Goal: Complete application form: Complete application form

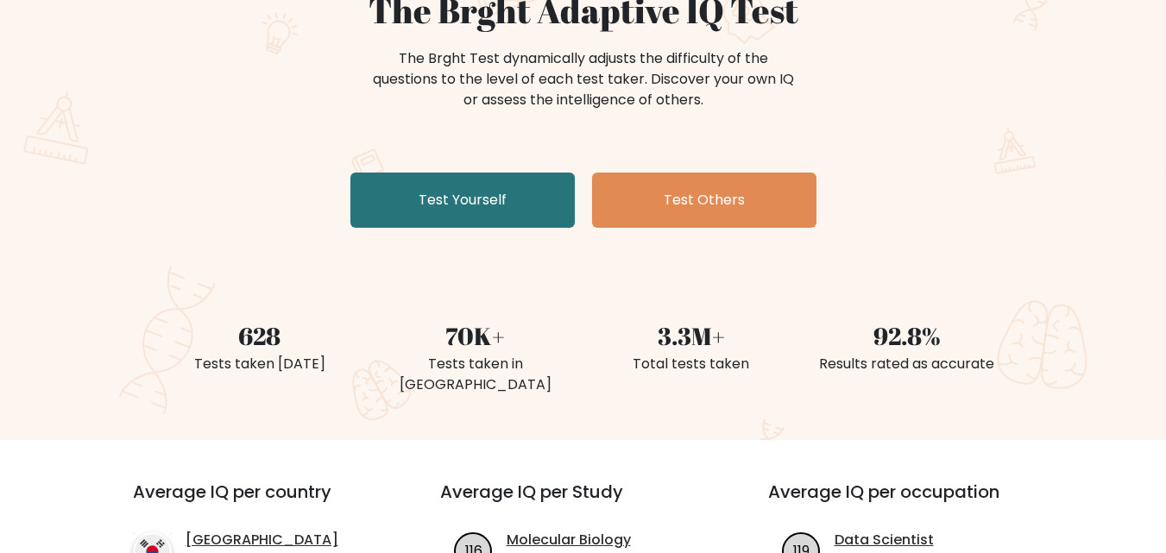
scroll to position [183, 0]
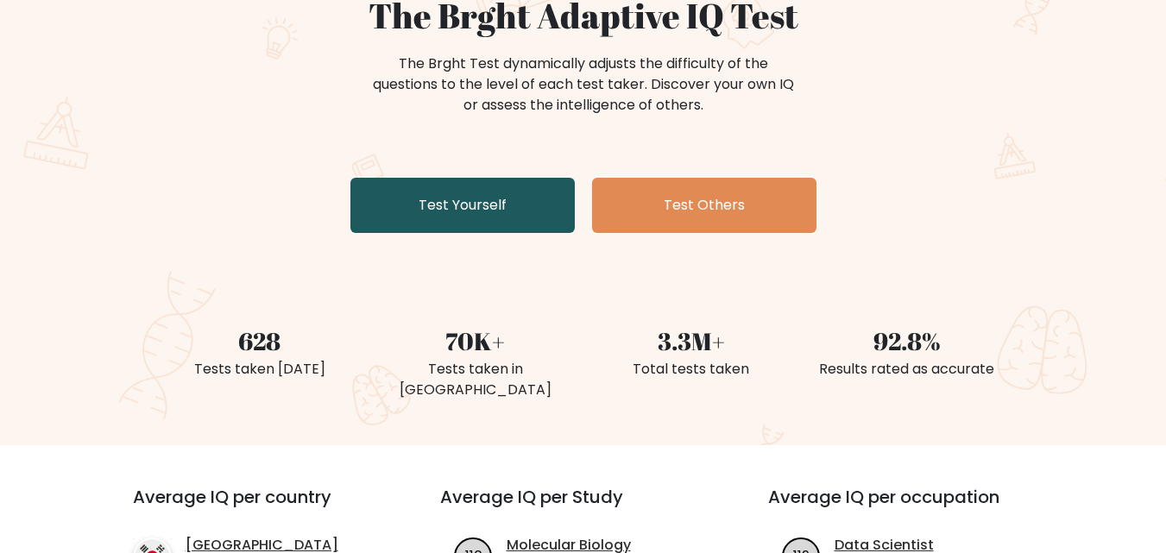
click at [547, 194] on link "Test Yourself" at bounding box center [462, 205] width 224 height 55
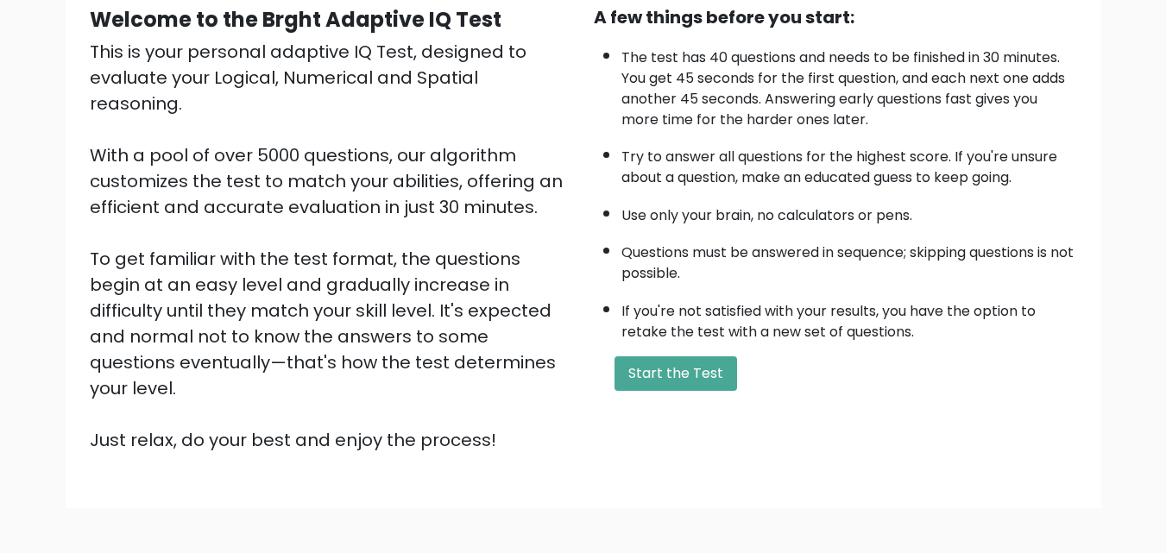
scroll to position [174, 0]
click at [647, 371] on button "Start the Test" at bounding box center [675, 372] width 123 height 35
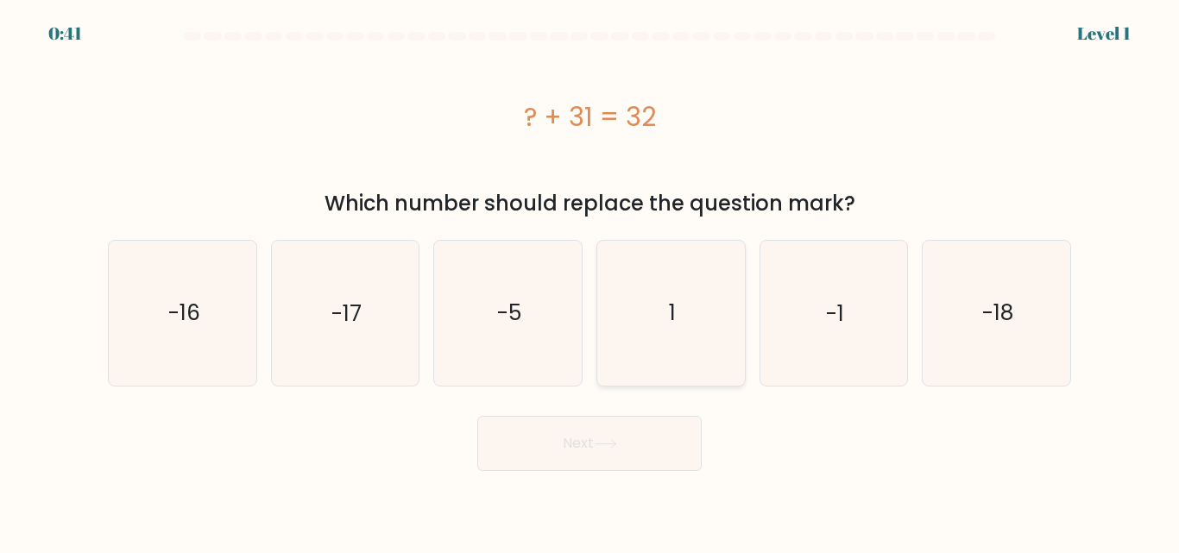
click at [691, 330] on icon "1" at bounding box center [671, 313] width 144 height 144
click at [590, 281] on input "d. 1" at bounding box center [589, 279] width 1 height 4
radio input "true"
click at [666, 443] on button "Next" at bounding box center [589, 443] width 224 height 55
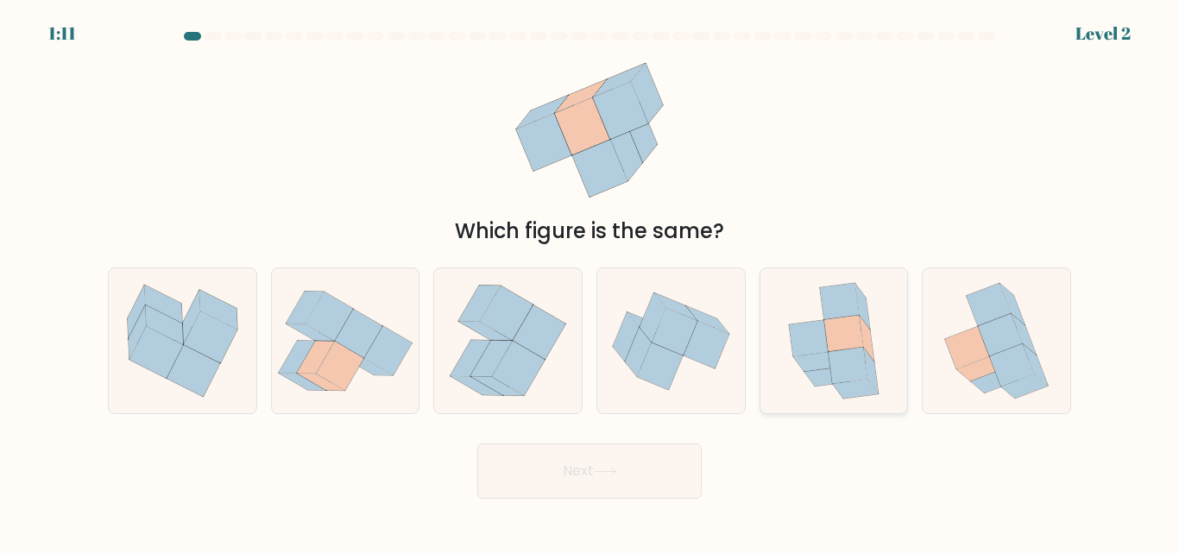
click at [830, 368] on icon at bounding box center [848, 365] width 40 height 36
click at [590, 281] on input "e." at bounding box center [589, 279] width 1 height 4
radio input "true"
click at [598, 487] on button "Next" at bounding box center [589, 470] width 224 height 55
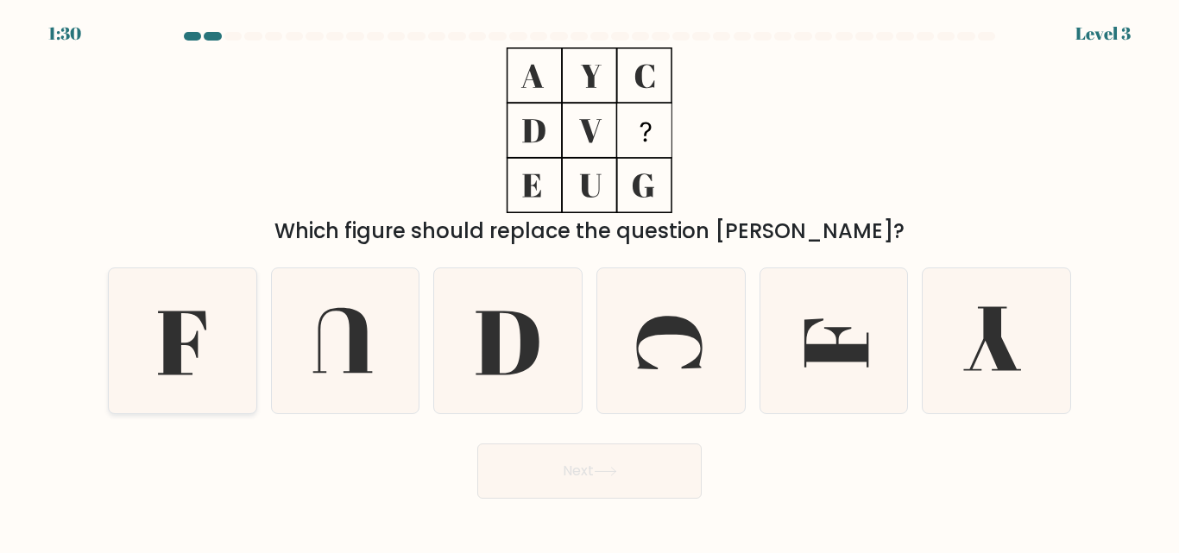
click at [236, 295] on icon at bounding box center [182, 340] width 144 height 144
click at [589, 281] on input "a." at bounding box center [589, 279] width 1 height 4
radio input "true"
click at [568, 465] on button "Next" at bounding box center [589, 470] width 224 height 55
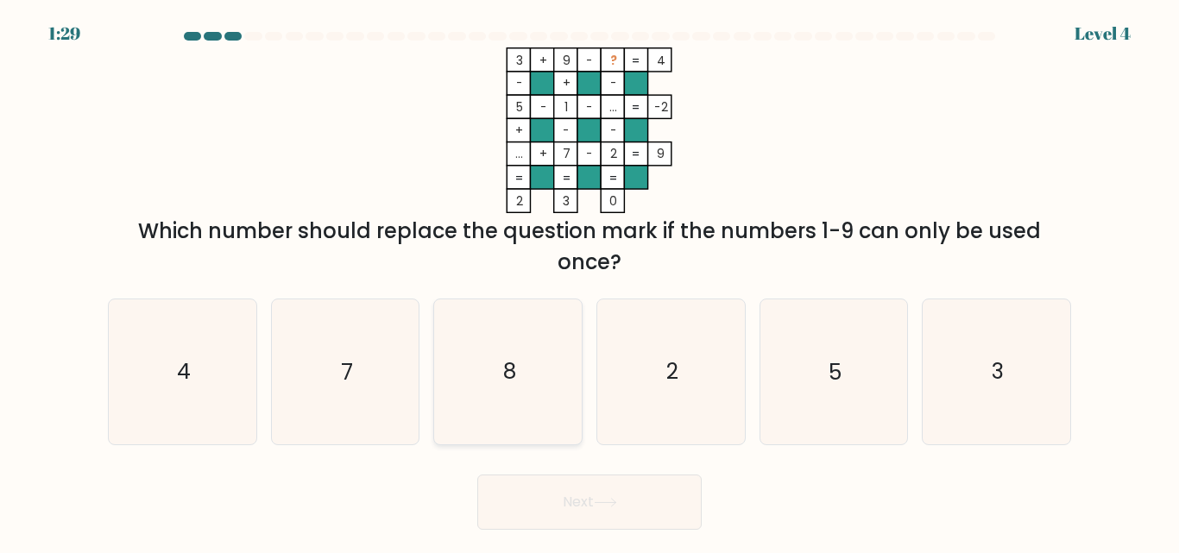
click at [519, 385] on icon "8" at bounding box center [508, 371] width 144 height 144
click at [589, 281] on input "c. 8" at bounding box center [589, 279] width 1 height 4
radio input "true"
click at [552, 509] on button "Next" at bounding box center [589, 502] width 224 height 55
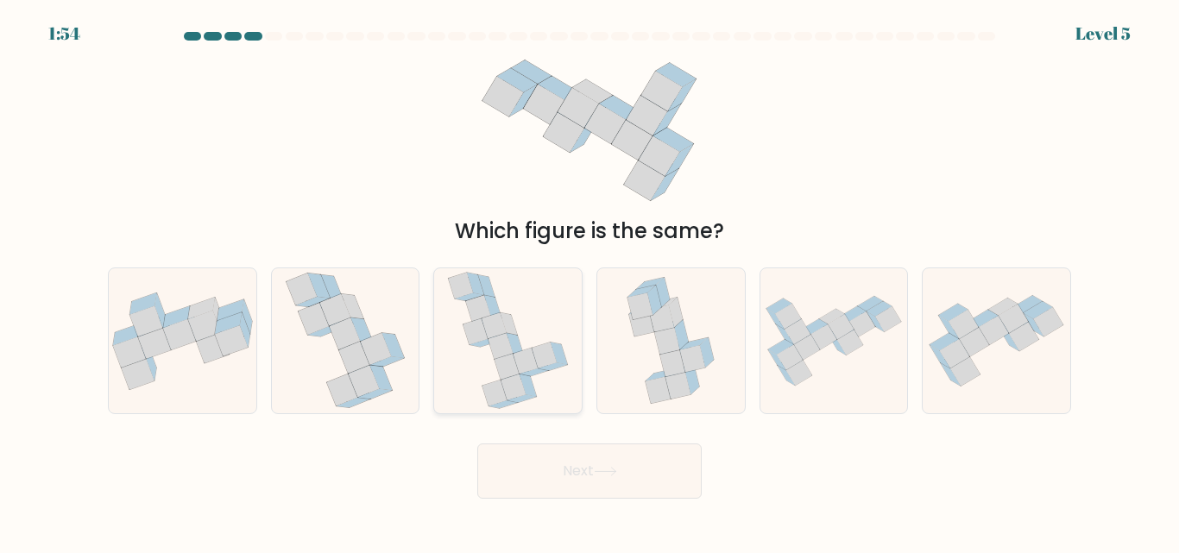
click at [524, 385] on icon at bounding box center [527, 386] width 17 height 22
click at [589, 281] on input "c." at bounding box center [589, 279] width 1 height 4
radio input "true"
click at [550, 481] on button "Next" at bounding box center [589, 470] width 224 height 55
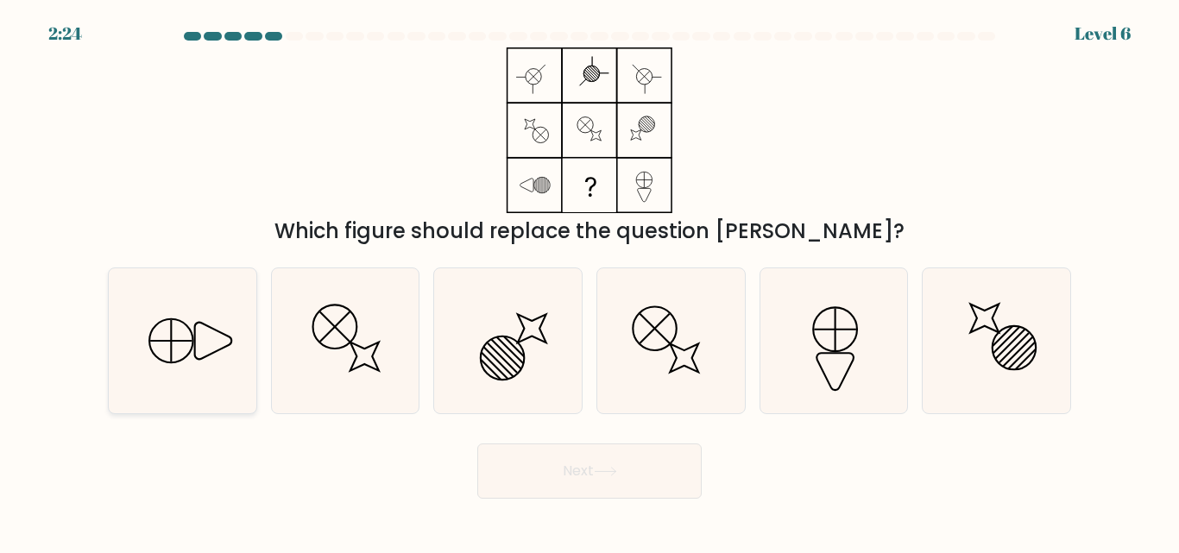
click at [192, 327] on icon at bounding box center [182, 340] width 144 height 144
click at [589, 281] on input "a." at bounding box center [589, 279] width 1 height 4
radio input "true"
click at [525, 464] on button "Next" at bounding box center [589, 470] width 224 height 55
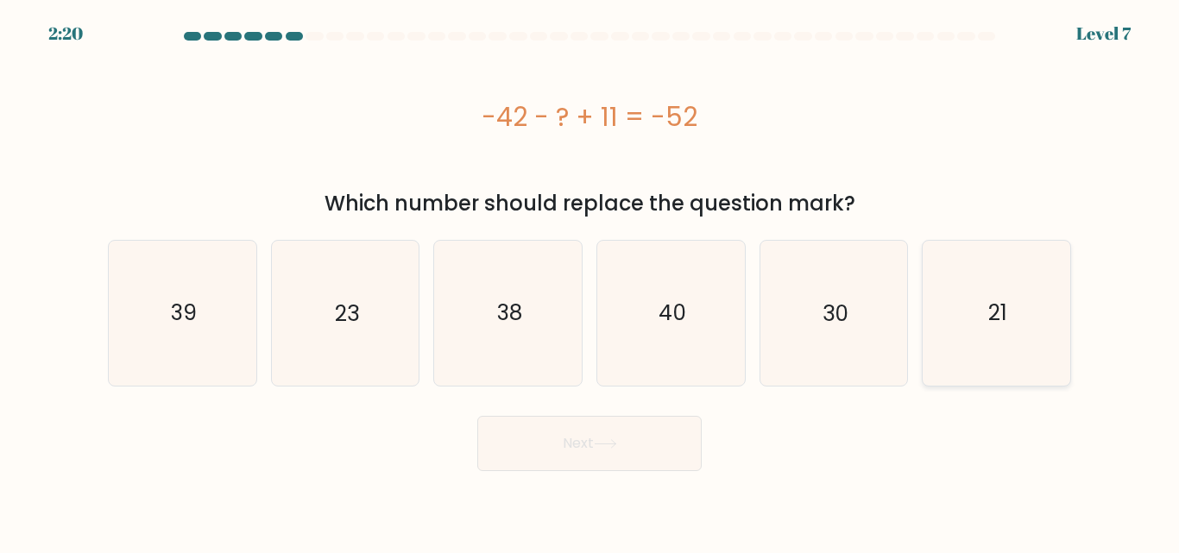
click at [953, 280] on icon "21" at bounding box center [996, 313] width 144 height 144
click at [590, 280] on input "f. 21" at bounding box center [589, 279] width 1 height 4
radio input "true"
click at [616, 465] on button "Next" at bounding box center [589, 443] width 224 height 55
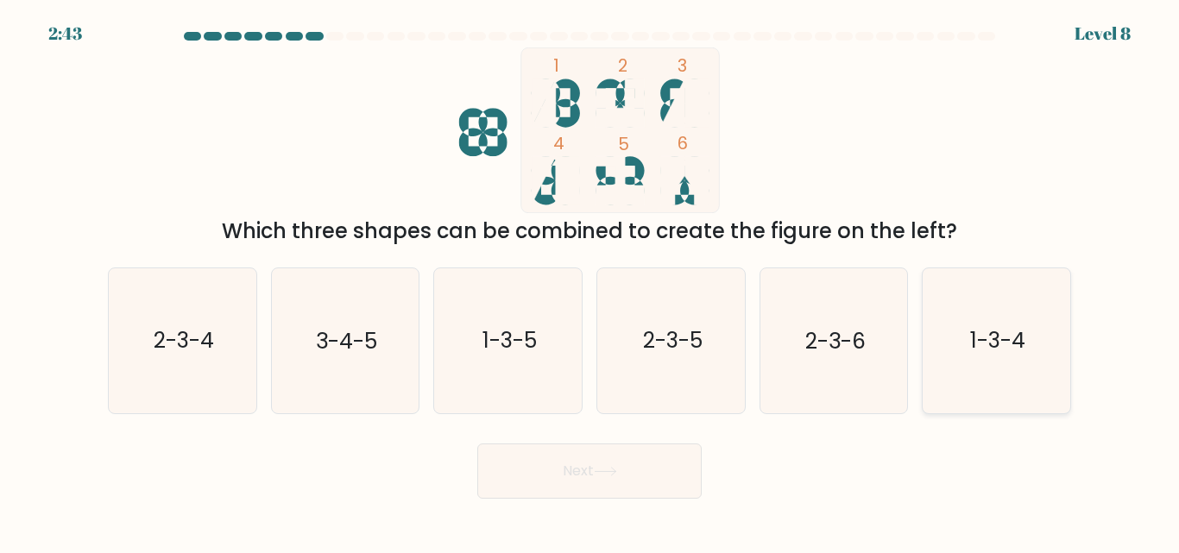
click at [969, 363] on icon "1-3-4" at bounding box center [996, 340] width 144 height 144
click at [590, 281] on input "f. 1-3-4" at bounding box center [589, 279] width 1 height 4
radio input "true"
click at [651, 457] on button "Next" at bounding box center [589, 470] width 224 height 55
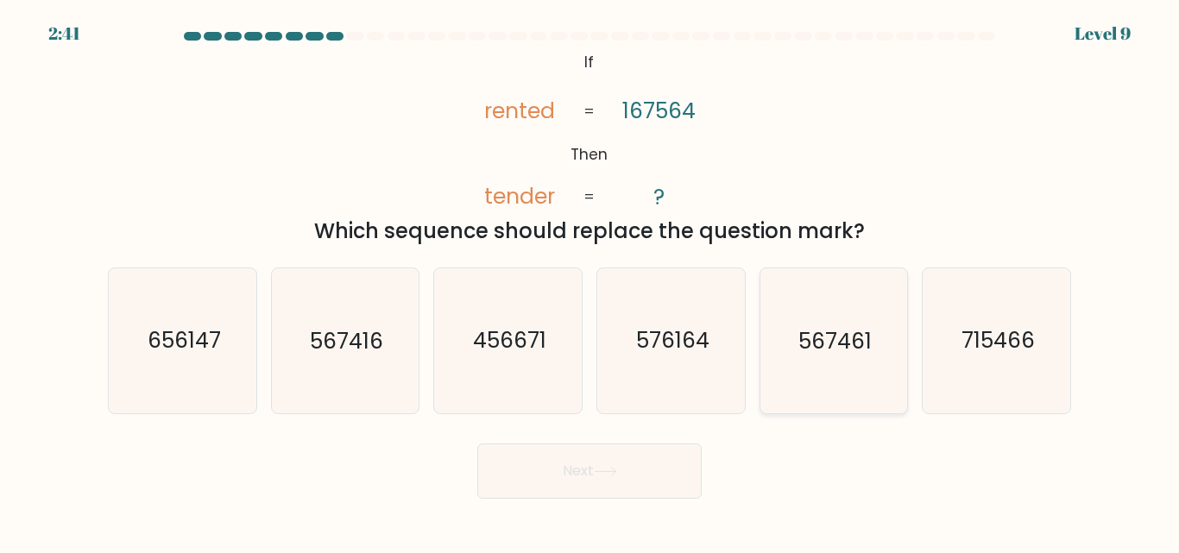
click at [838, 380] on icon "567461" at bounding box center [833, 340] width 144 height 144
click at [590, 281] on input "e. 567461" at bounding box center [589, 279] width 1 height 4
radio input "true"
click at [646, 493] on button "Next" at bounding box center [589, 470] width 224 height 55
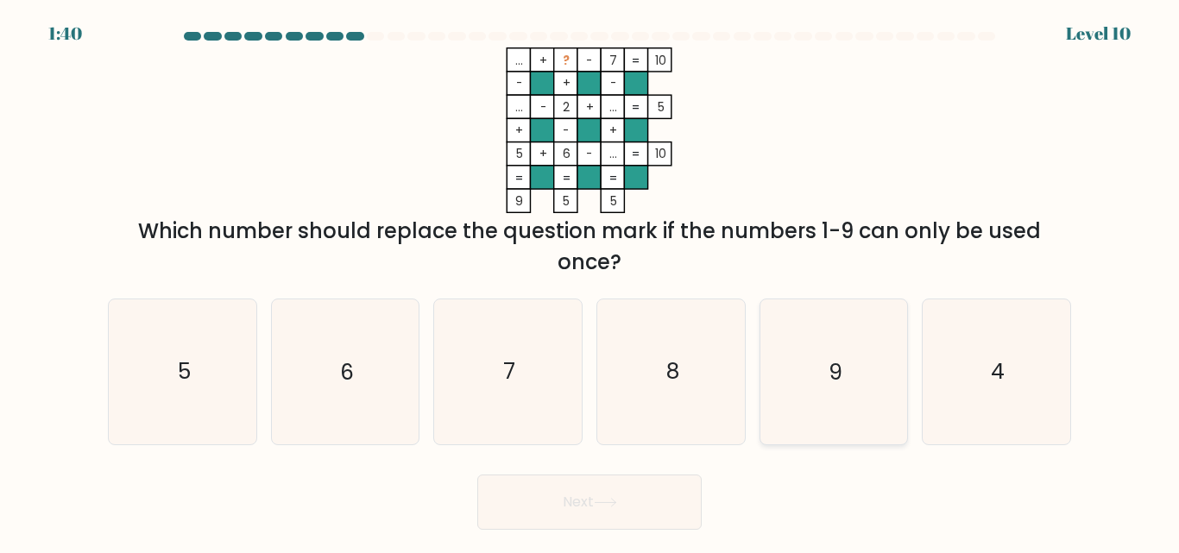
click at [793, 349] on icon "9" at bounding box center [833, 371] width 144 height 144
click at [590, 281] on input "e. 9" at bounding box center [589, 279] width 1 height 4
radio input "true"
click at [676, 500] on button "Next" at bounding box center [589, 502] width 224 height 55
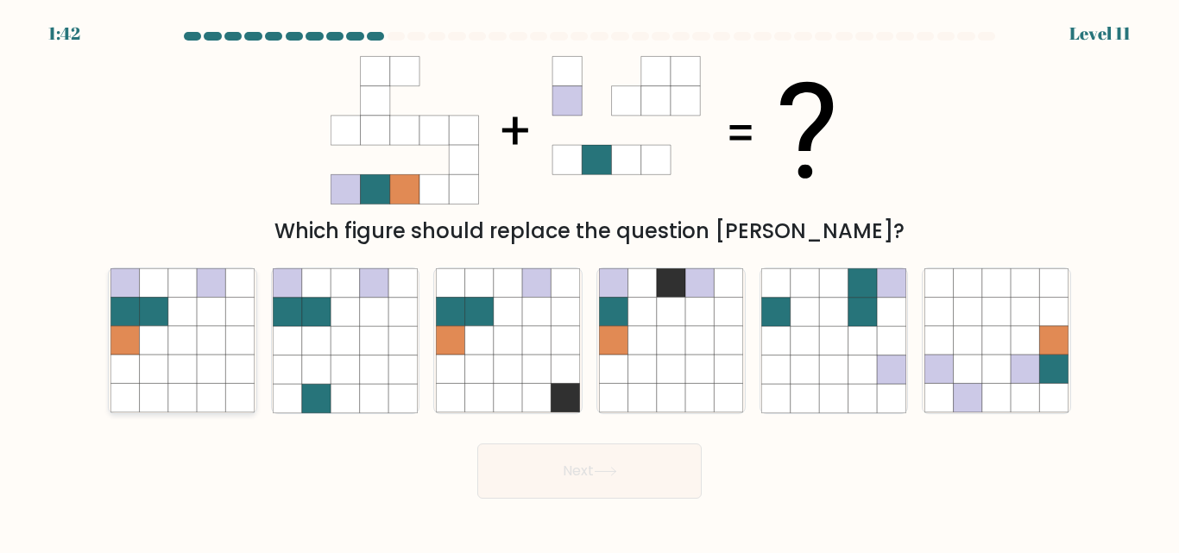
click at [142, 362] on icon at bounding box center [153, 369] width 28 height 28
click at [589, 281] on input "a." at bounding box center [589, 279] width 1 height 4
radio input "true"
click at [578, 490] on button "Next" at bounding box center [589, 470] width 224 height 55
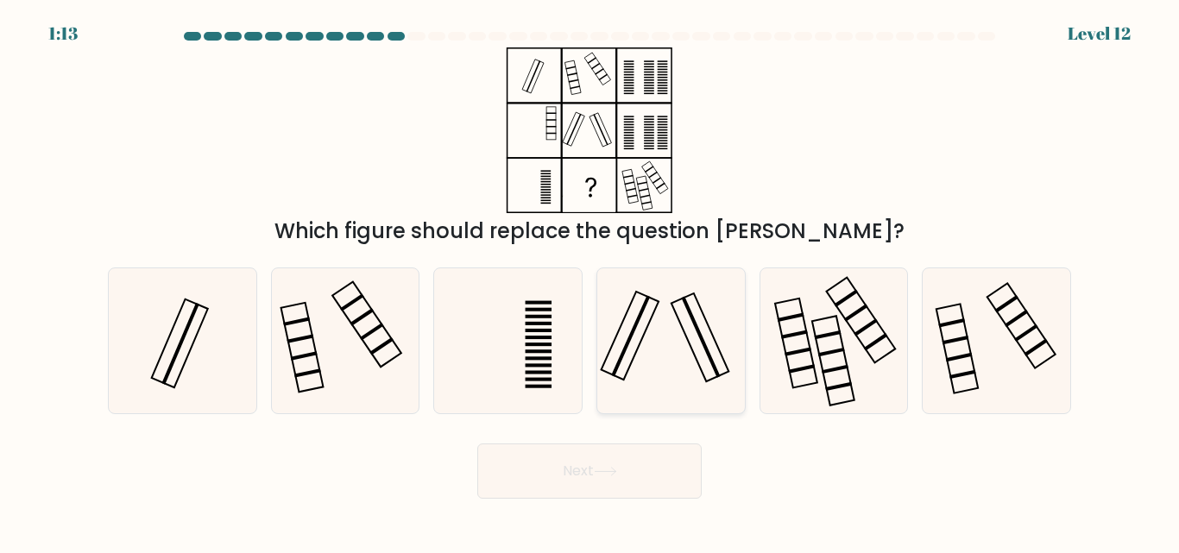
click at [651, 374] on icon at bounding box center [671, 340] width 144 height 144
click at [590, 281] on input "d." at bounding box center [589, 279] width 1 height 4
radio input "true"
click at [581, 475] on button "Next" at bounding box center [589, 470] width 224 height 55
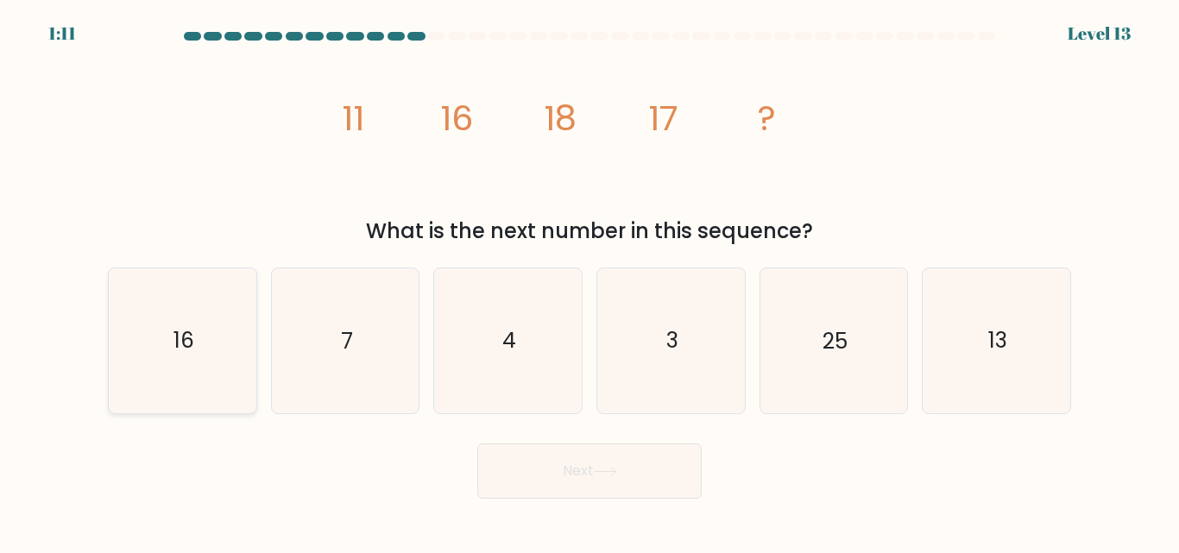
click at [213, 373] on icon "16" at bounding box center [182, 340] width 144 height 144
click at [589, 281] on input "a. 16" at bounding box center [589, 279] width 1 height 4
radio input "true"
click at [594, 492] on button "Next" at bounding box center [589, 470] width 224 height 55
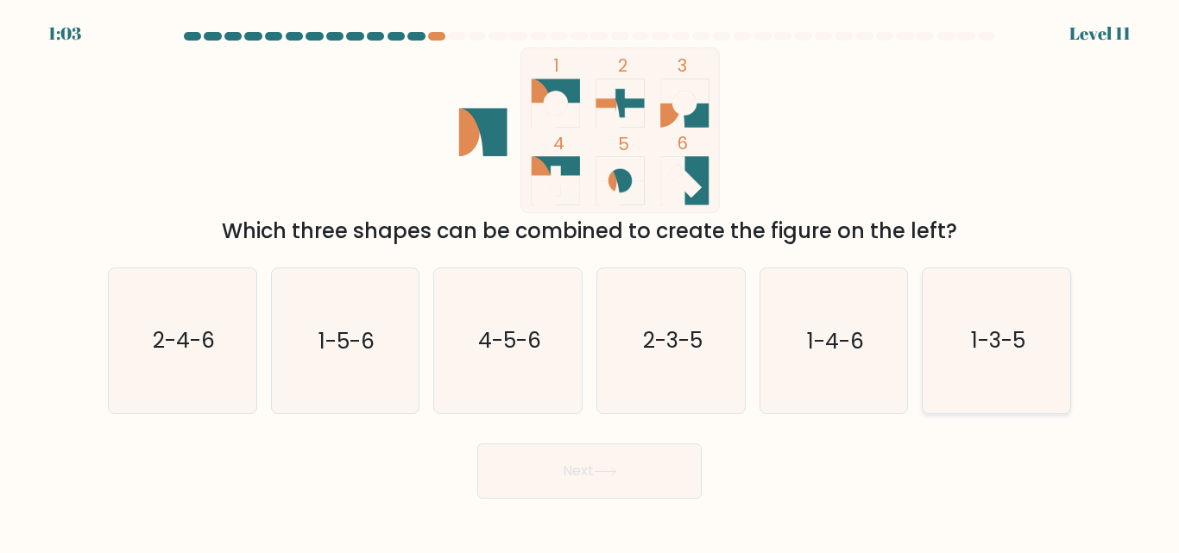
click at [1014, 355] on text "1-3-5" at bounding box center [998, 341] width 54 height 30
click at [590, 281] on input "f. 1-3-5" at bounding box center [589, 279] width 1 height 4
radio input "true"
click at [550, 479] on button "Next" at bounding box center [589, 470] width 224 height 55
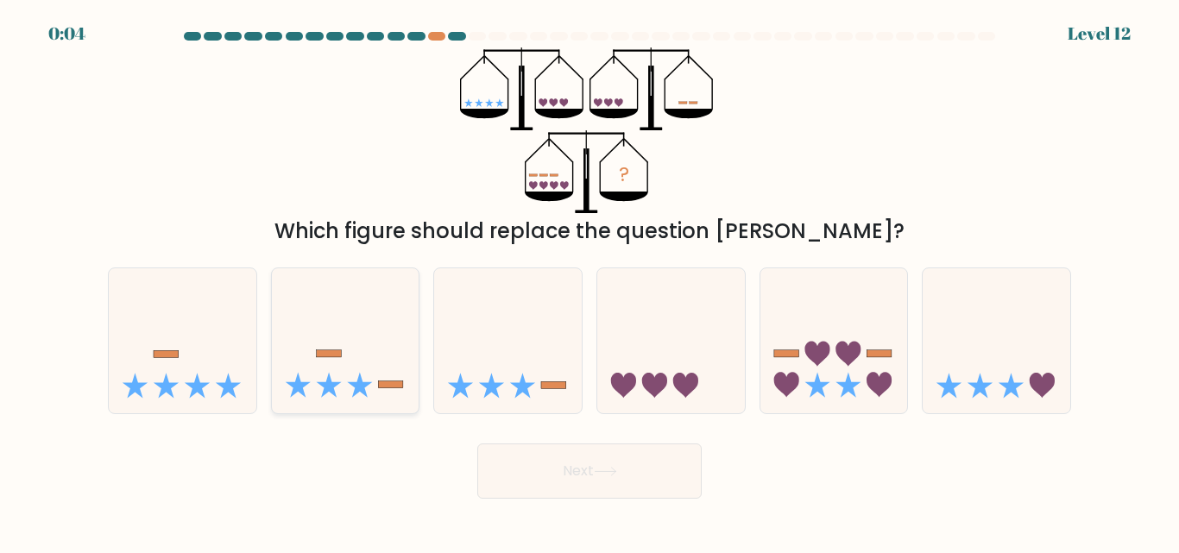
click at [387, 386] on rect at bounding box center [390, 384] width 25 height 7
click at [589, 281] on input "b." at bounding box center [589, 279] width 1 height 4
radio input "true"
click at [569, 461] on button "Next" at bounding box center [589, 470] width 224 height 55
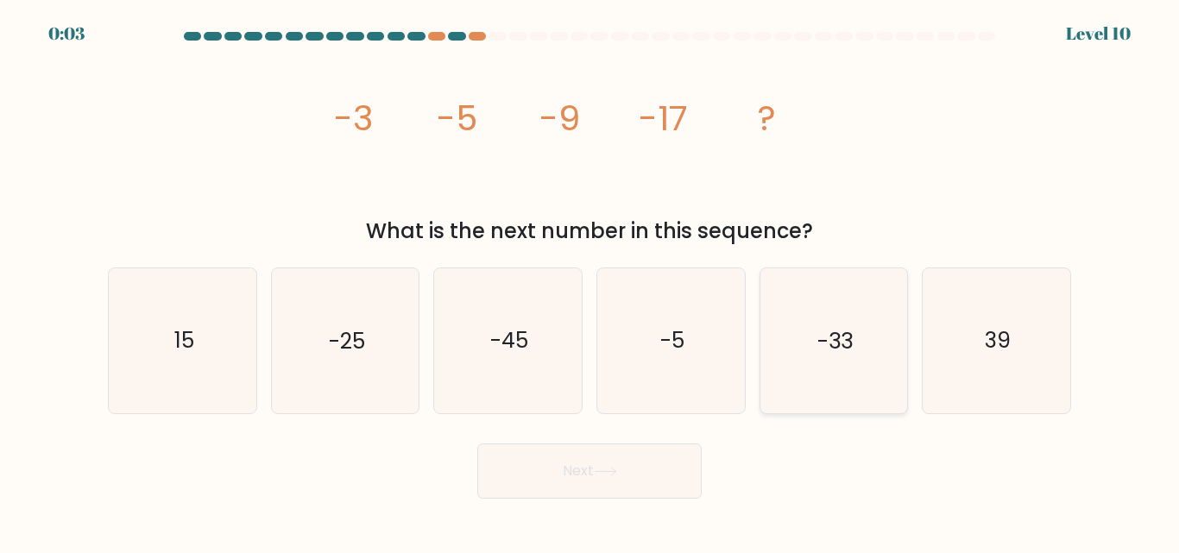
click at [842, 371] on icon "-33" at bounding box center [833, 340] width 144 height 144
click at [590, 281] on input "e. -33" at bounding box center [589, 279] width 1 height 4
radio input "true"
click at [585, 480] on button "Next" at bounding box center [589, 470] width 224 height 55
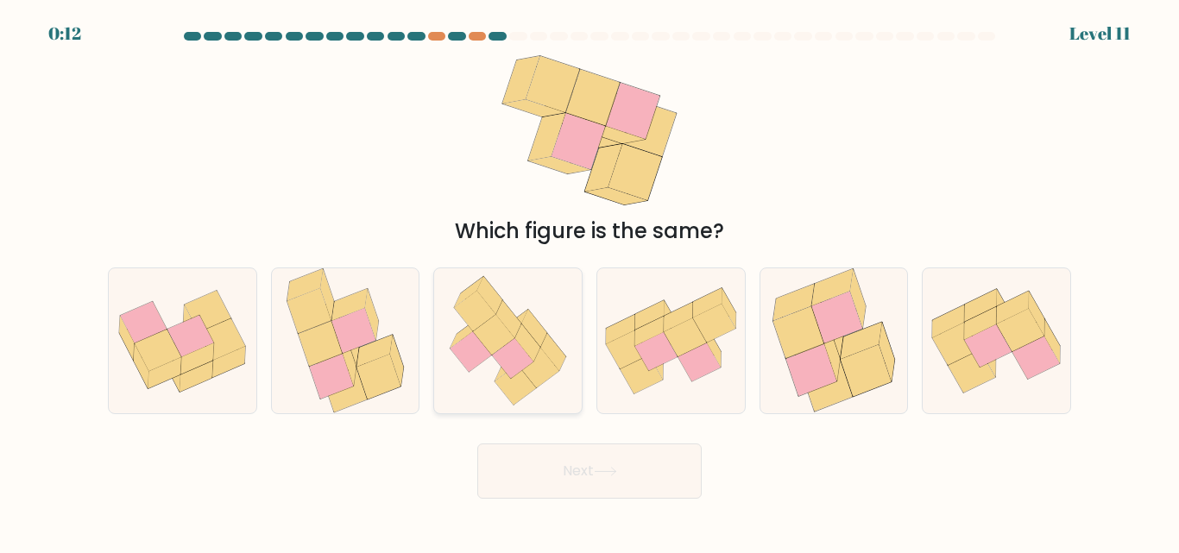
click at [509, 369] on icon at bounding box center [512, 358] width 41 height 41
click at [589, 281] on input "c." at bounding box center [589, 279] width 1 height 4
radio input "true"
click at [582, 450] on button "Next" at bounding box center [589, 470] width 224 height 55
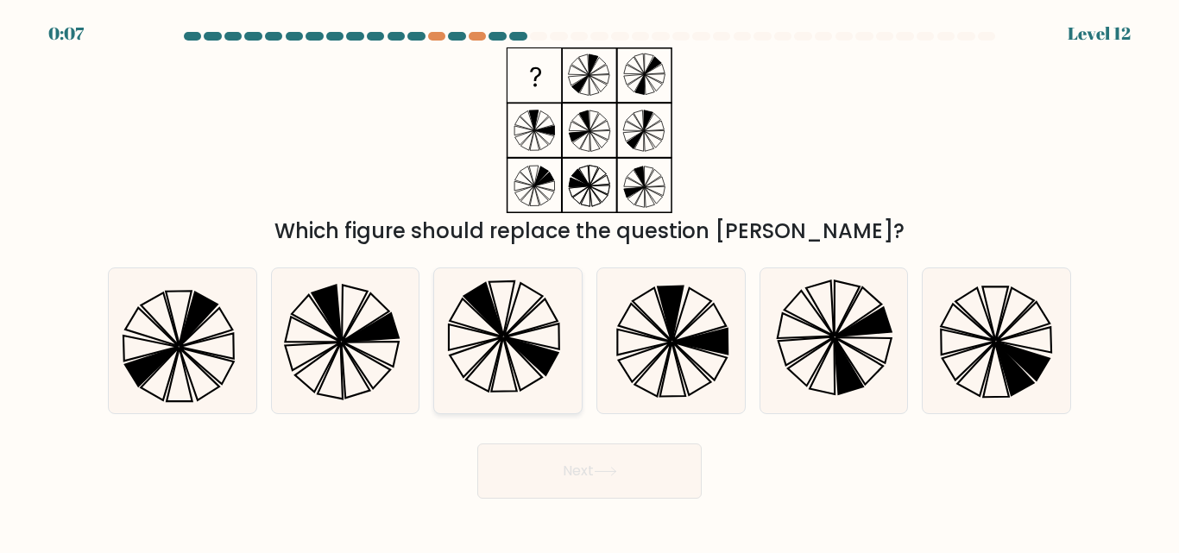
click at [534, 354] on icon at bounding box center [531, 357] width 53 height 38
click at [589, 281] on input "c." at bounding box center [589, 279] width 1 height 4
radio input "true"
click at [585, 485] on button "Next" at bounding box center [589, 470] width 224 height 55
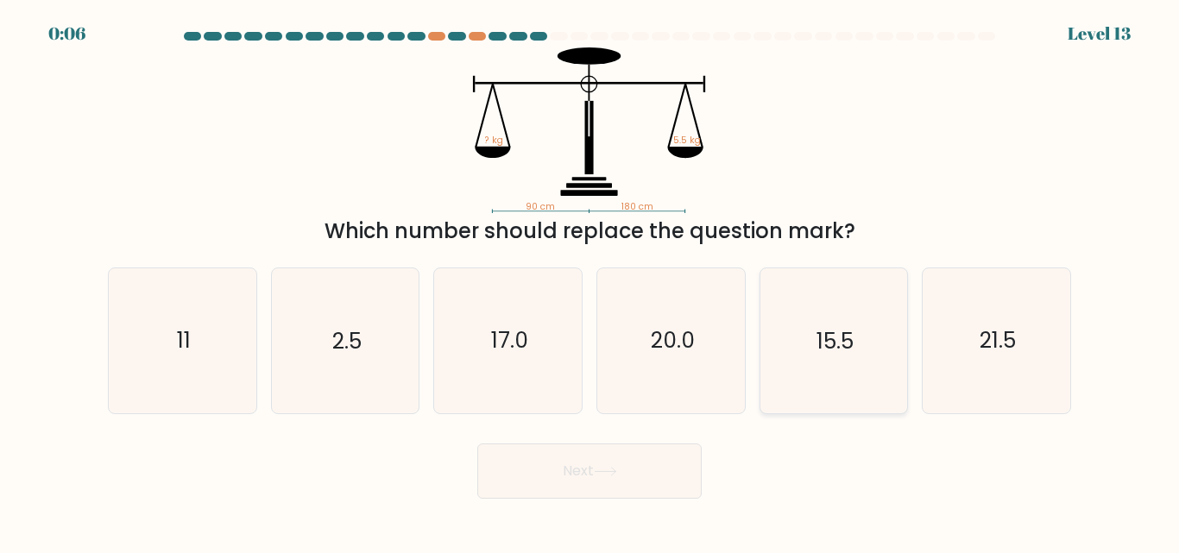
click at [802, 341] on icon "15.5" at bounding box center [833, 340] width 144 height 144
click at [590, 281] on input "e. 15.5" at bounding box center [589, 279] width 1 height 4
radio input "true"
click at [605, 468] on icon at bounding box center [605, 471] width 23 height 9
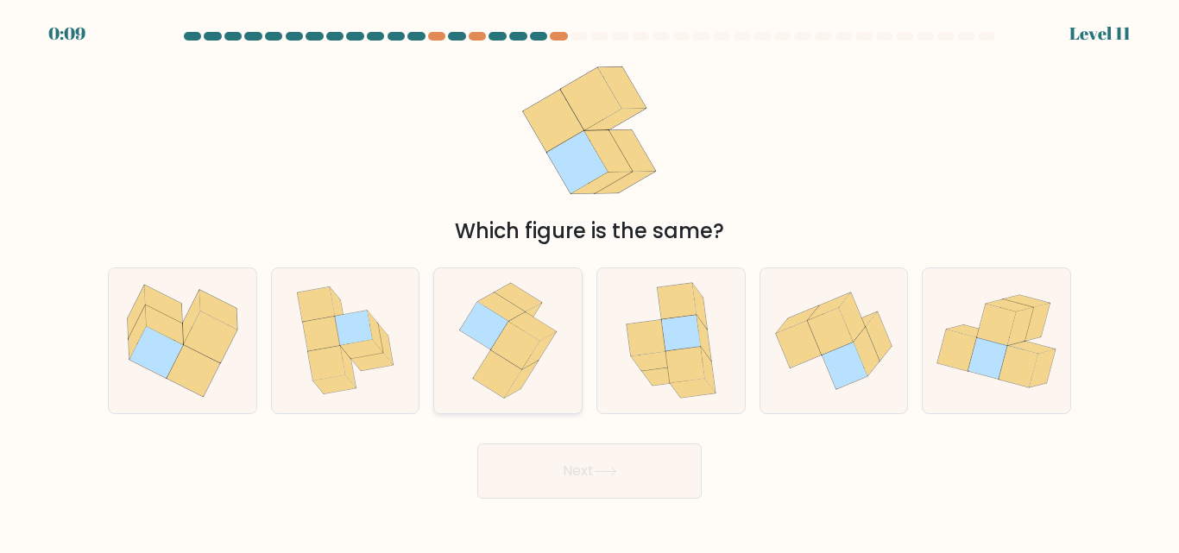
click at [555, 346] on icon at bounding box center [508, 340] width 118 height 144
click at [589, 281] on input "c." at bounding box center [589, 279] width 1 height 4
radio input "true"
click at [578, 467] on button "Next" at bounding box center [589, 470] width 224 height 55
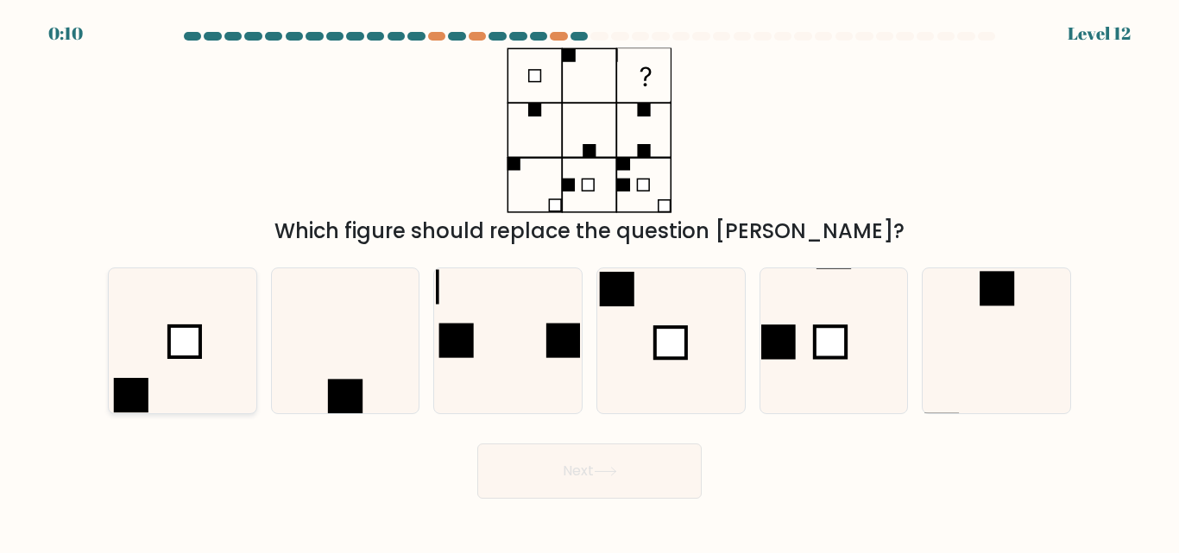
click at [213, 364] on icon at bounding box center [182, 340] width 144 height 144
click at [589, 281] on input "a." at bounding box center [589, 279] width 1 height 4
radio input "true"
click at [594, 430] on form at bounding box center [589, 265] width 1179 height 467
click at [588, 492] on button "Next" at bounding box center [589, 470] width 224 height 55
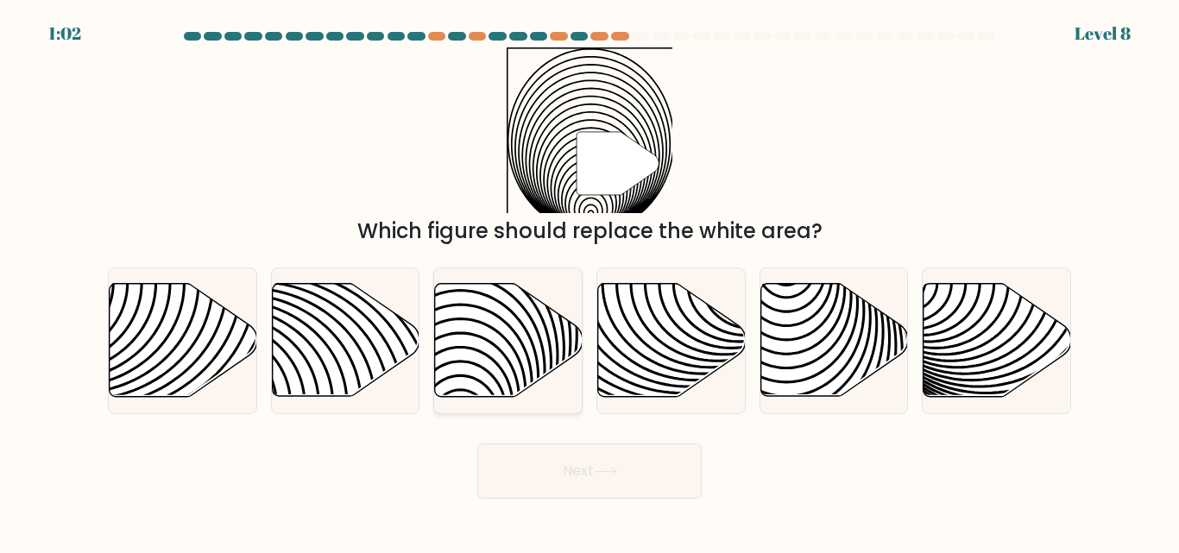
drag, startPoint x: 585, startPoint y: 402, endPoint x: 573, endPoint y: 395, distance: 13.9
click at [573, 395] on div "c." at bounding box center [507, 340] width 163 height 146
click at [529, 355] on icon at bounding box center [509, 340] width 148 height 113
click at [589, 281] on input "c." at bounding box center [589, 279] width 1 height 4
radio input "true"
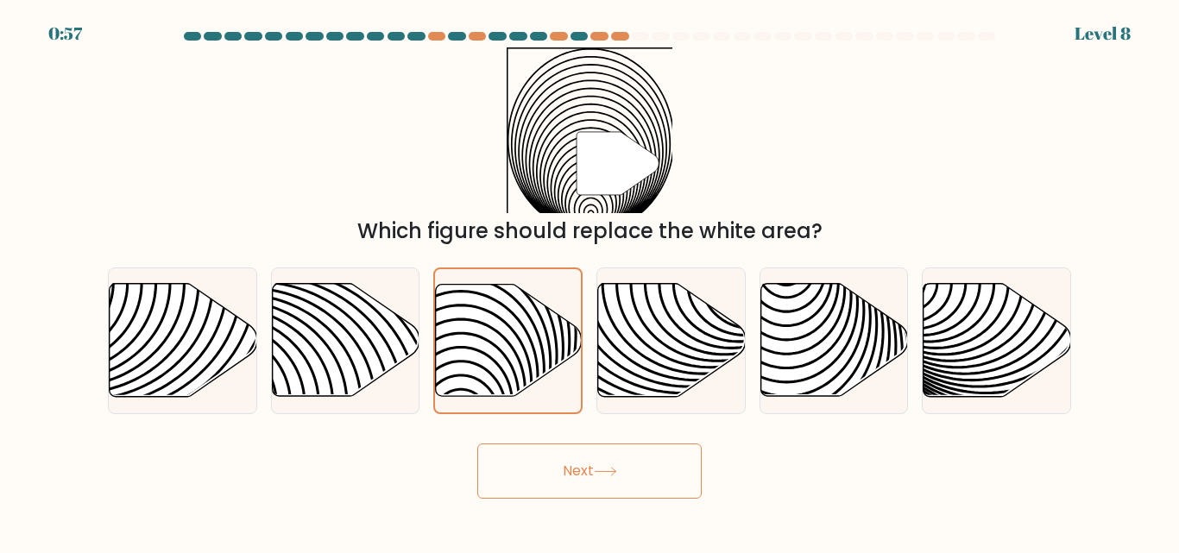
click at [582, 476] on button "Next" at bounding box center [589, 470] width 224 height 55
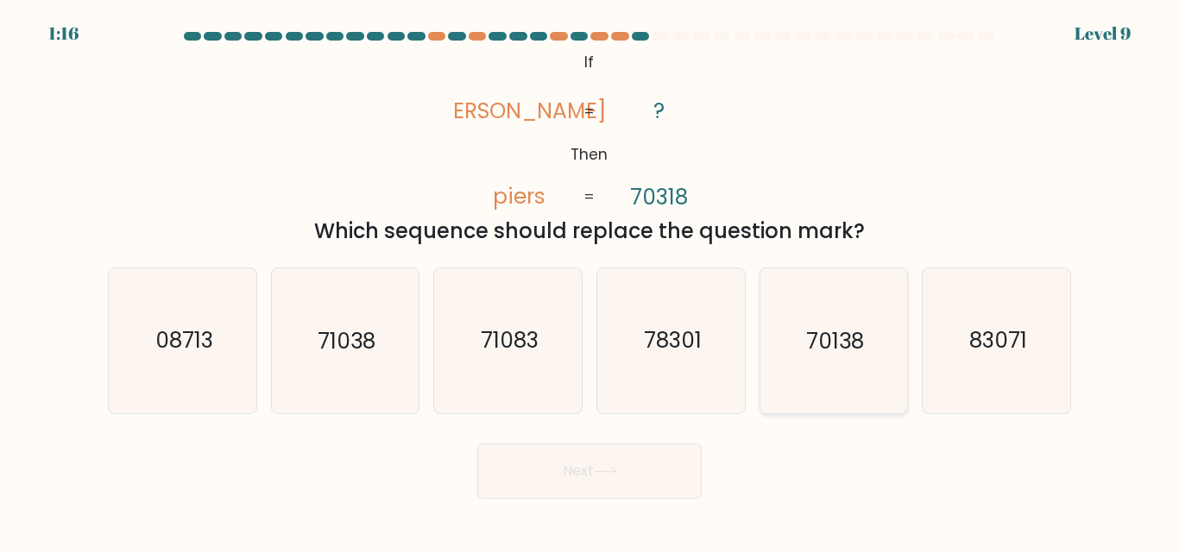
click at [799, 345] on icon "70138" at bounding box center [833, 340] width 144 height 144
click at [590, 281] on input "e. 70138" at bounding box center [589, 279] width 1 height 4
radio input "true"
click at [623, 461] on button "Next" at bounding box center [589, 470] width 224 height 55
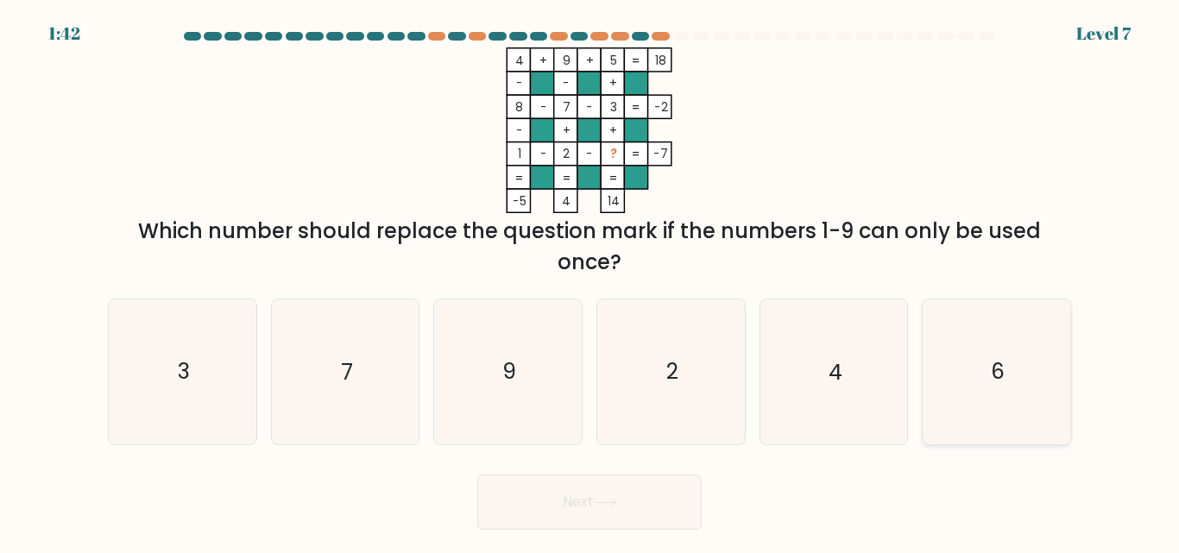
click at [924, 374] on icon "6" at bounding box center [996, 371] width 144 height 144
click at [590, 281] on input "f. 6" at bounding box center [589, 279] width 1 height 4
radio input "true"
click at [506, 529] on button "Next" at bounding box center [589, 502] width 224 height 55
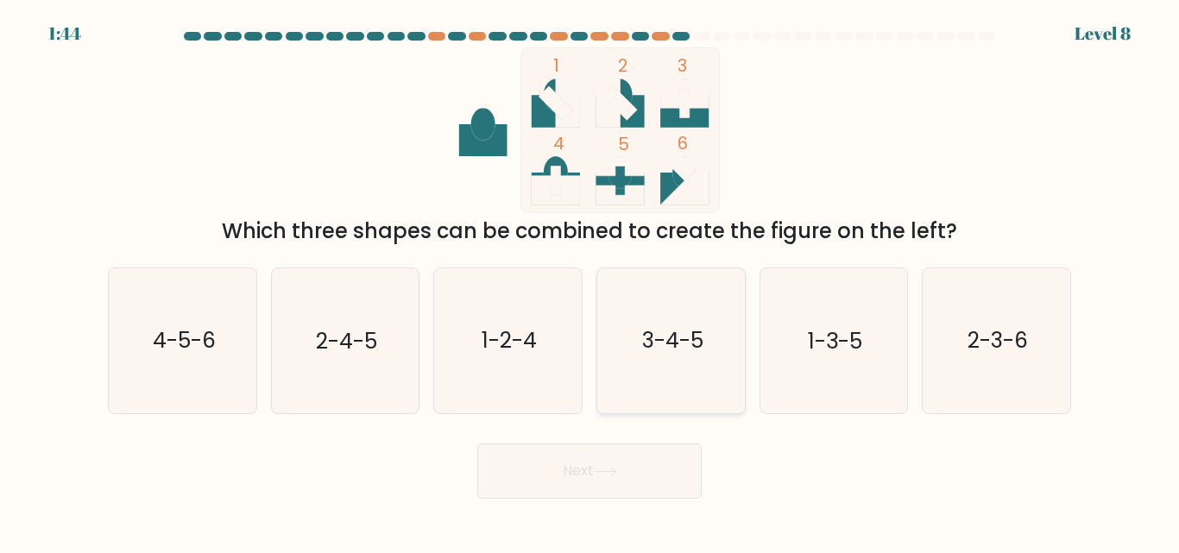
click at [682, 359] on icon "3-4-5" at bounding box center [671, 340] width 144 height 144
click at [590, 281] on input "d. 3-4-5" at bounding box center [589, 279] width 1 height 4
radio input "true"
click at [601, 475] on icon at bounding box center [605, 471] width 23 height 9
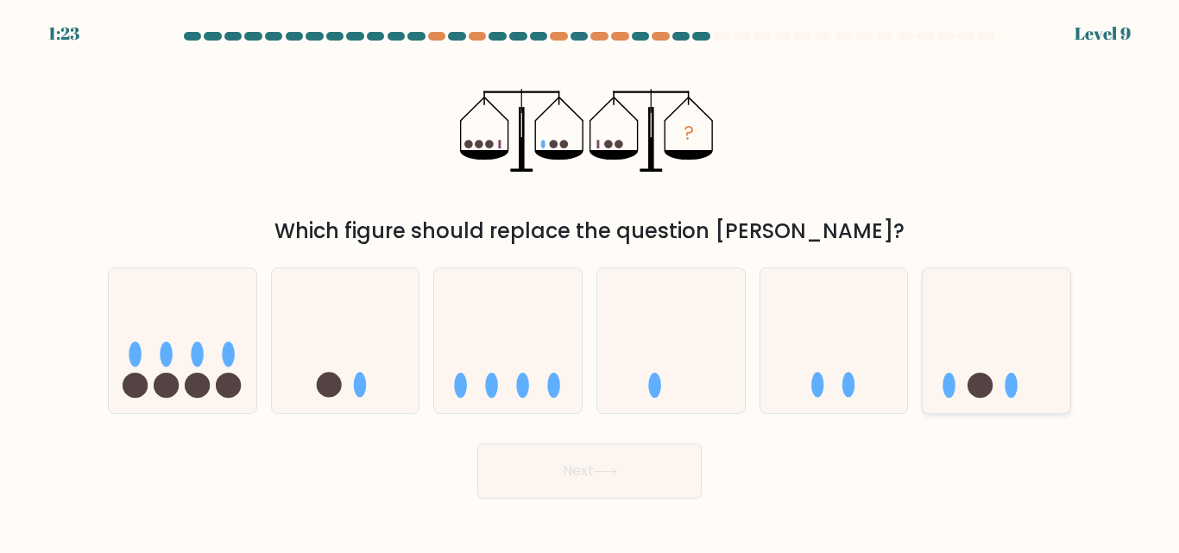
click at [967, 397] on icon at bounding box center [996, 341] width 148 height 122
click at [590, 281] on input "f." at bounding box center [589, 279] width 1 height 4
radio input "true"
click at [617, 477] on button "Next" at bounding box center [589, 470] width 224 height 55
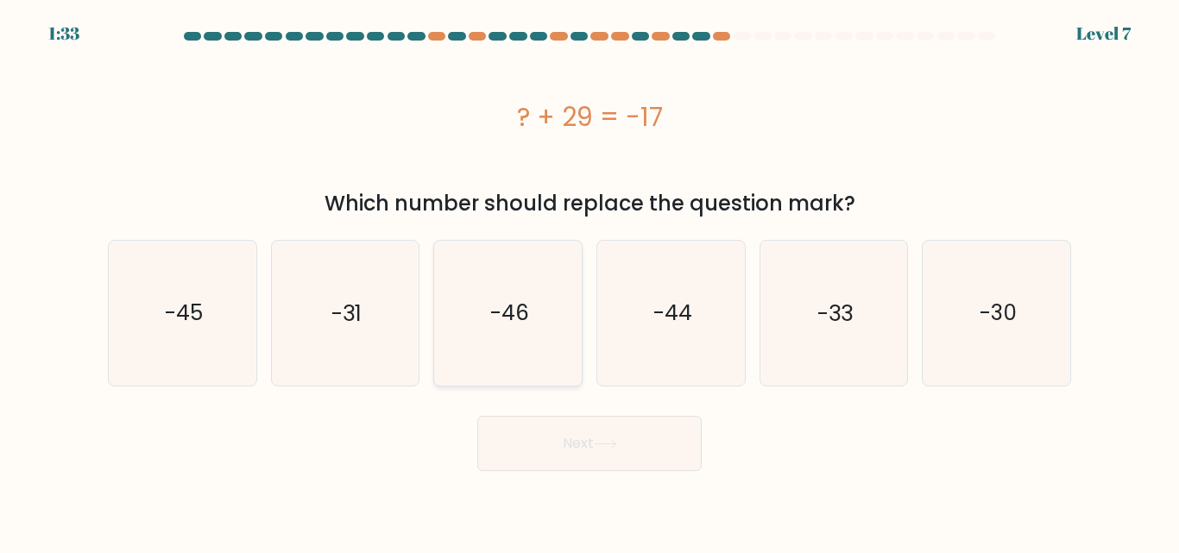
click at [478, 349] on icon "-46" at bounding box center [508, 313] width 144 height 144
click at [589, 281] on input "c. -46" at bounding box center [589, 279] width 1 height 4
radio input "true"
click at [586, 460] on button "Next" at bounding box center [589, 443] width 224 height 55
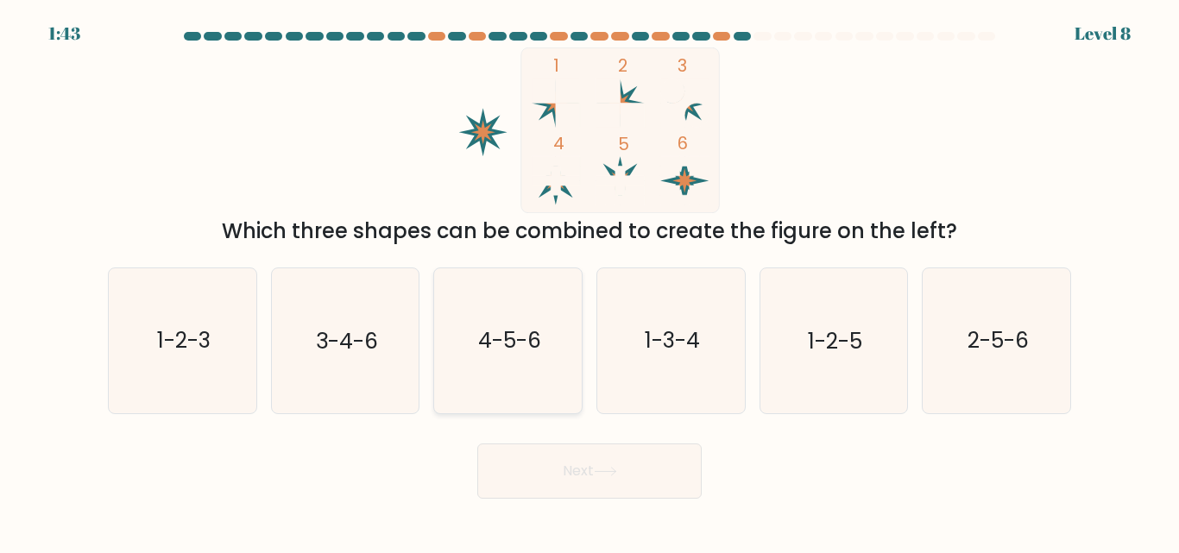
click at [553, 362] on icon "4-5-6" at bounding box center [508, 340] width 144 height 144
click at [589, 281] on input "c. 4-5-6" at bounding box center [589, 279] width 1 height 4
radio input "true"
click at [557, 471] on button "Next" at bounding box center [589, 470] width 224 height 55
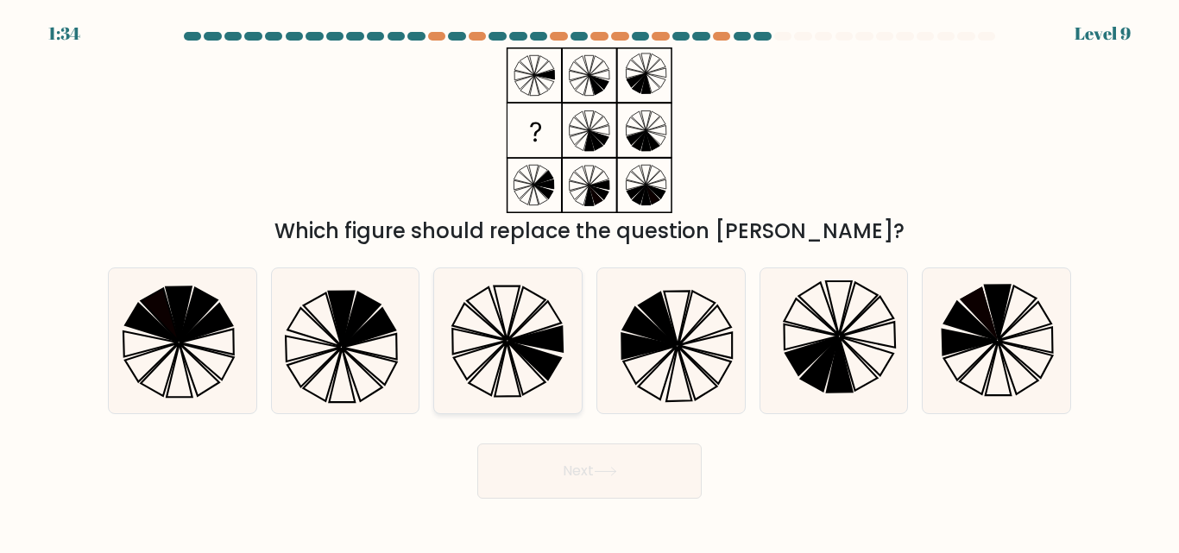
click at [525, 353] on icon at bounding box center [534, 361] width 53 height 38
click at [589, 281] on input "c." at bounding box center [589, 279] width 1 height 4
radio input "true"
click at [622, 468] on button "Next" at bounding box center [589, 470] width 224 height 55
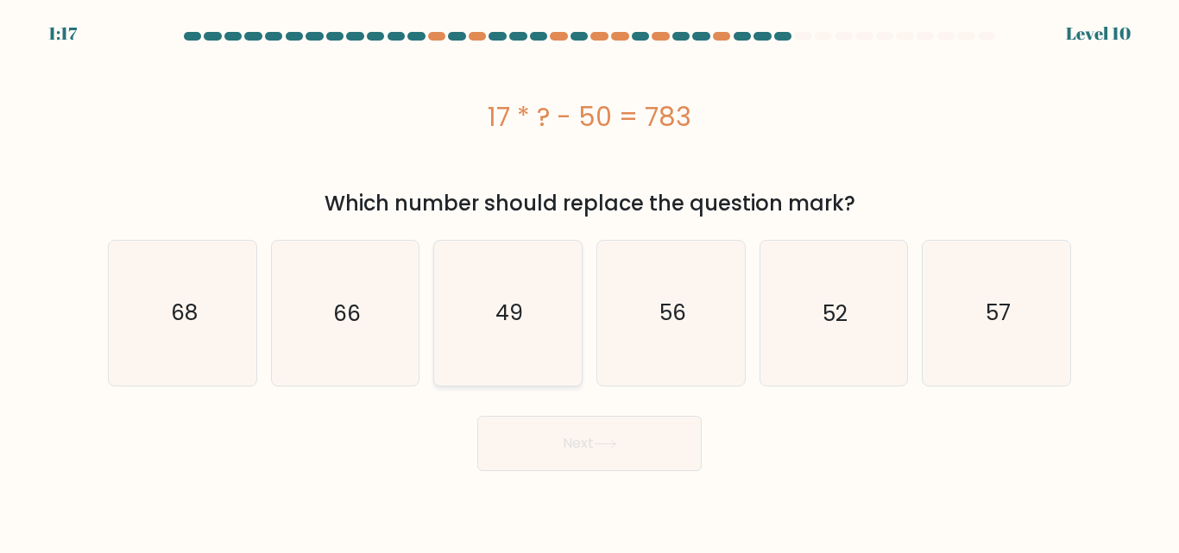
click at [563, 274] on icon "49" at bounding box center [508, 313] width 144 height 144
click at [589, 277] on input "c. 49" at bounding box center [589, 279] width 1 height 4
radio input "true"
click at [563, 433] on button "Next" at bounding box center [589, 443] width 224 height 55
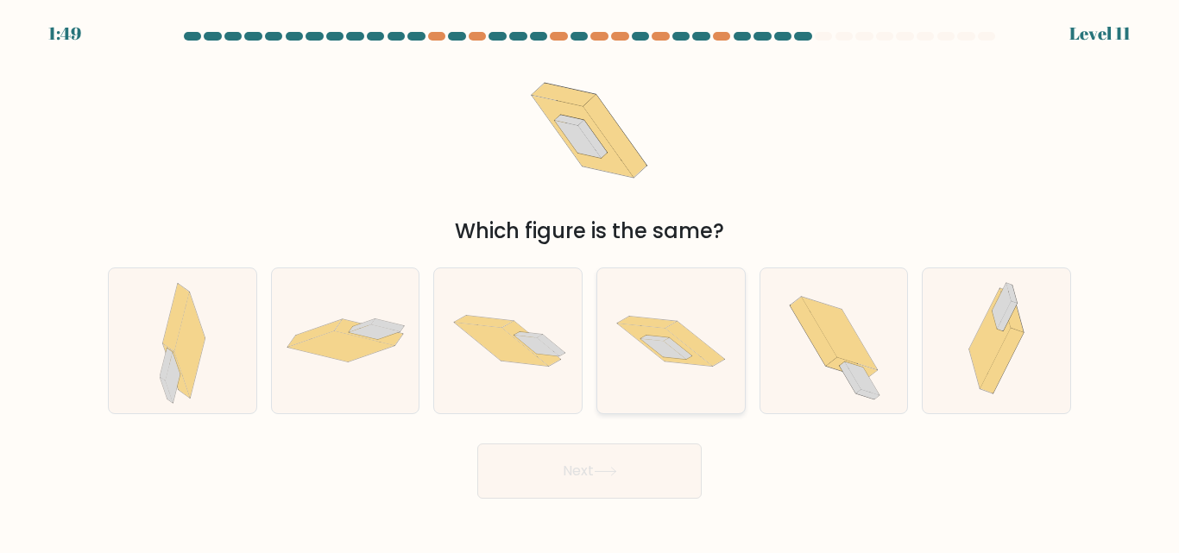
click at [664, 314] on icon at bounding box center [671, 340] width 148 height 97
click at [590, 281] on input "d." at bounding box center [589, 279] width 1 height 4
radio input "true"
click at [571, 497] on button "Next" at bounding box center [589, 470] width 224 height 55
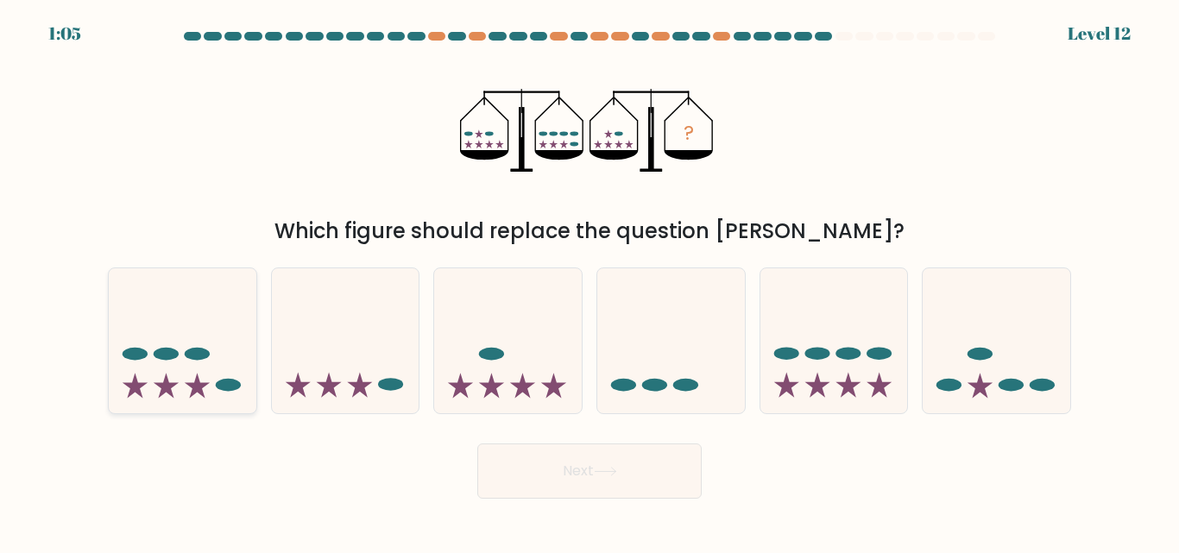
click at [236, 361] on icon at bounding box center [183, 341] width 148 height 122
click at [589, 281] on input "a." at bounding box center [589, 279] width 1 height 4
radio input "true"
click at [514, 480] on button "Next" at bounding box center [589, 470] width 224 height 55
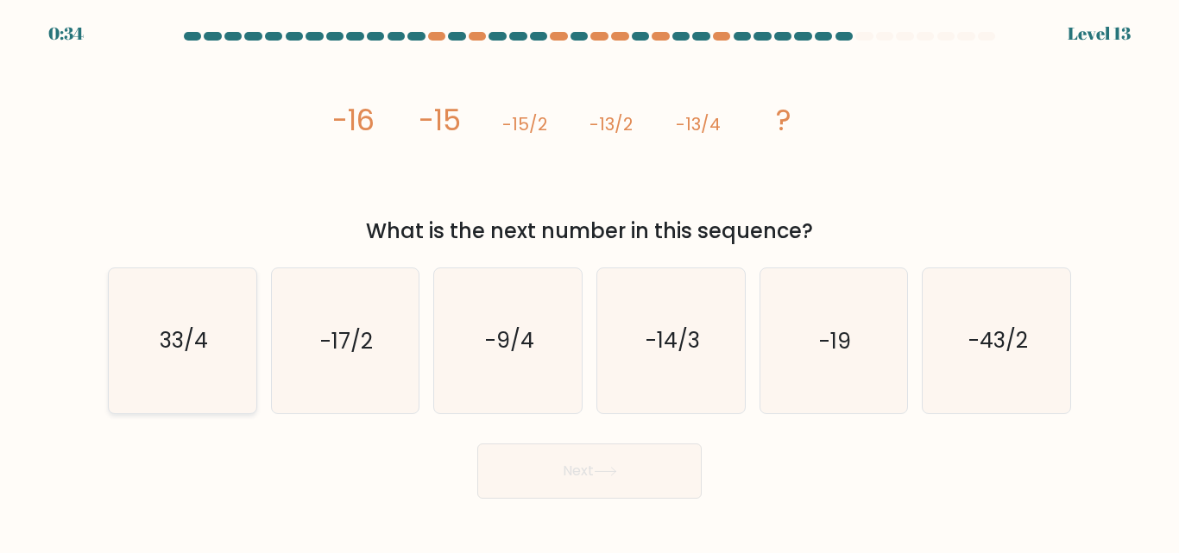
click at [144, 350] on icon "33/4" at bounding box center [182, 340] width 144 height 144
click at [589, 281] on input "a. 33/4" at bounding box center [589, 279] width 1 height 4
radio input "true"
click at [511, 476] on button "Next" at bounding box center [589, 470] width 224 height 55
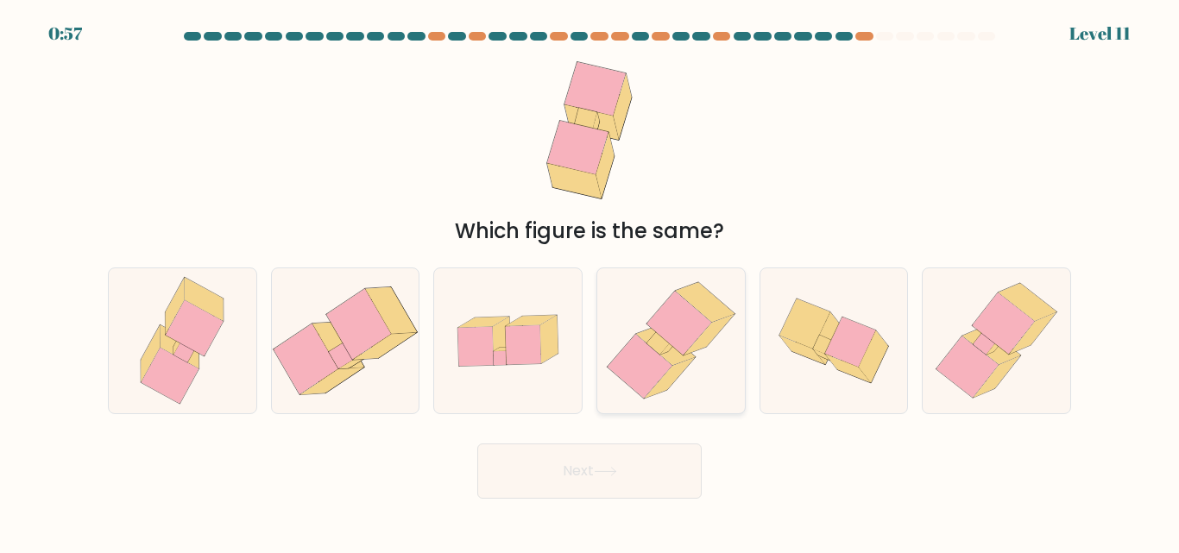
click at [675, 318] on icon at bounding box center [678, 324] width 65 height 64
click at [590, 281] on input "d." at bounding box center [589, 279] width 1 height 4
radio input "true"
click at [613, 475] on icon at bounding box center [605, 471] width 23 height 9
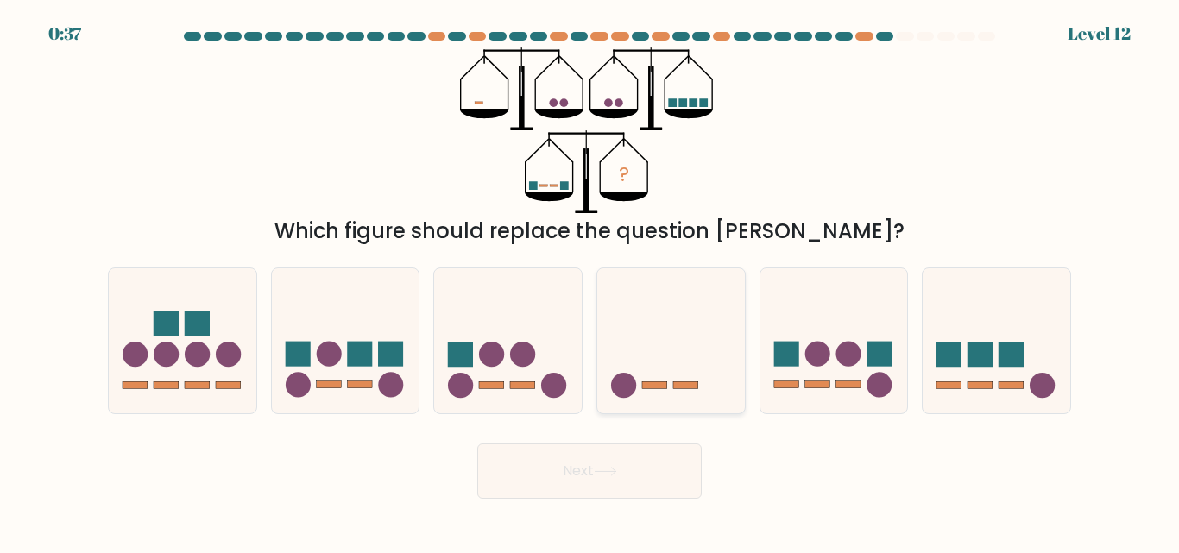
click at [654, 371] on icon at bounding box center [671, 341] width 148 height 122
click at [590, 281] on input "d." at bounding box center [589, 279] width 1 height 4
radio input "true"
click at [648, 474] on button "Next" at bounding box center [589, 470] width 224 height 55
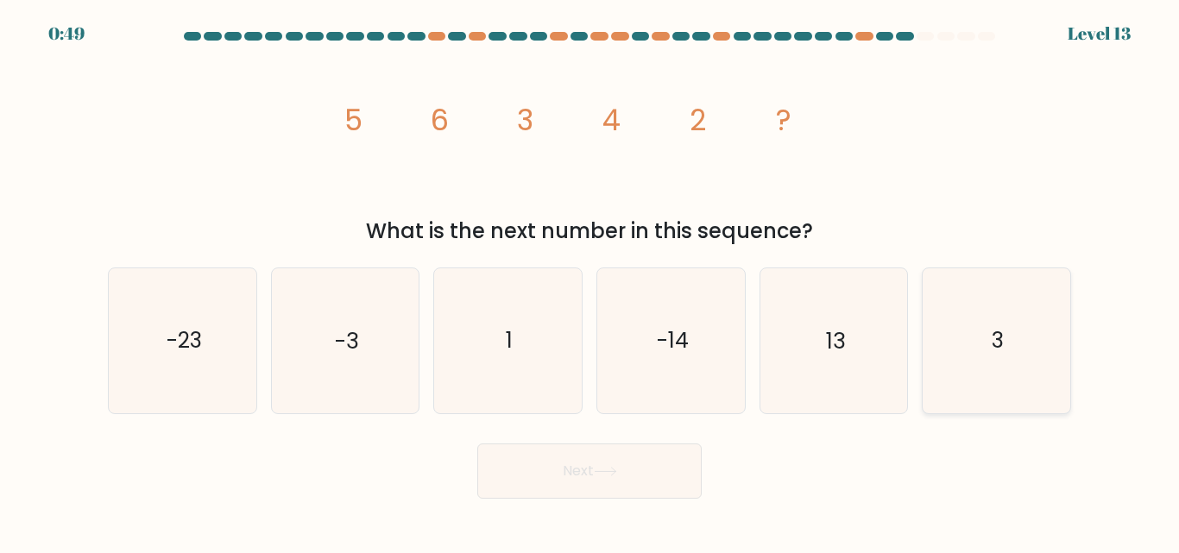
click at [980, 372] on icon "3" at bounding box center [996, 340] width 144 height 144
click at [590, 281] on input "f. 3" at bounding box center [589, 279] width 1 height 4
radio input "true"
click at [670, 468] on button "Next" at bounding box center [589, 470] width 224 height 55
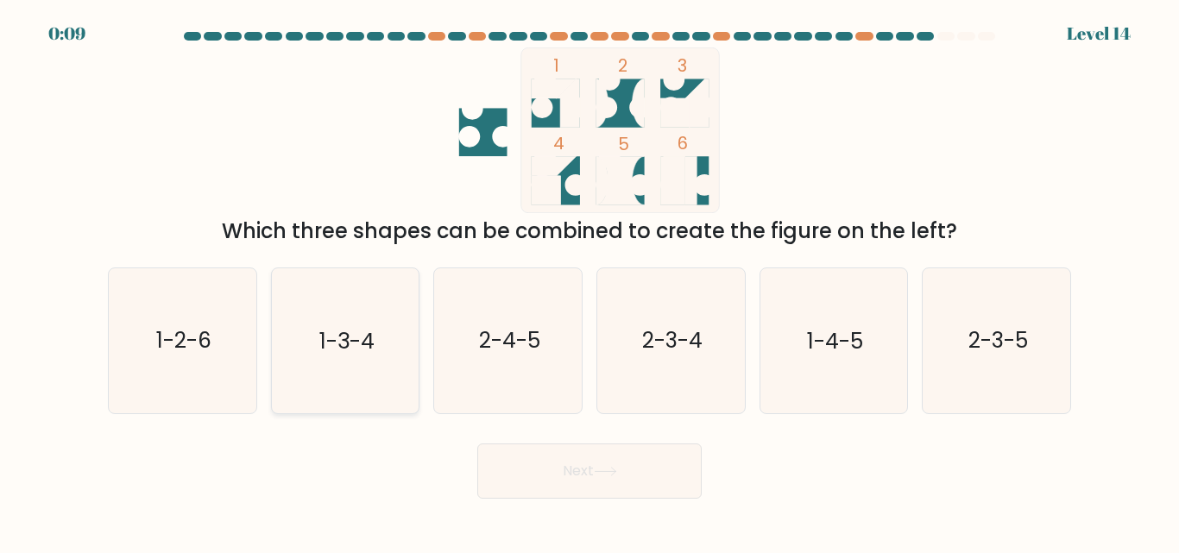
click at [319, 344] on text "1-3-4" at bounding box center [346, 341] width 55 height 30
click at [589, 281] on input "b. 1-3-4" at bounding box center [589, 279] width 1 height 4
radio input "true"
click at [581, 465] on button "Next" at bounding box center [589, 470] width 224 height 55
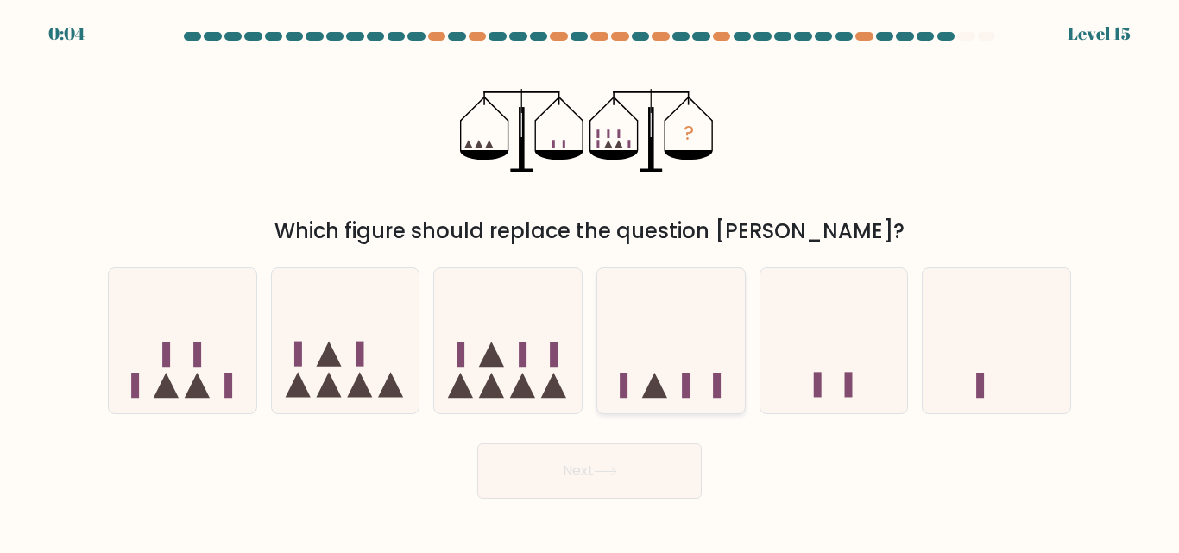
click at [721, 406] on div at bounding box center [670, 340] width 149 height 146
click at [590, 281] on input "d." at bounding box center [589, 279] width 1 height 4
radio input "true"
click at [629, 489] on div "Next" at bounding box center [589, 467] width 984 height 64
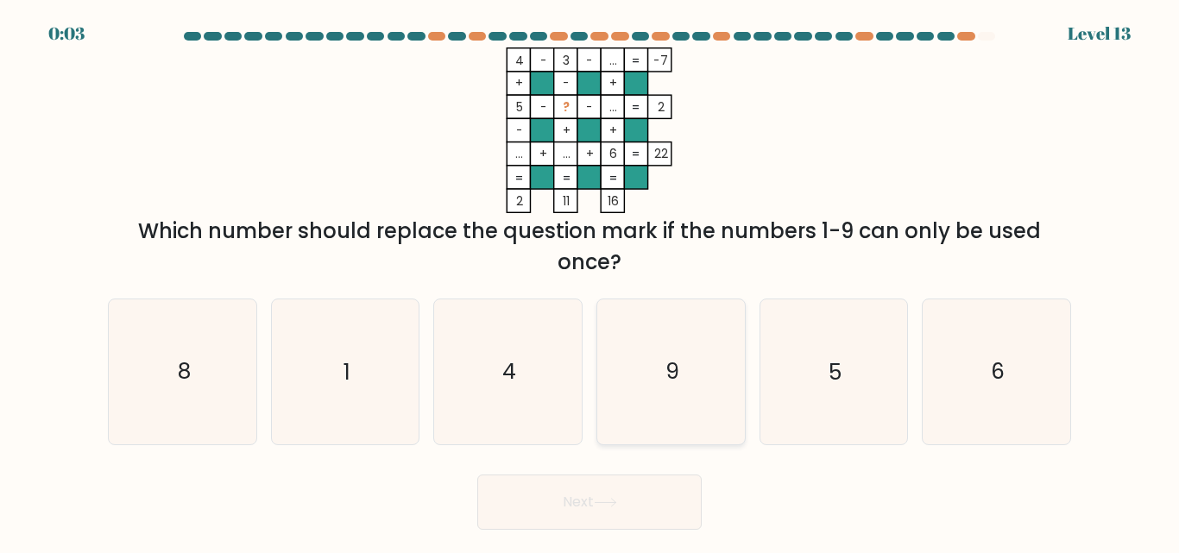
click at [679, 391] on icon "9" at bounding box center [671, 371] width 144 height 144
click at [590, 281] on input "d. 9" at bounding box center [589, 279] width 1 height 4
radio input "true"
click at [614, 524] on button "Next" at bounding box center [589, 502] width 224 height 55
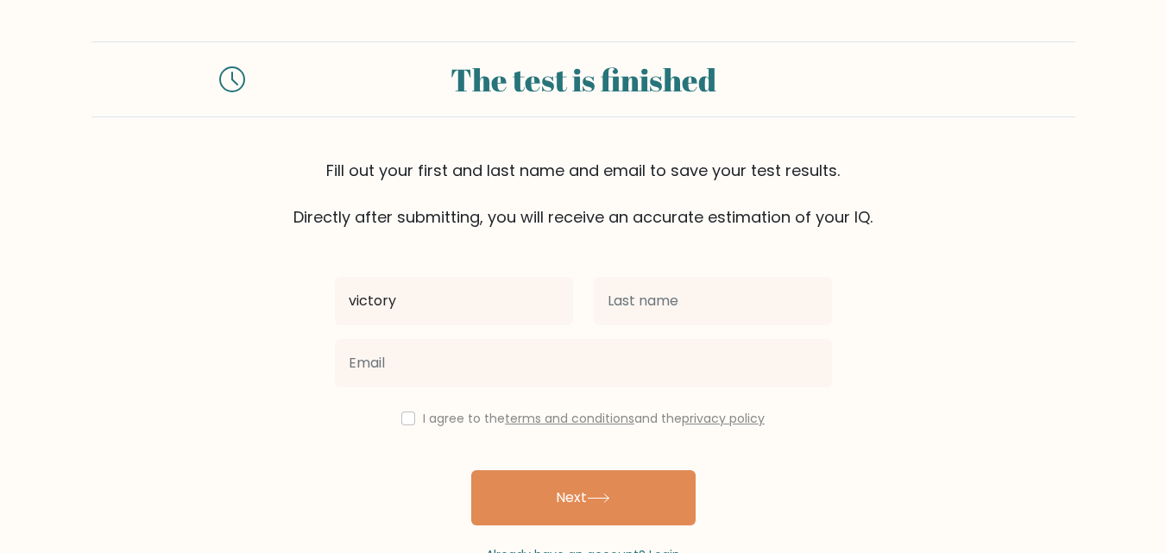
type input "victory"
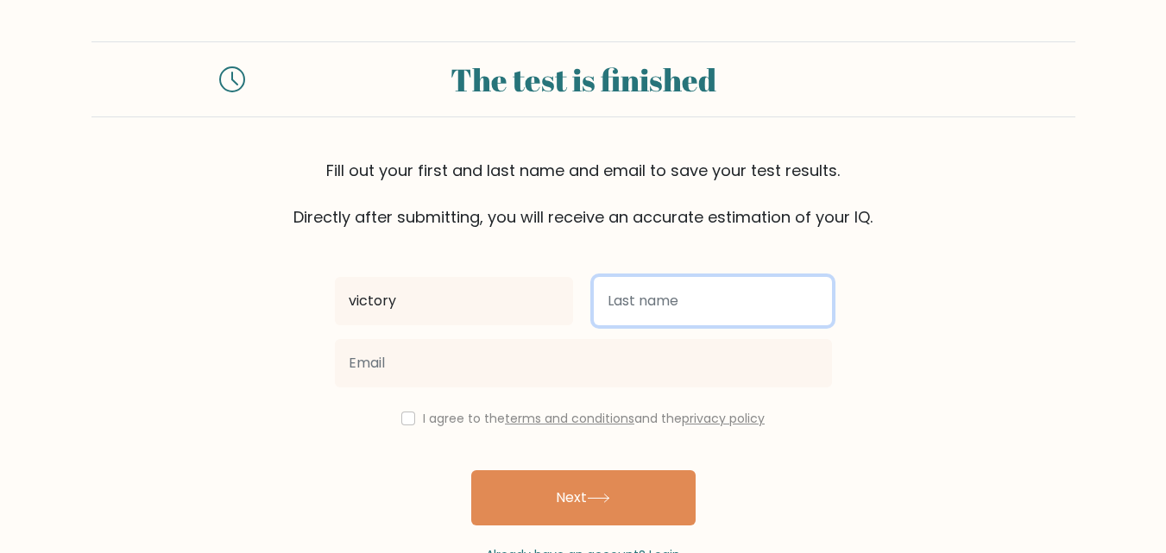
click at [743, 295] on input "text" at bounding box center [713, 301] width 238 height 48
type input "[PERSON_NAME]"
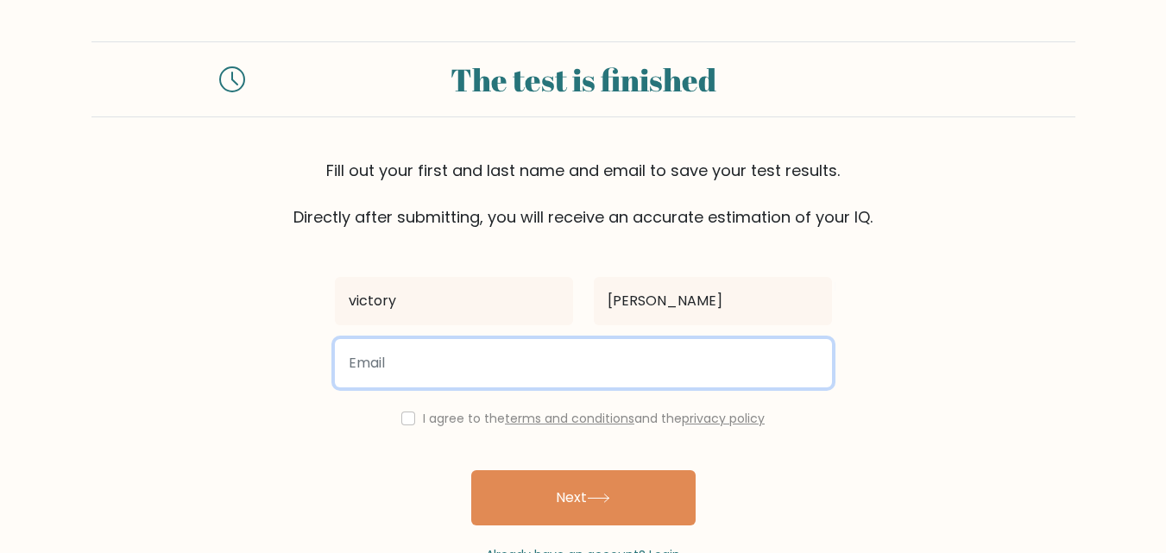
click at [659, 364] on input "email" at bounding box center [583, 363] width 497 height 48
drag, startPoint x: 659, startPoint y: 364, endPoint x: 587, endPoint y: 419, distance: 91.1
click at [587, 419] on div "victory [PERSON_NAME] I agree to the terms and conditions and the privacy polic…" at bounding box center [583, 397] width 518 height 336
click at [473, 367] on input "[EMAIL_ADDRESS][DOMAIN_NAME]" at bounding box center [583, 363] width 497 height 48
type input "[EMAIL_ADDRESS][DOMAIN_NAME]"
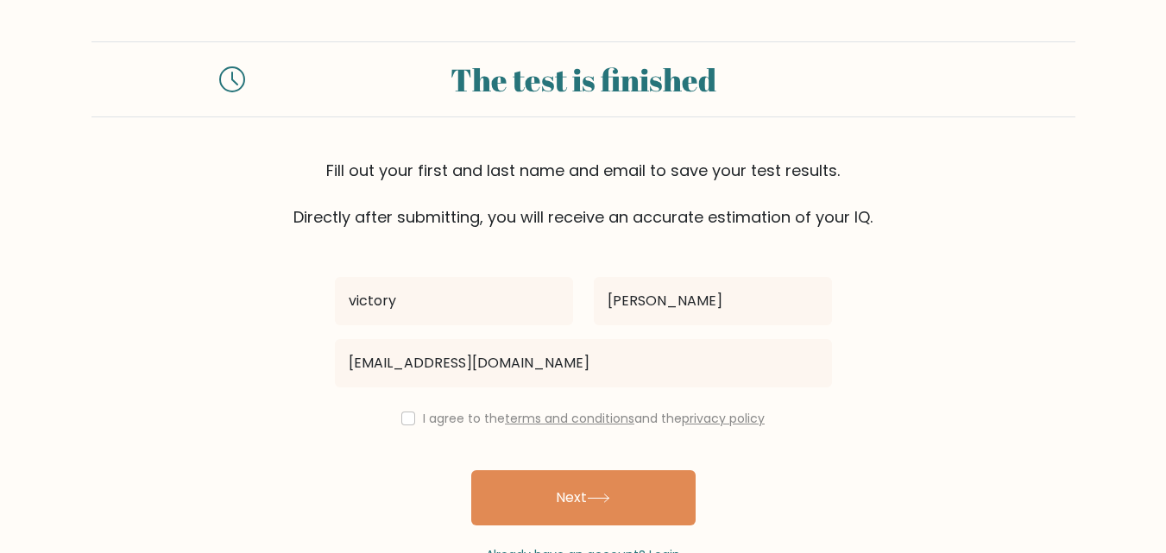
click at [412, 418] on div "I agree to the terms and conditions and the privacy policy" at bounding box center [583, 418] width 518 height 21
click at [401, 421] on input "checkbox" at bounding box center [408, 419] width 14 height 14
checkbox input "true"
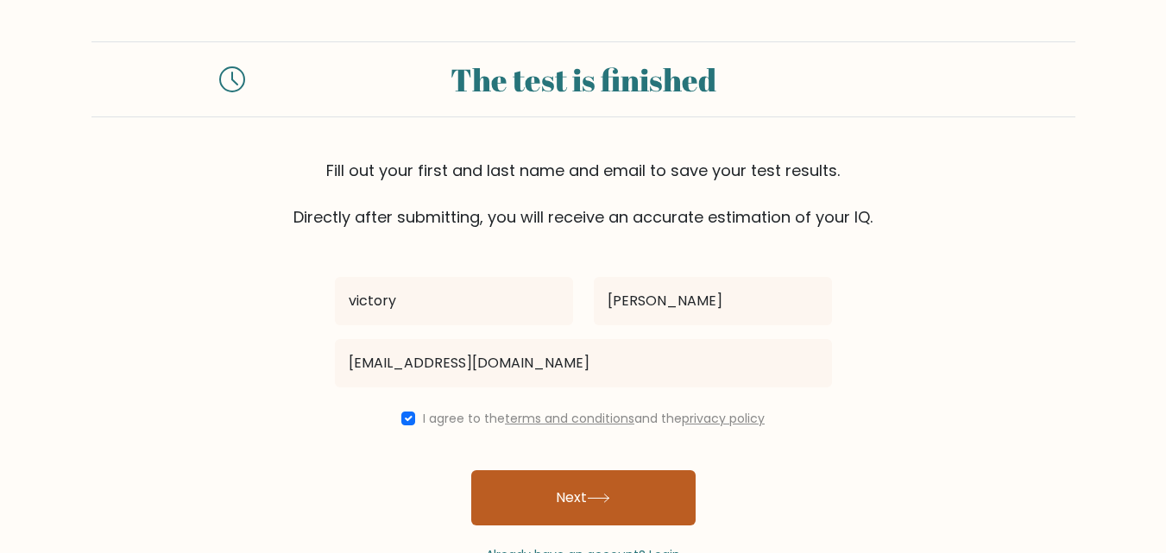
click at [505, 516] on button "Next" at bounding box center [583, 497] width 224 height 55
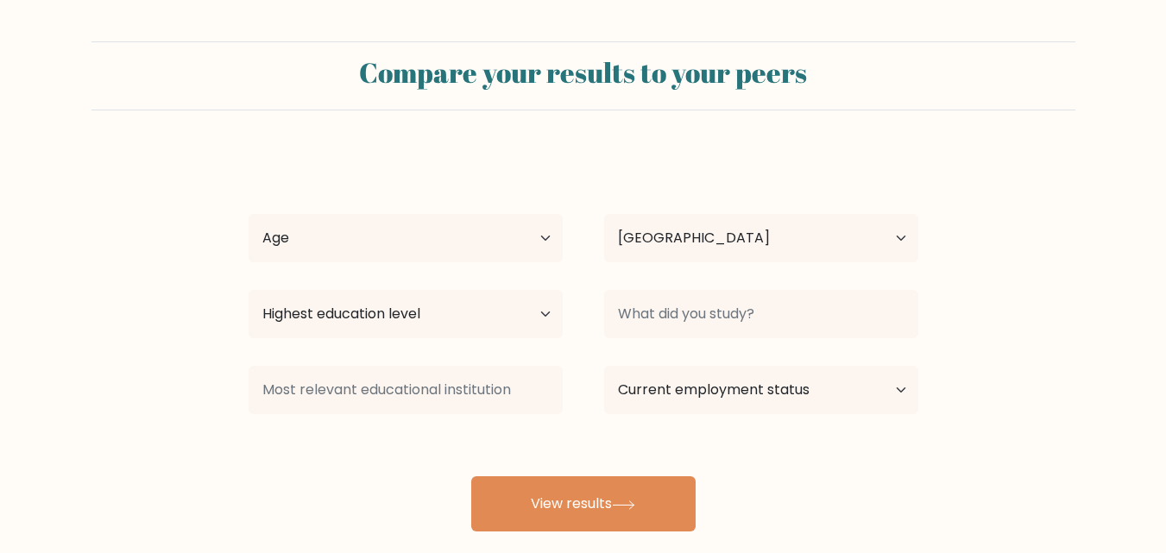
select select "NG"
click at [431, 243] on select "Age Under [DEMOGRAPHIC_DATA] [DEMOGRAPHIC_DATA] [DEMOGRAPHIC_DATA] [DEMOGRAPHIC…" at bounding box center [405, 238] width 314 height 48
select select "18_24"
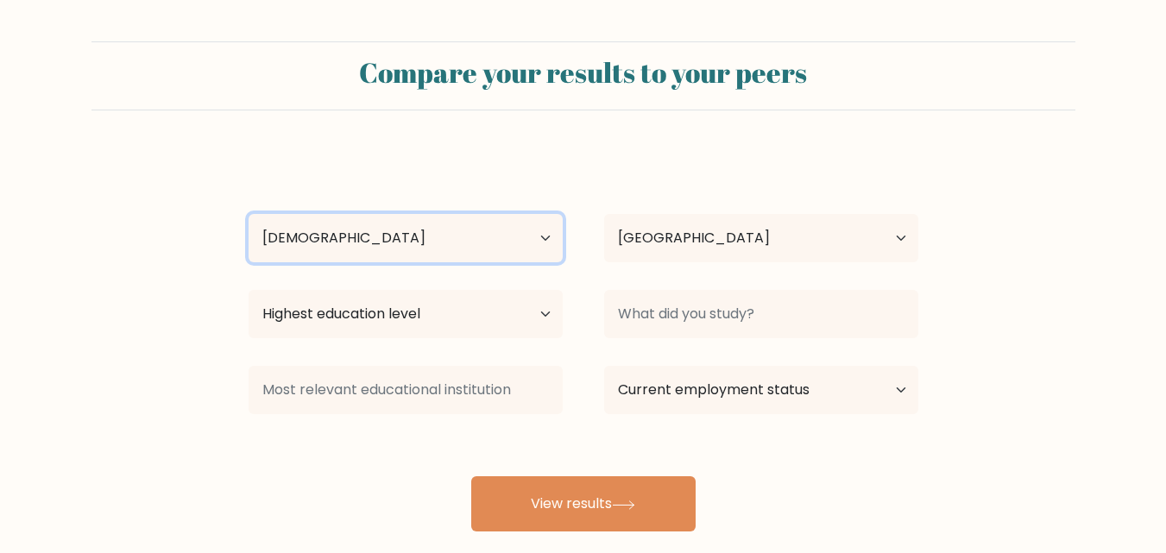
click at [248, 214] on select "Age Under [DEMOGRAPHIC_DATA] [DEMOGRAPHIC_DATA] [DEMOGRAPHIC_DATA] [DEMOGRAPHIC…" at bounding box center [405, 238] width 314 height 48
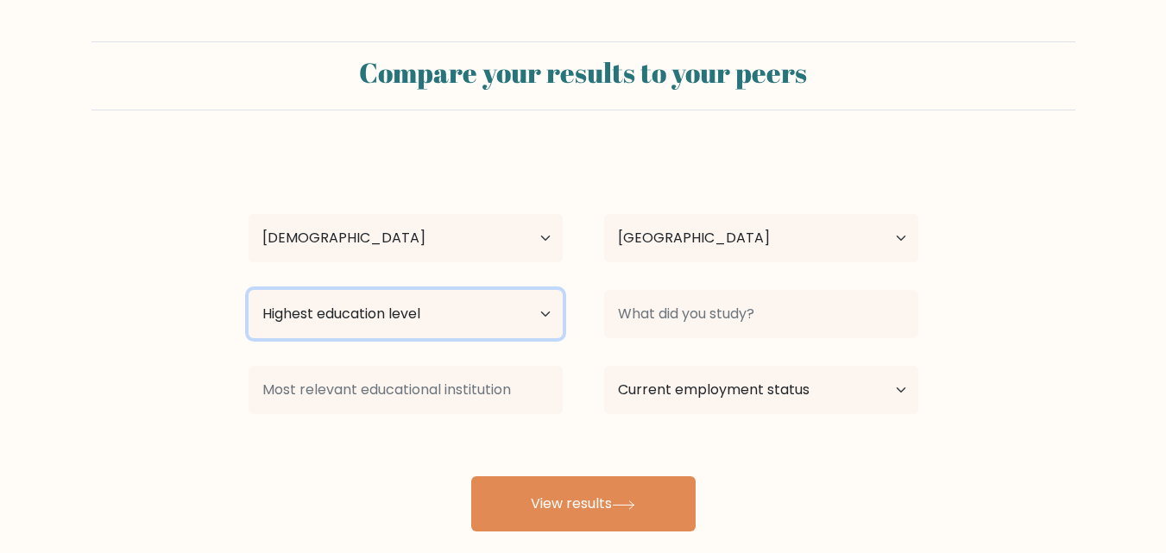
click at [382, 315] on select "Highest education level No schooling Primary Lower Secondary Upper Secondary Oc…" at bounding box center [405, 314] width 314 height 48
select select "bachelors_degree"
click at [248, 290] on select "Highest education level No schooling Primary Lower Secondary Upper Secondary Oc…" at bounding box center [405, 314] width 314 height 48
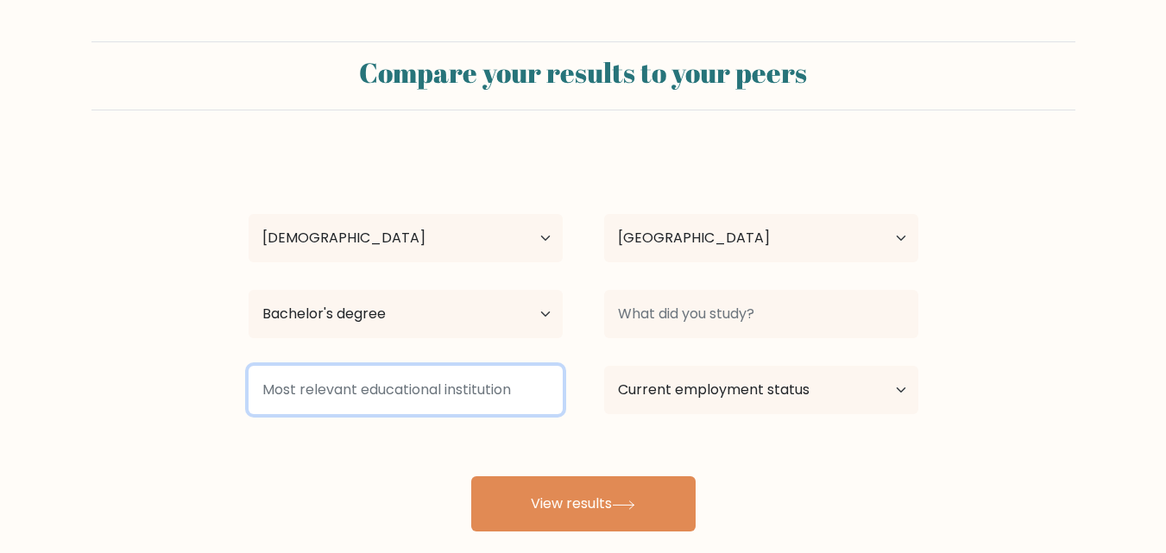
click at [419, 392] on input at bounding box center [405, 390] width 314 height 48
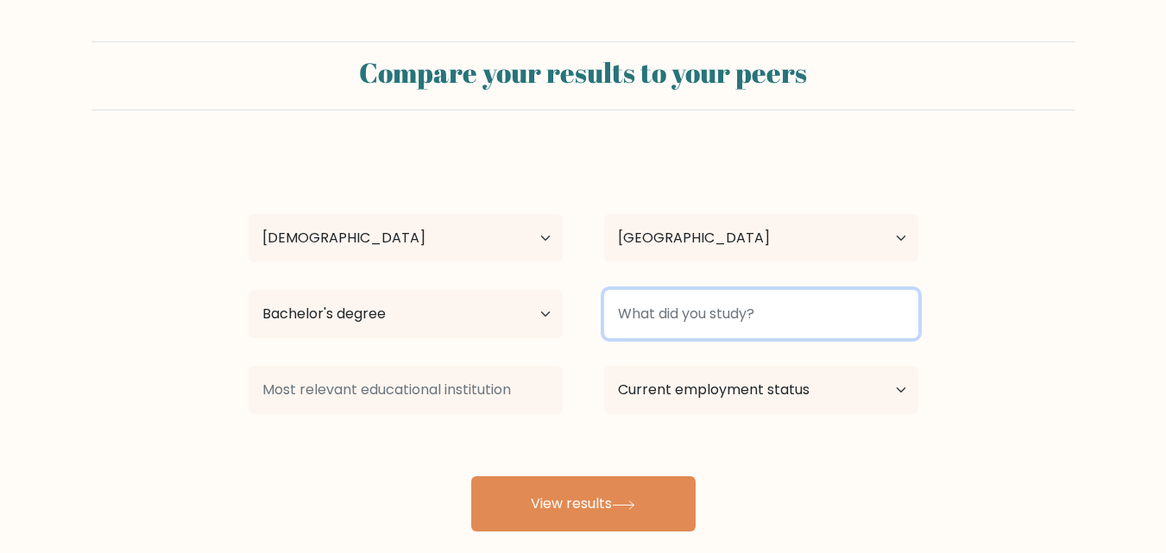
click at [706, 310] on input at bounding box center [761, 314] width 314 height 48
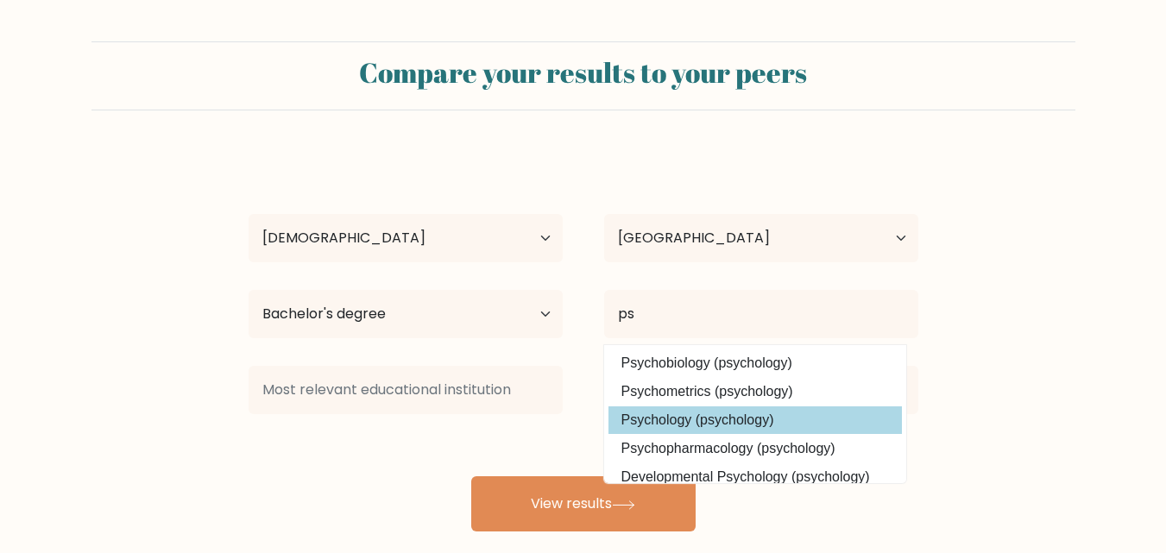
click at [665, 407] on div "victory [PERSON_NAME] Age Under [DEMOGRAPHIC_DATA] [DEMOGRAPHIC_DATA] [DEMOGRAP…" at bounding box center [583, 342] width 690 height 380
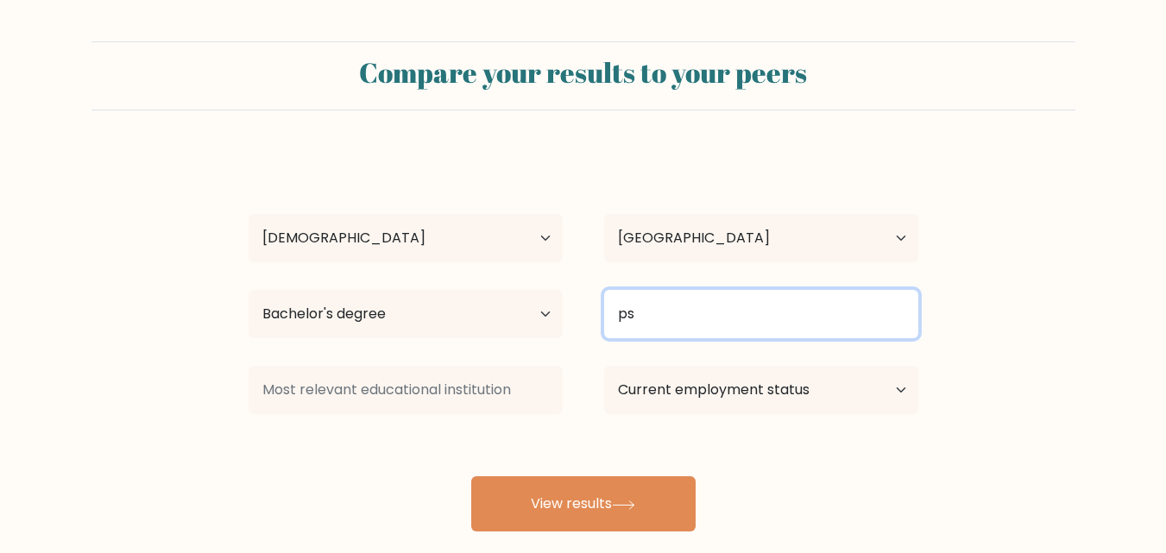
click at [666, 316] on input "ps" at bounding box center [761, 314] width 314 height 48
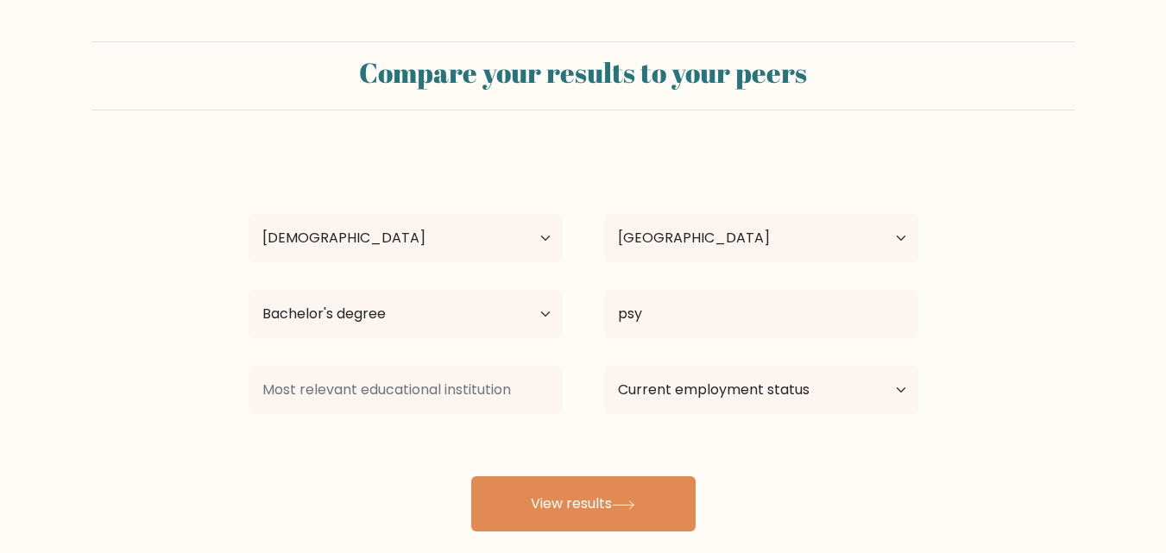
click at [661, 388] on div "victory [PERSON_NAME] Age Under [DEMOGRAPHIC_DATA] [DEMOGRAPHIC_DATA] [DEMOGRAP…" at bounding box center [583, 342] width 690 height 380
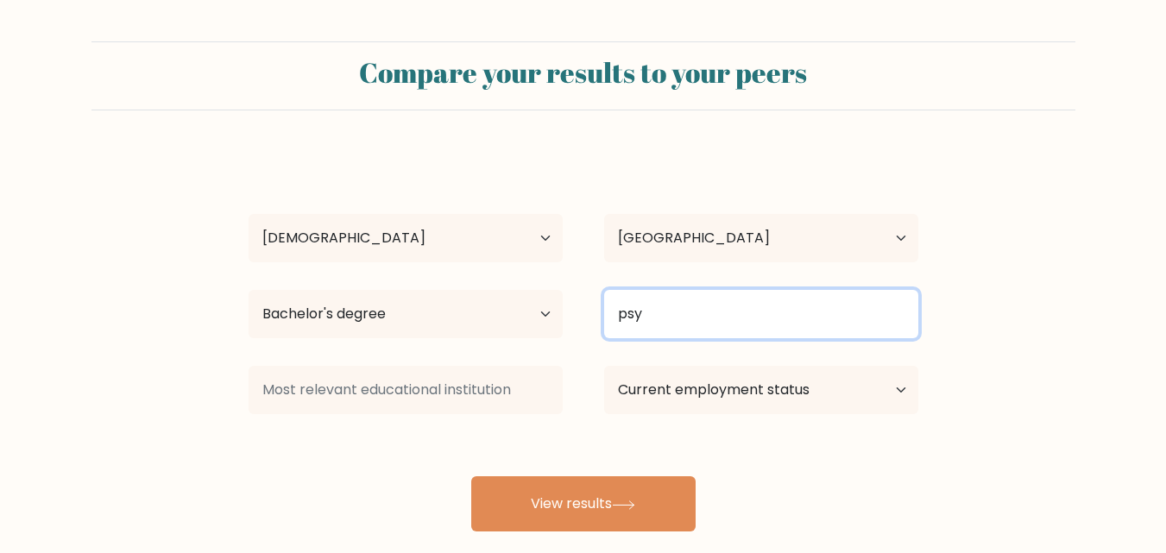
click at [670, 332] on input "psy" at bounding box center [761, 314] width 314 height 48
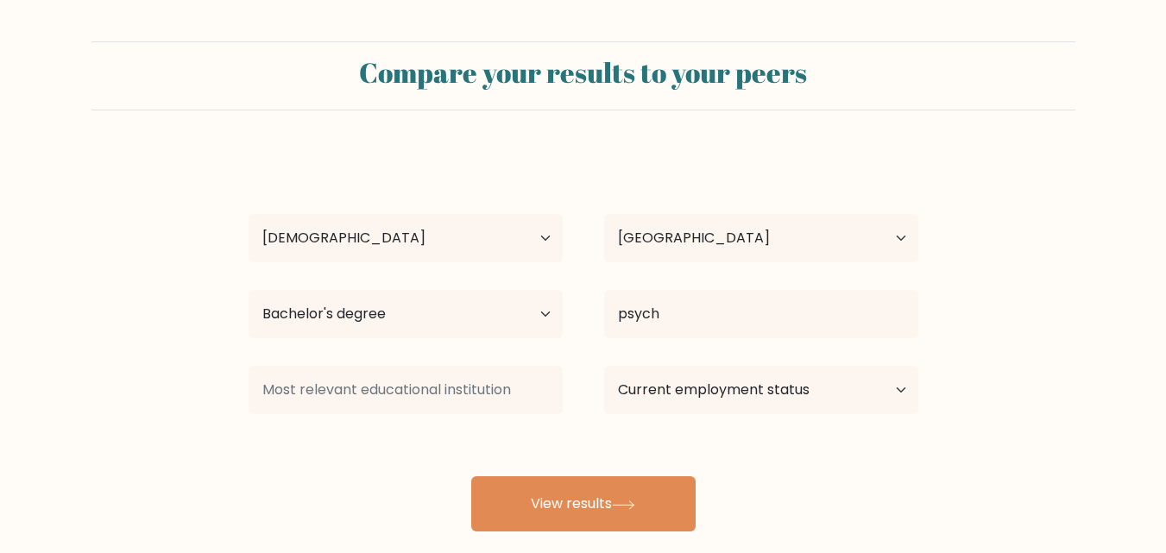
click at [690, 368] on div "victory [PERSON_NAME] Age Under [DEMOGRAPHIC_DATA] [DEMOGRAPHIC_DATA] [DEMOGRAP…" at bounding box center [583, 342] width 690 height 380
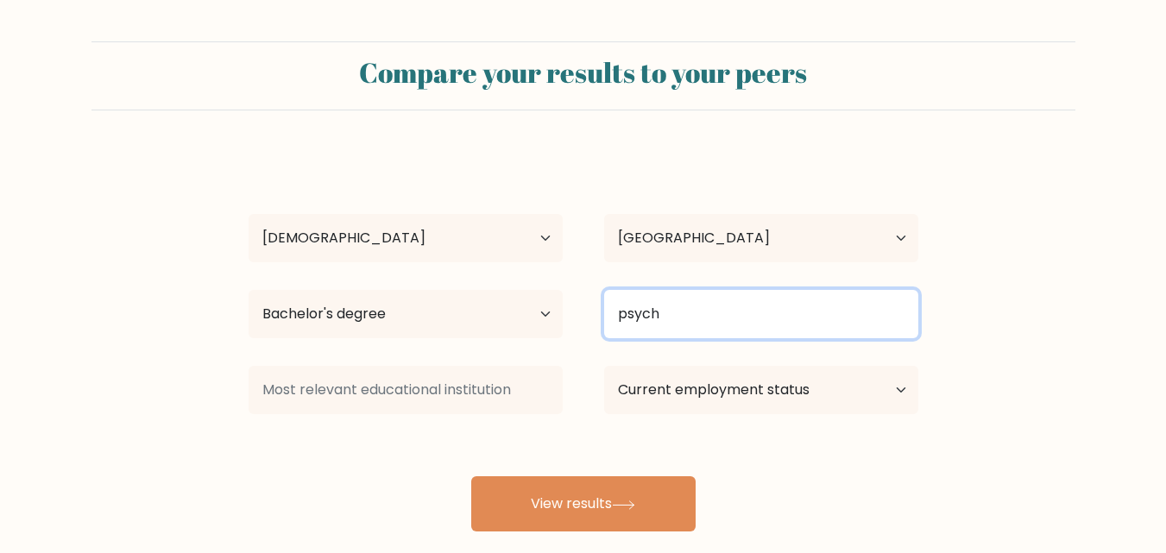
click at [698, 318] on input "psych" at bounding box center [761, 314] width 314 height 48
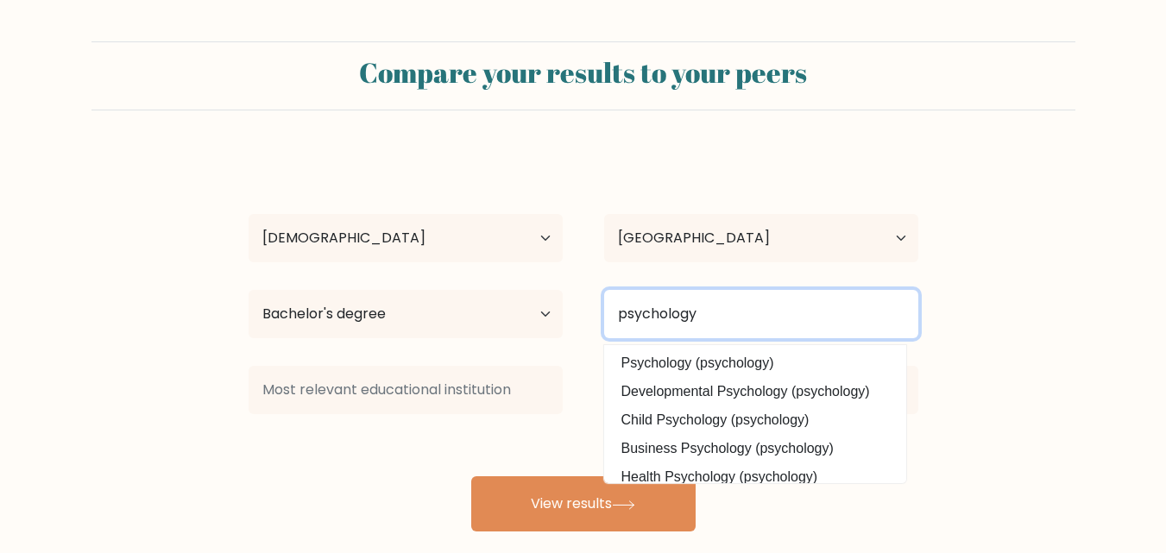
type input "psychology"
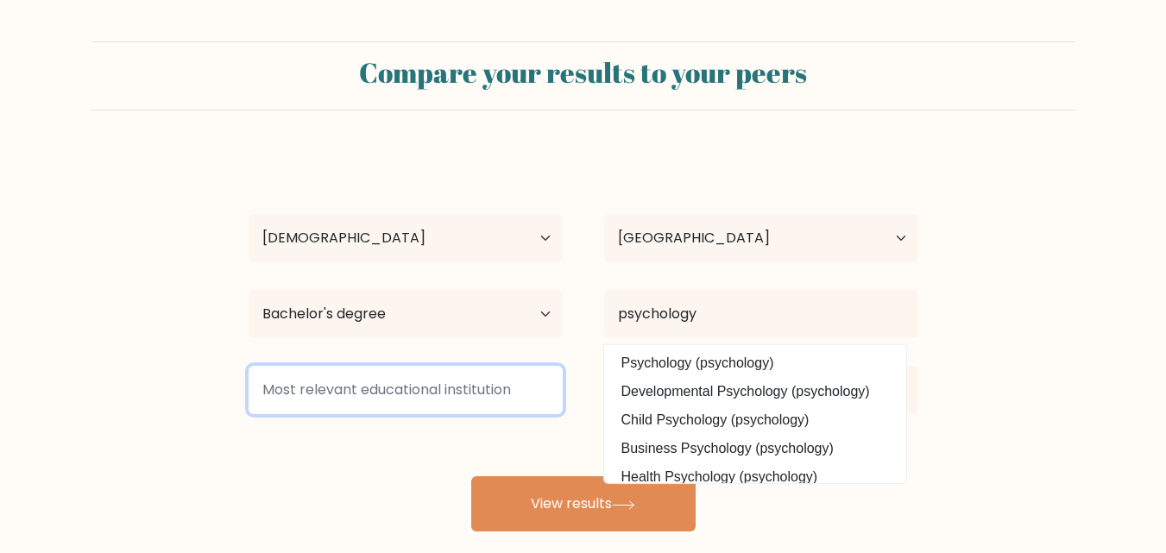
click at [538, 401] on input at bounding box center [405, 390] width 314 height 48
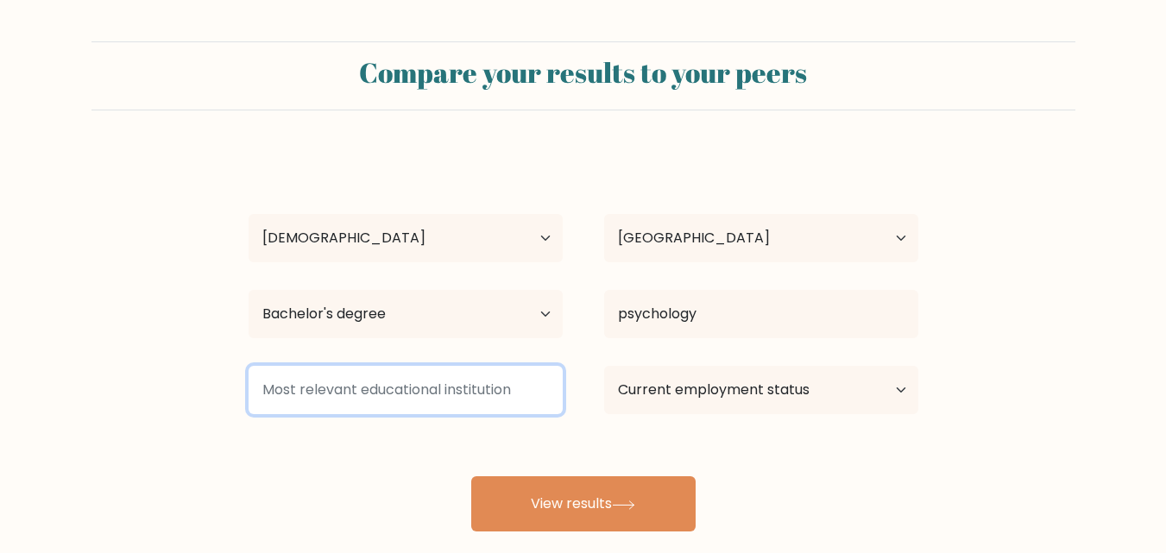
click at [538, 401] on input at bounding box center [405, 390] width 314 height 48
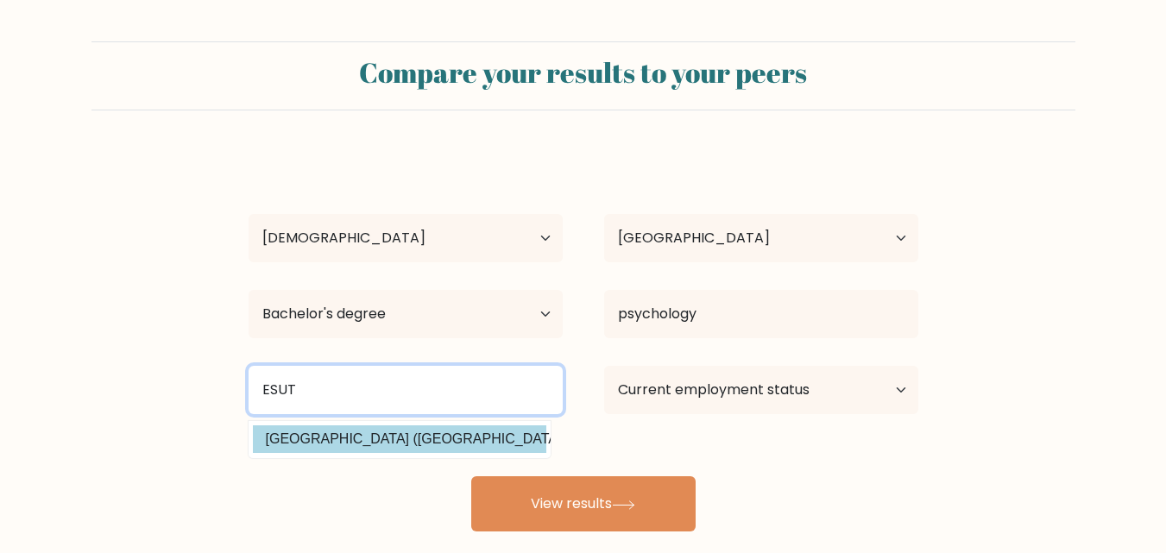
type input "ESUT"
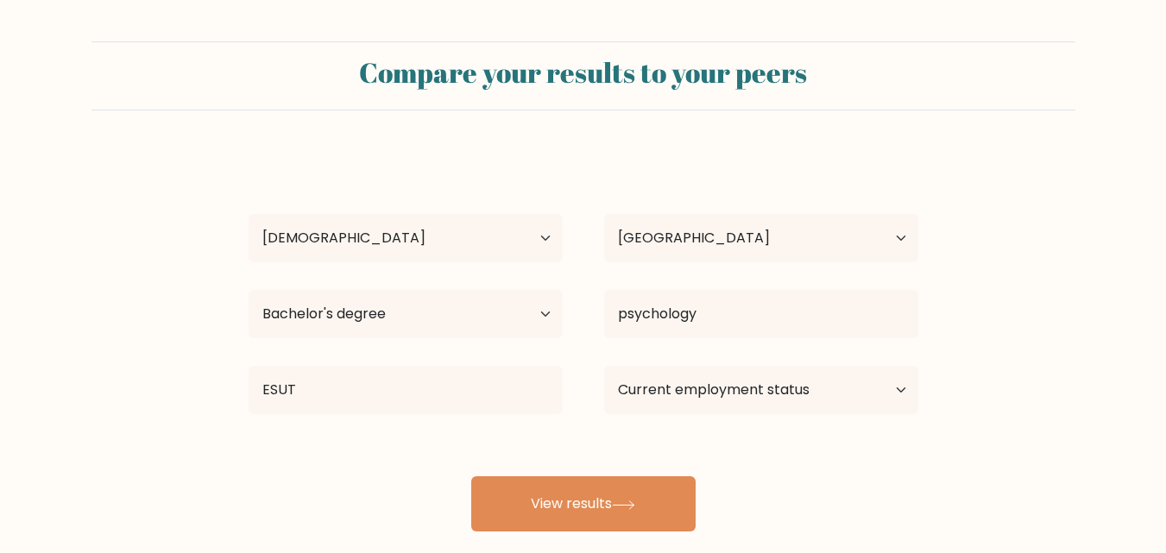
click at [510, 433] on div "victory [PERSON_NAME] Age Under [DEMOGRAPHIC_DATA] [DEMOGRAPHIC_DATA] [DEMOGRAP…" at bounding box center [583, 342] width 690 height 380
click at [664, 402] on select "Current employment status Employed Student Retired Other / prefer not to answer" at bounding box center [761, 390] width 314 height 48
select select "student"
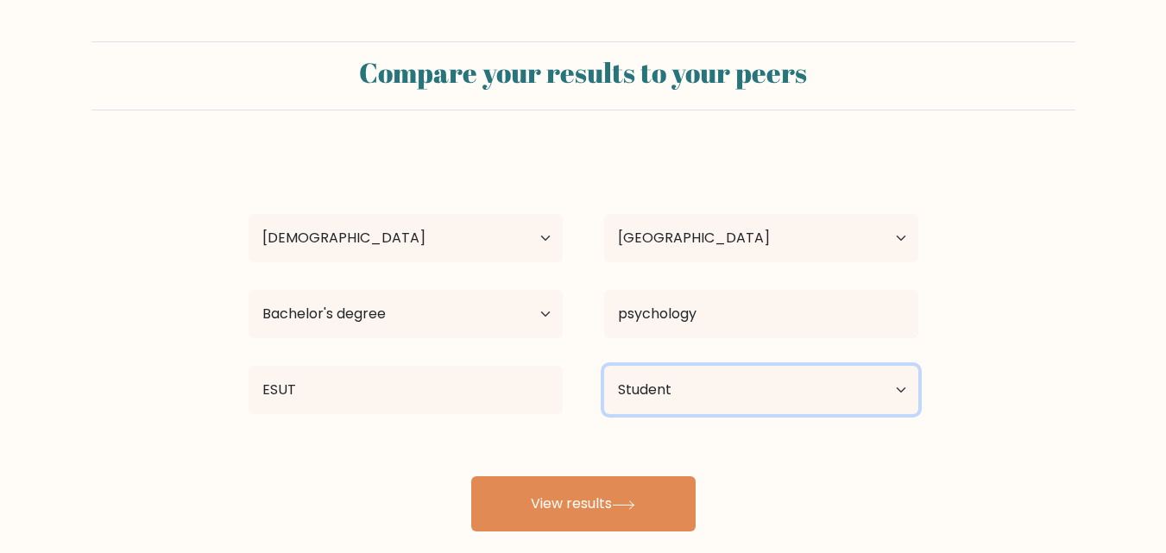
click at [604, 366] on select "Current employment status Employed Student Retired Other / prefer not to answer" at bounding box center [761, 390] width 314 height 48
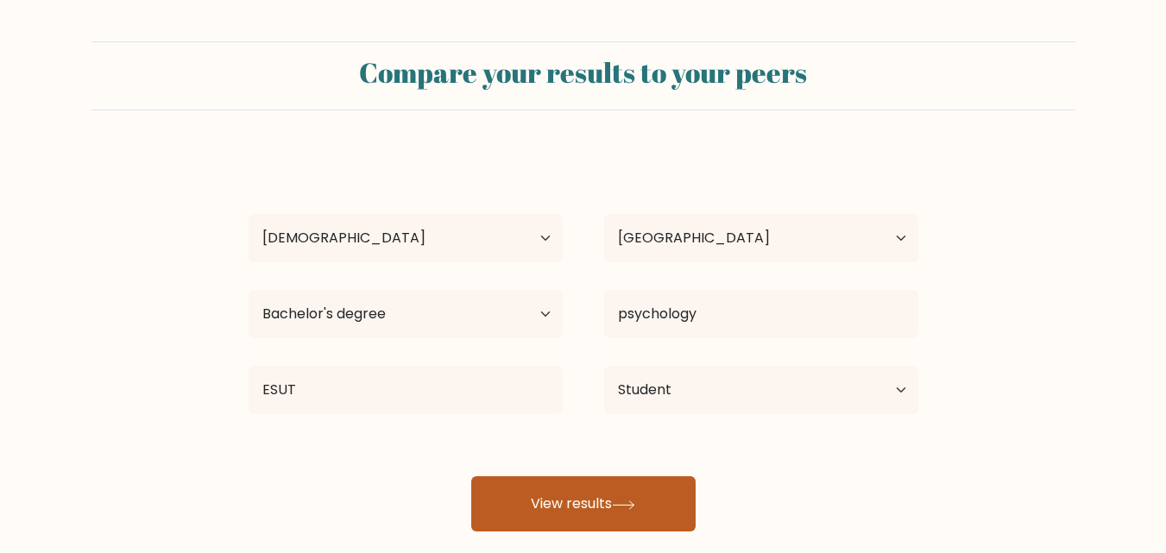
click at [630, 494] on button "View results" at bounding box center [583, 503] width 224 height 55
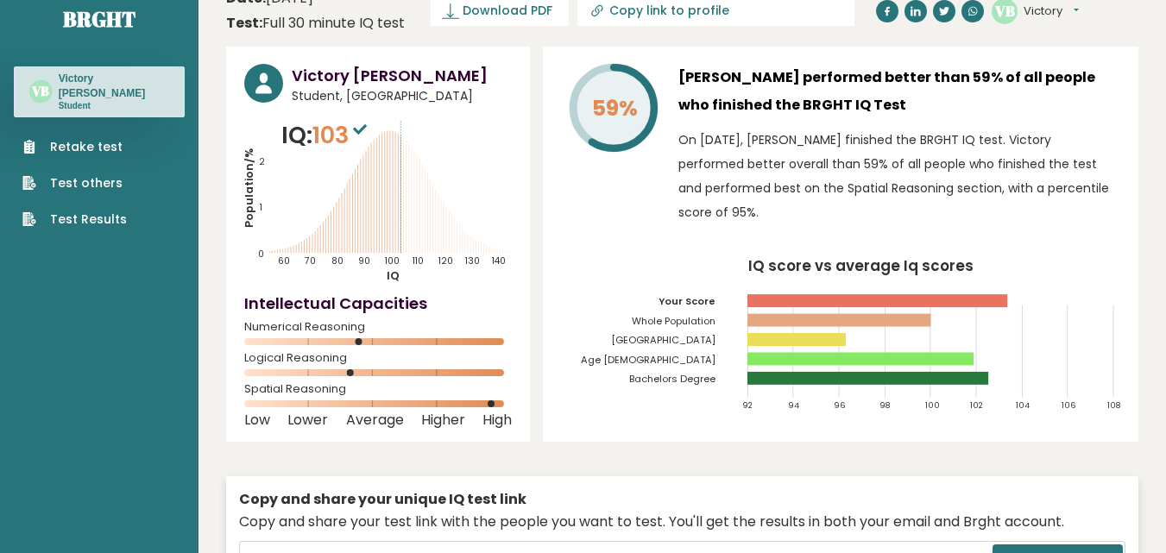
scroll to position [9, 0]
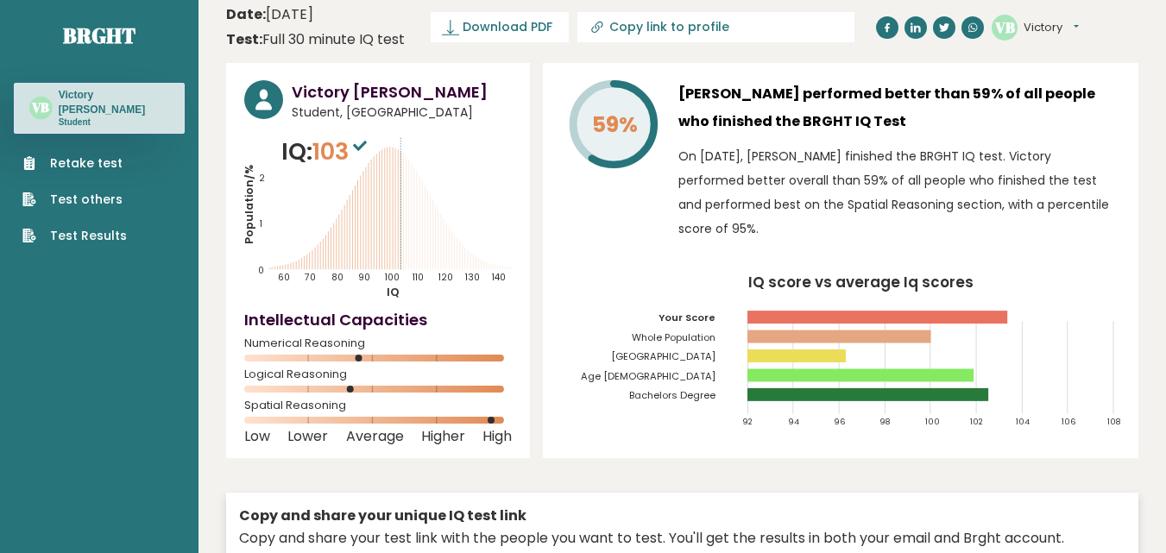
click at [148, 144] on div "Retake test Test others Test Results" at bounding box center [99, 189] width 171 height 111
click at [86, 154] on link "Retake test" at bounding box center [74, 163] width 104 height 18
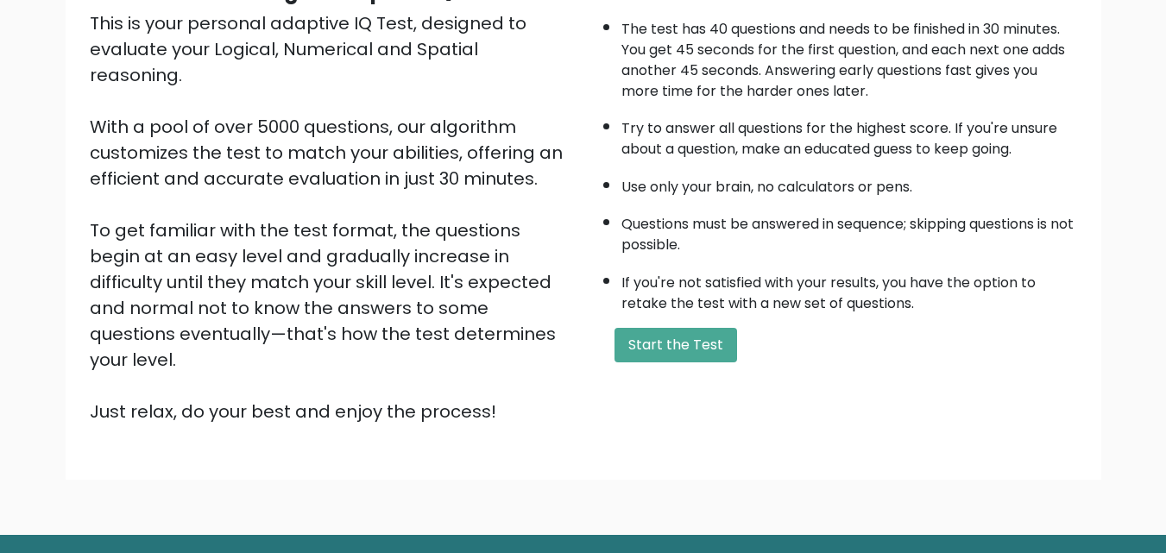
scroll to position [204, 0]
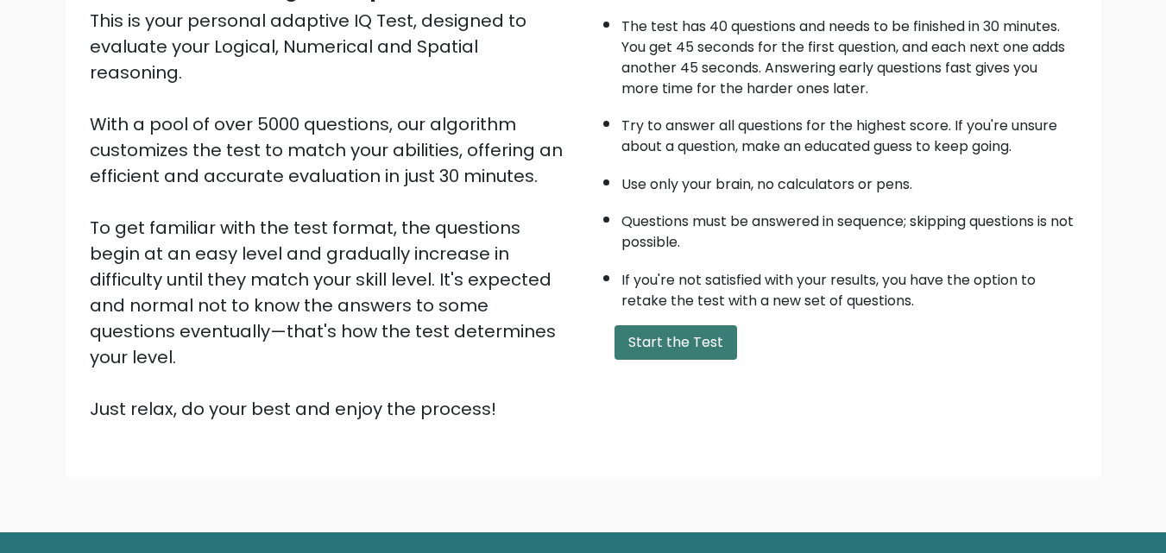
click at [682, 350] on button "Start the Test" at bounding box center [675, 342] width 123 height 35
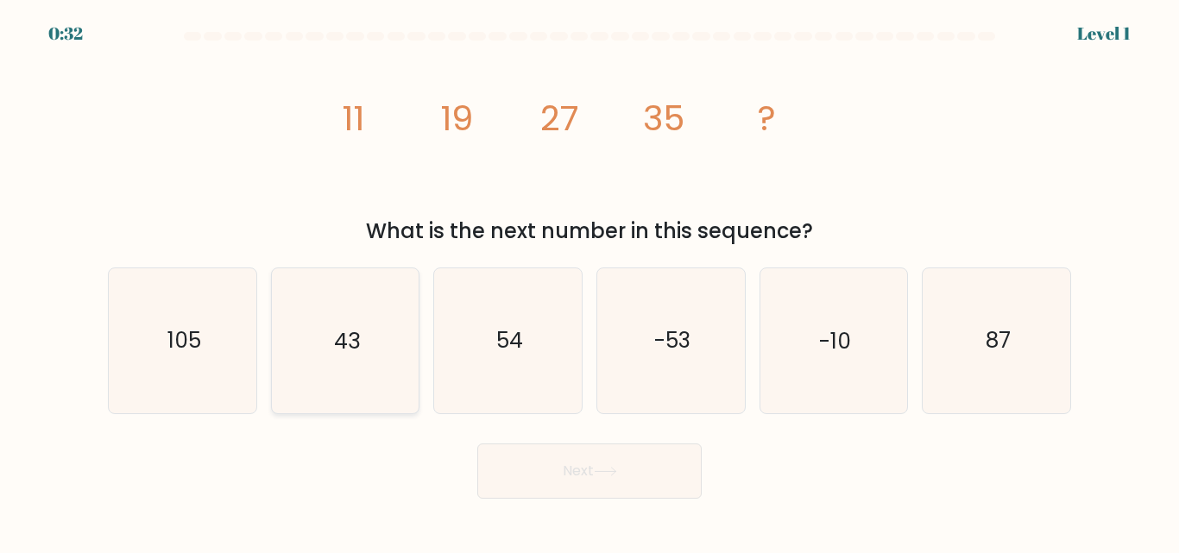
click at [330, 318] on icon "43" at bounding box center [345, 340] width 144 height 144
click at [589, 281] on input "b. 43" at bounding box center [589, 279] width 1 height 4
radio input "true"
click at [608, 488] on button "Next" at bounding box center [589, 470] width 224 height 55
click at [601, 475] on icon at bounding box center [605, 471] width 23 height 9
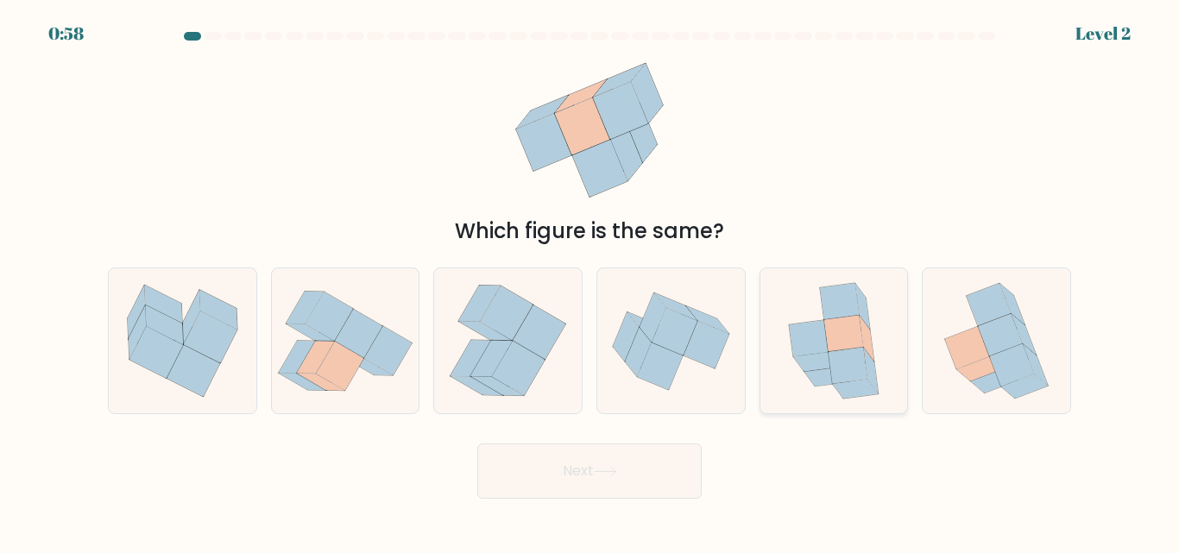
click at [833, 358] on icon at bounding box center [847, 366] width 39 height 36
click at [590, 281] on input "e." at bounding box center [589, 279] width 1 height 4
radio input "true"
click at [634, 480] on button "Next" at bounding box center [589, 470] width 224 height 55
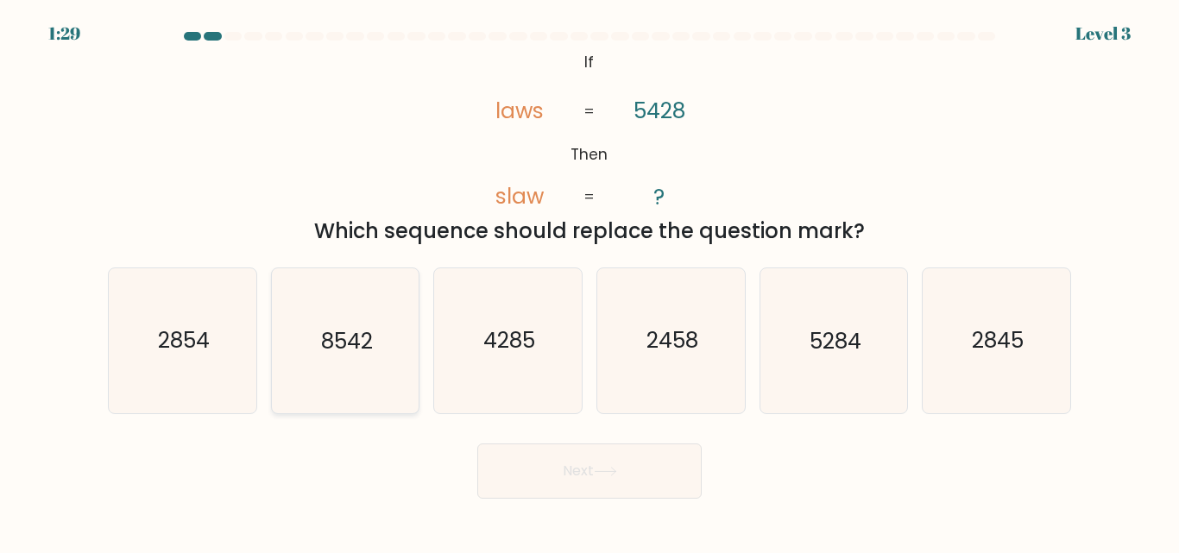
click at [388, 371] on icon "8542" at bounding box center [345, 340] width 144 height 144
click at [589, 281] on input "b. 8542" at bounding box center [589, 279] width 1 height 4
radio input "true"
click at [563, 491] on button "Next" at bounding box center [589, 470] width 224 height 55
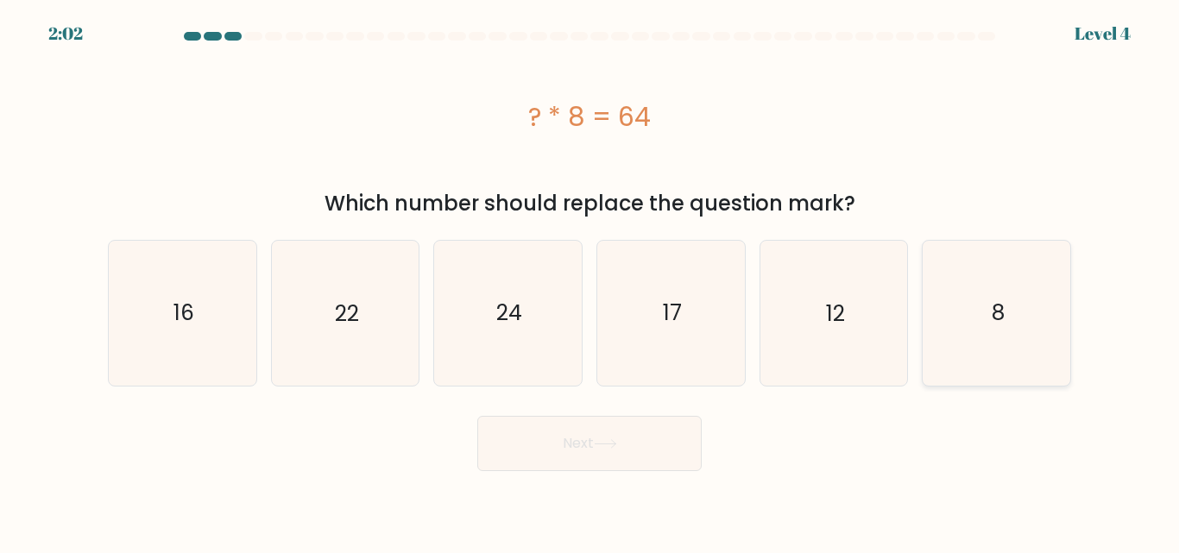
click at [946, 344] on icon "8" at bounding box center [996, 313] width 144 height 144
click at [590, 281] on input "f. 8" at bounding box center [589, 279] width 1 height 4
radio input "true"
click at [579, 449] on button "Next" at bounding box center [589, 443] width 224 height 55
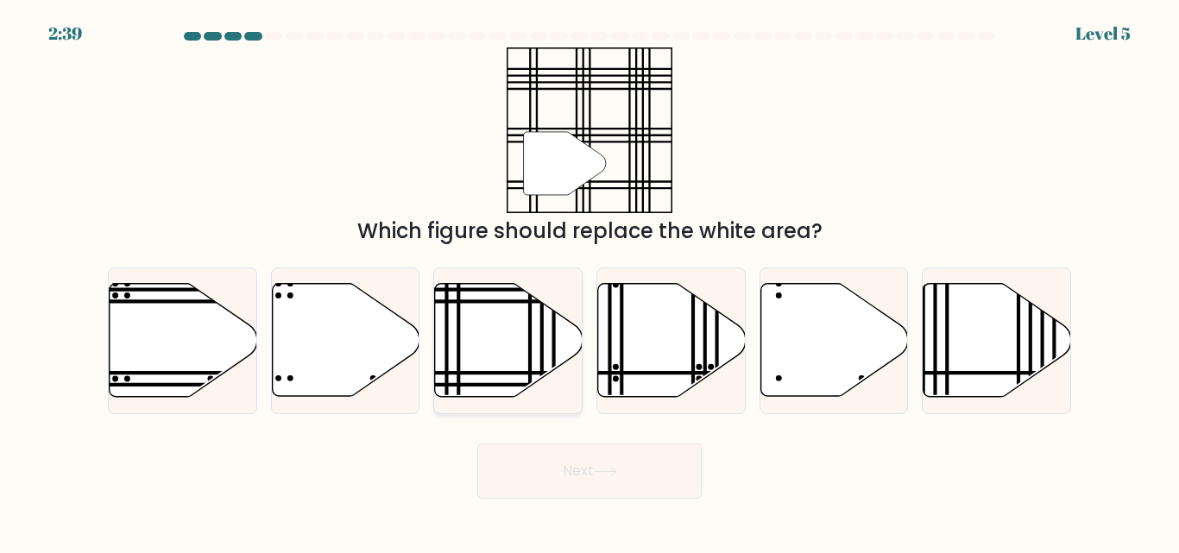
click at [538, 346] on icon at bounding box center [509, 340] width 148 height 113
click at [589, 281] on input "c." at bounding box center [589, 279] width 1 height 4
radio input "true"
click at [582, 471] on button "Next" at bounding box center [589, 470] width 224 height 55
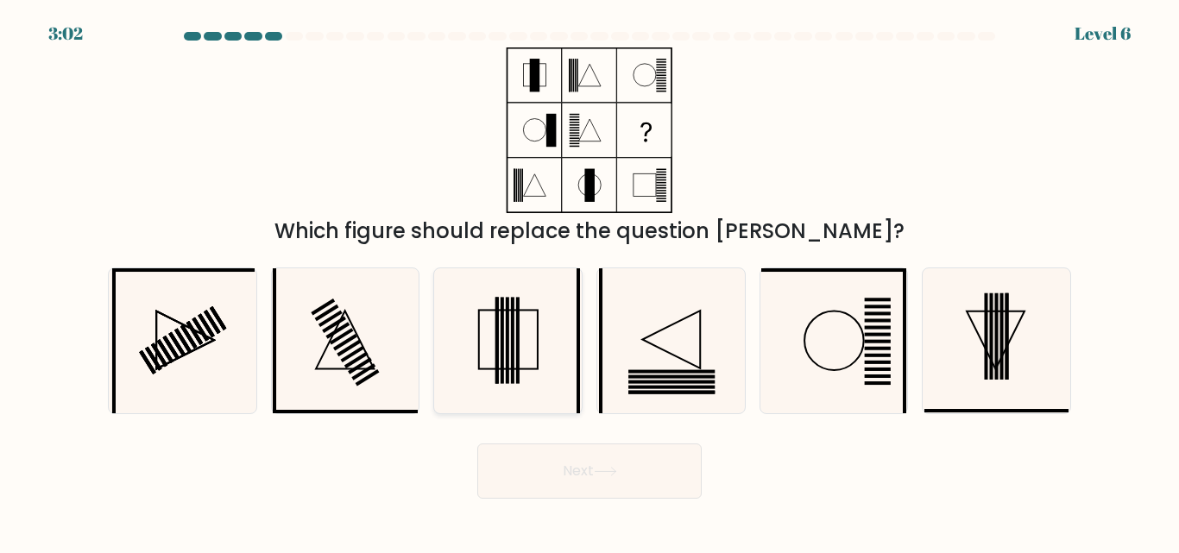
click at [476, 389] on icon at bounding box center [508, 340] width 144 height 144
click at [589, 281] on input "c." at bounding box center [589, 279] width 1 height 4
radio input "true"
click at [601, 478] on button "Next" at bounding box center [589, 470] width 224 height 55
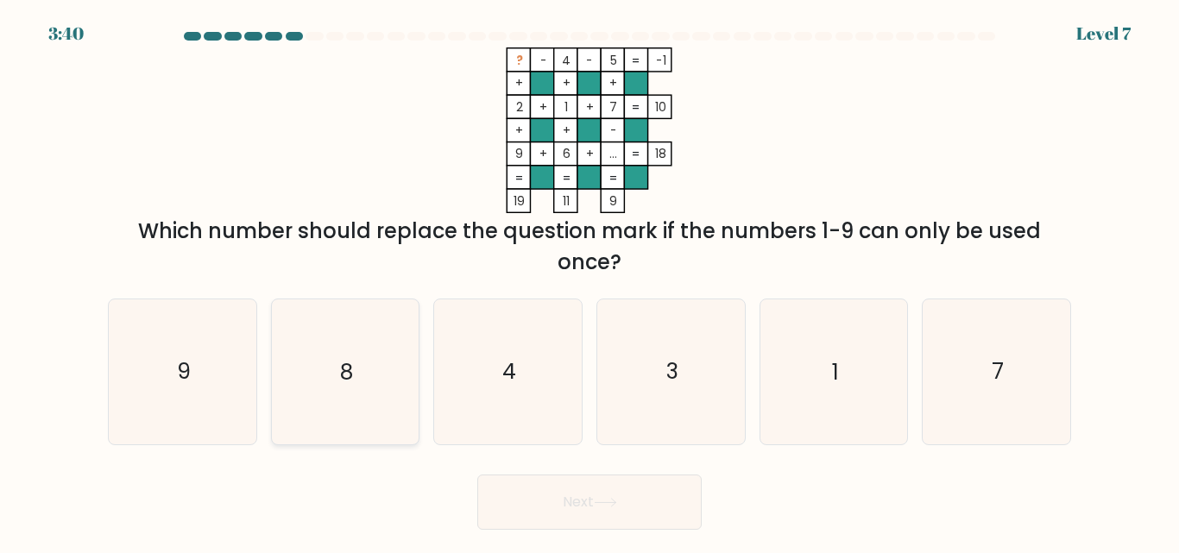
click at [399, 355] on icon "8" at bounding box center [345, 371] width 144 height 144
click at [589, 281] on input "b. 8" at bounding box center [589, 279] width 1 height 4
radio input "true"
click at [546, 514] on button "Next" at bounding box center [589, 502] width 224 height 55
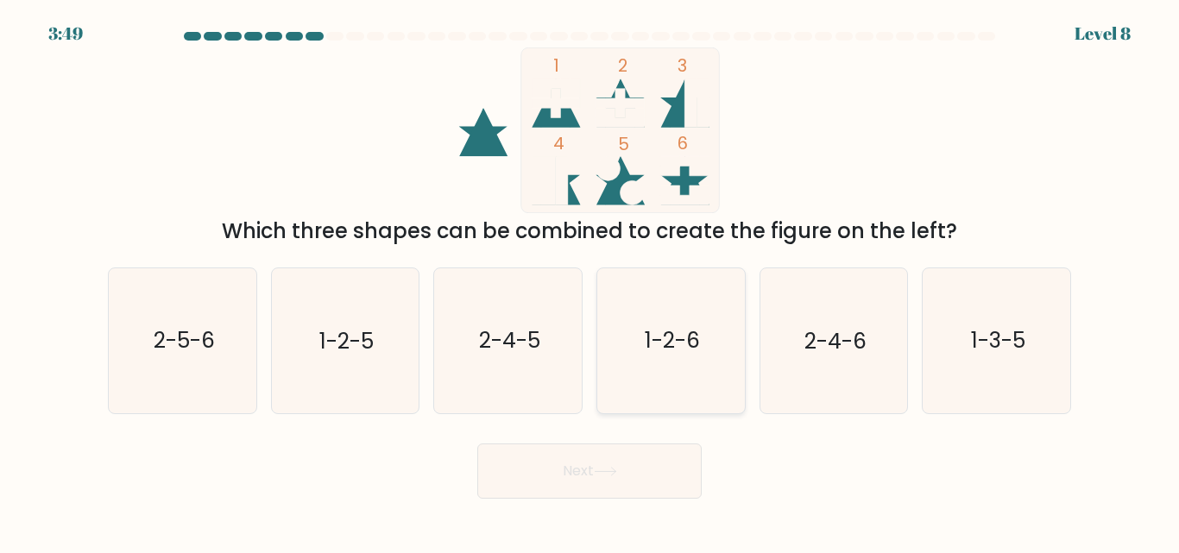
click at [688, 385] on icon "1-2-6" at bounding box center [671, 340] width 144 height 144
click at [590, 281] on input "d. 1-2-6" at bounding box center [589, 279] width 1 height 4
radio input "true"
click at [617, 470] on icon at bounding box center [605, 471] width 23 height 9
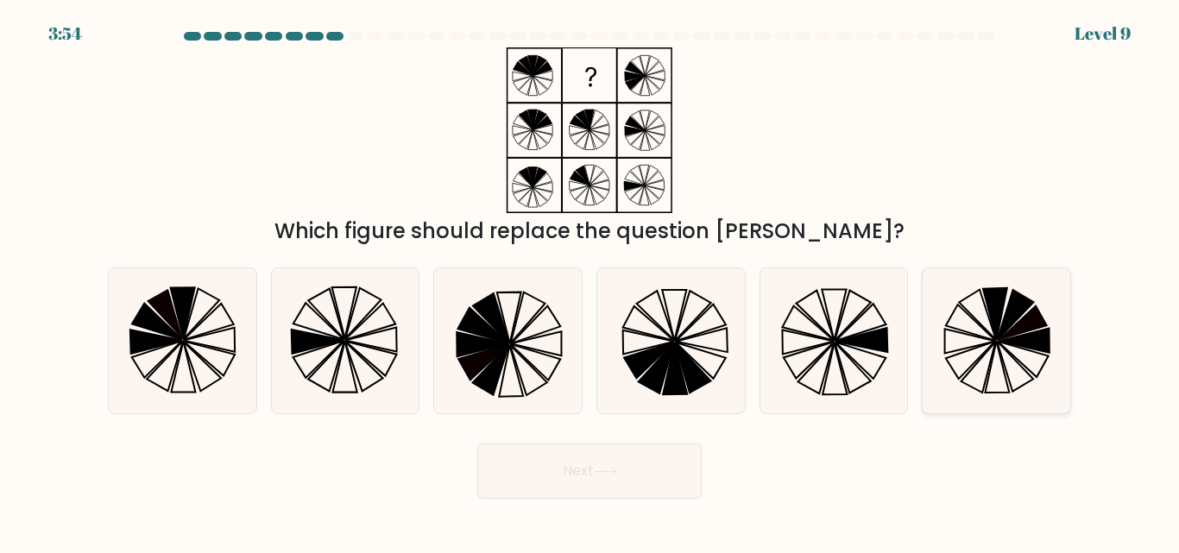
click at [935, 311] on icon at bounding box center [996, 340] width 144 height 144
click at [590, 281] on input "f." at bounding box center [589, 279] width 1 height 4
radio input "true"
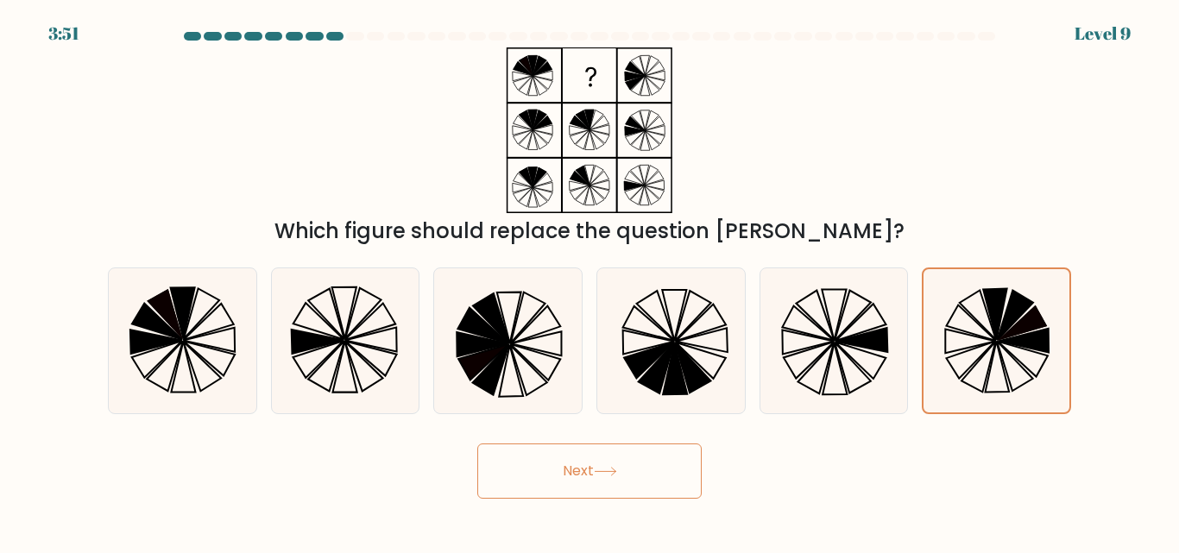
click at [540, 471] on button "Next" at bounding box center [589, 470] width 224 height 55
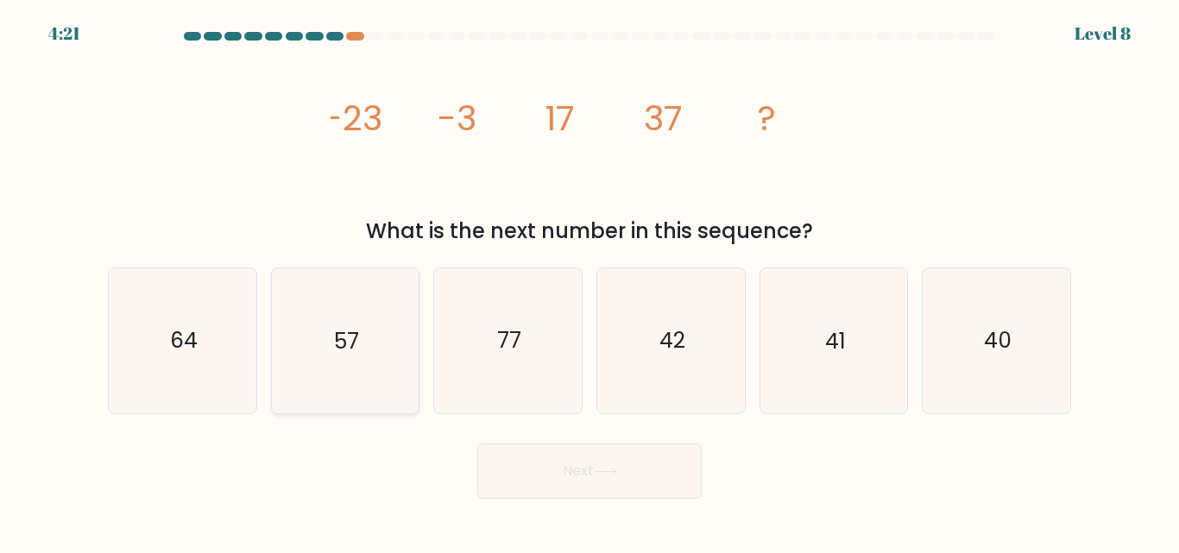
click at [356, 324] on icon "57" at bounding box center [345, 340] width 144 height 144
click at [589, 281] on input "b. 57" at bounding box center [589, 279] width 1 height 4
radio input "true"
click at [542, 491] on button "Next" at bounding box center [589, 470] width 224 height 55
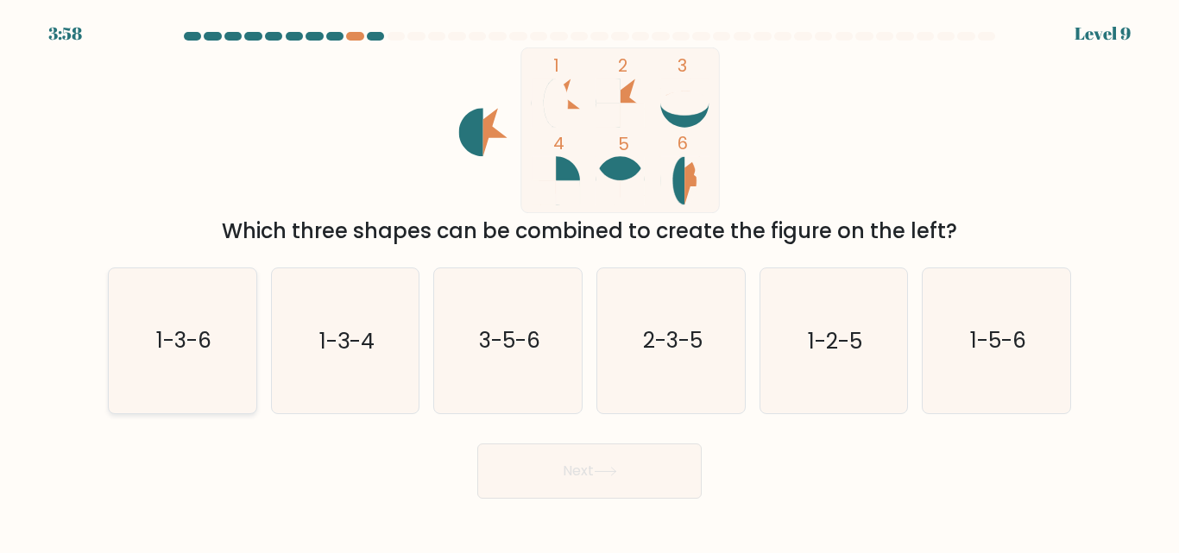
click at [211, 332] on text "1-3-6" at bounding box center [183, 341] width 55 height 30
click at [589, 281] on input "a. 1-3-6" at bounding box center [589, 279] width 1 height 4
radio input "true"
click at [605, 469] on icon at bounding box center [605, 471] width 23 height 9
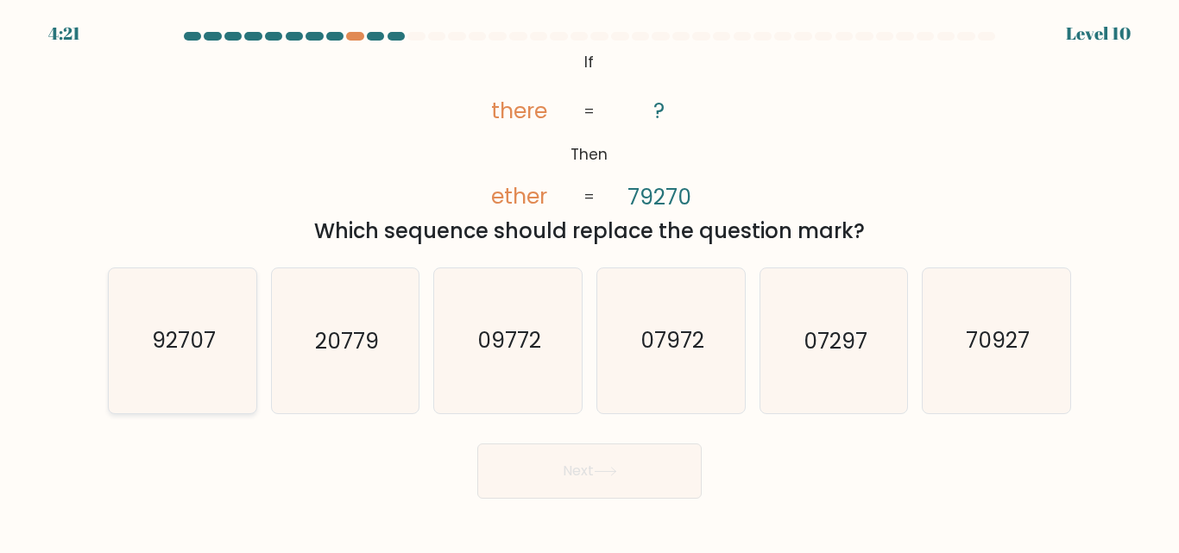
click at [158, 366] on icon "92707" at bounding box center [182, 340] width 144 height 144
click at [589, 281] on input "a. 92707" at bounding box center [589, 279] width 1 height 4
radio input "true"
click at [588, 479] on button "Next" at bounding box center [589, 470] width 224 height 55
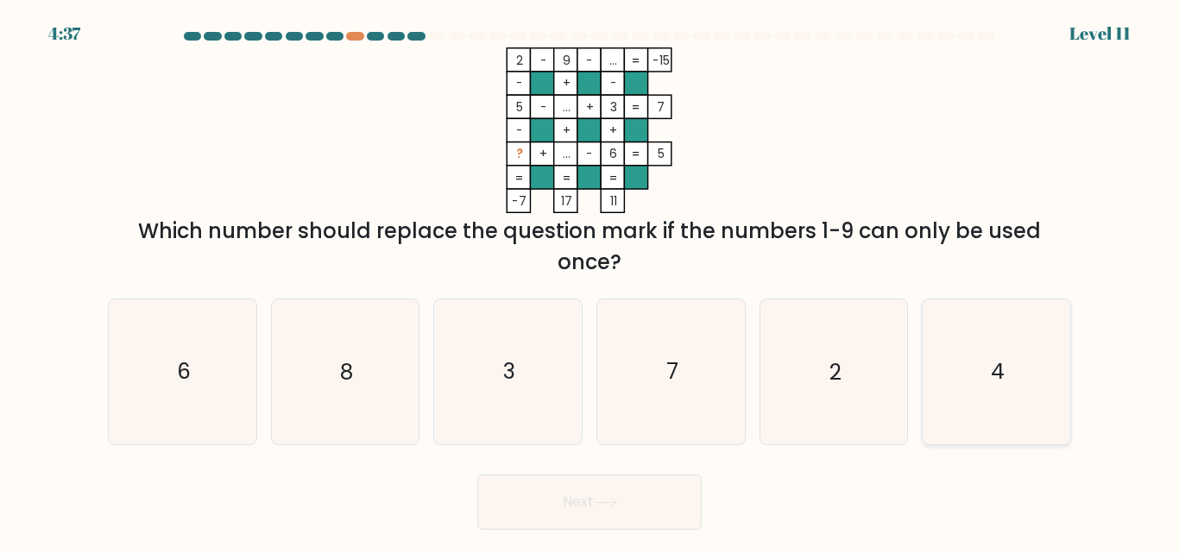
click at [970, 387] on icon "4" at bounding box center [996, 371] width 144 height 144
click at [590, 281] on input "f. 4" at bounding box center [589, 279] width 1 height 4
radio input "true"
click at [645, 494] on button "Next" at bounding box center [589, 502] width 224 height 55
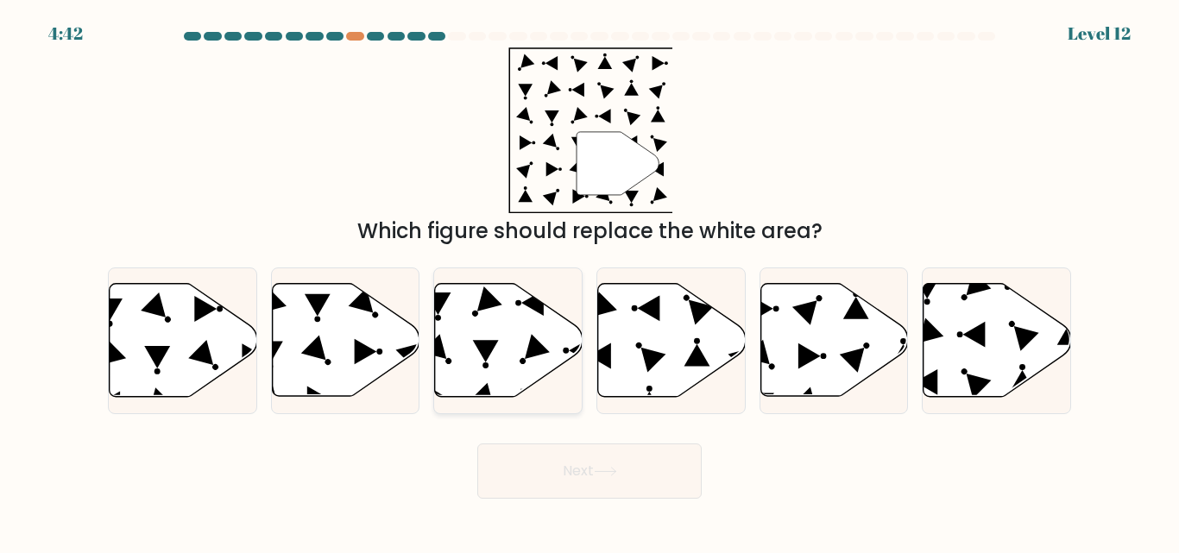
click at [497, 340] on icon at bounding box center [509, 340] width 148 height 113
click at [589, 281] on input "c." at bounding box center [589, 279] width 1 height 4
radio input "true"
click at [550, 473] on button "Next" at bounding box center [589, 470] width 224 height 55
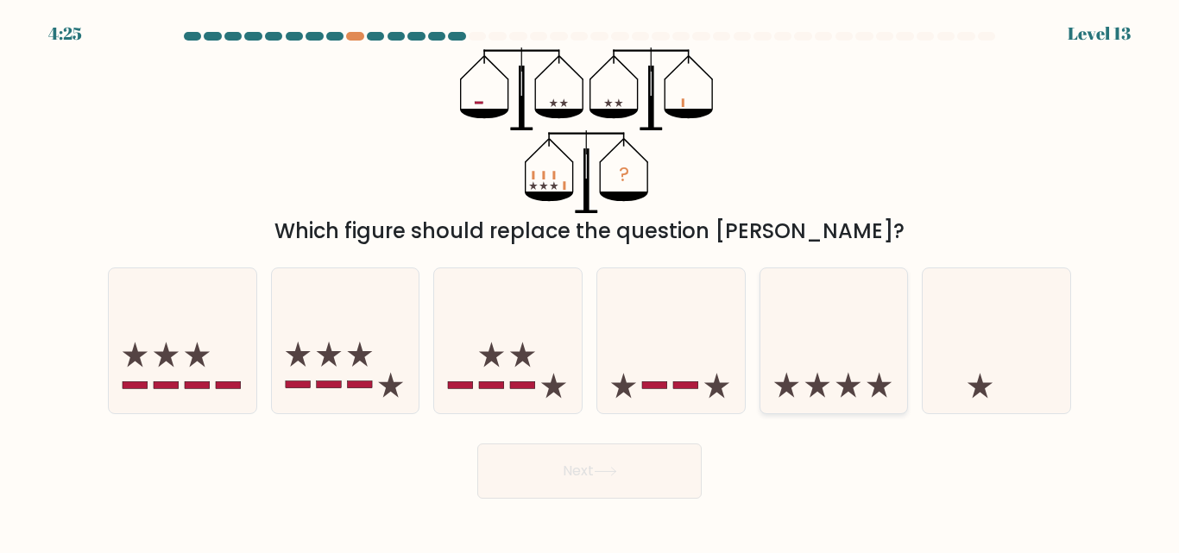
click at [813, 385] on icon at bounding box center [816, 385] width 25 height 25
click at [590, 281] on input "e." at bounding box center [589, 279] width 1 height 4
radio input "true"
click at [563, 350] on icon at bounding box center [508, 341] width 148 height 122
click at [589, 281] on input "c." at bounding box center [589, 279] width 1 height 4
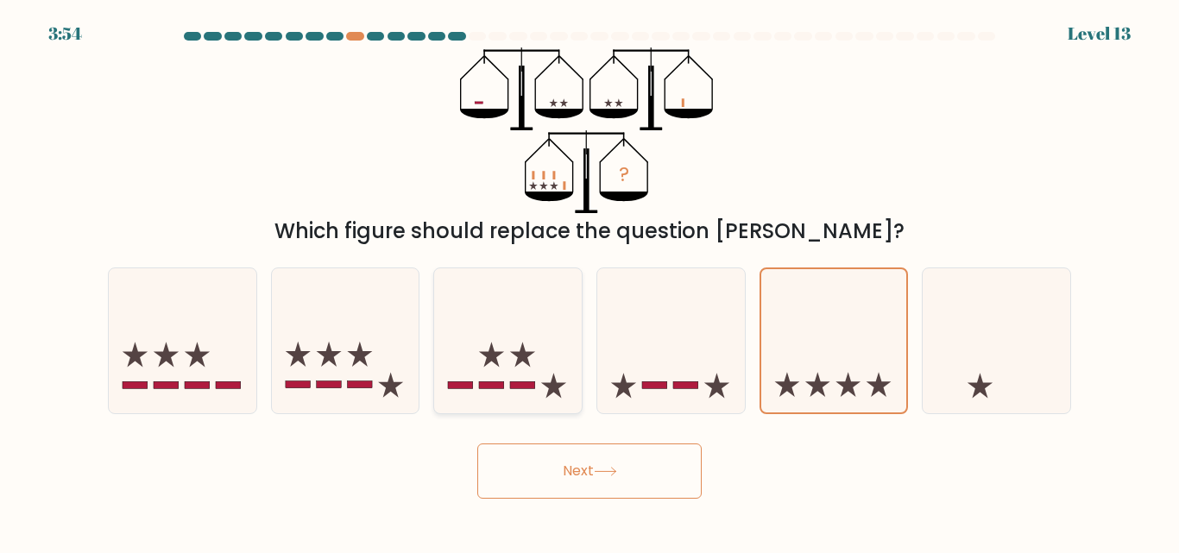
radio input "true"
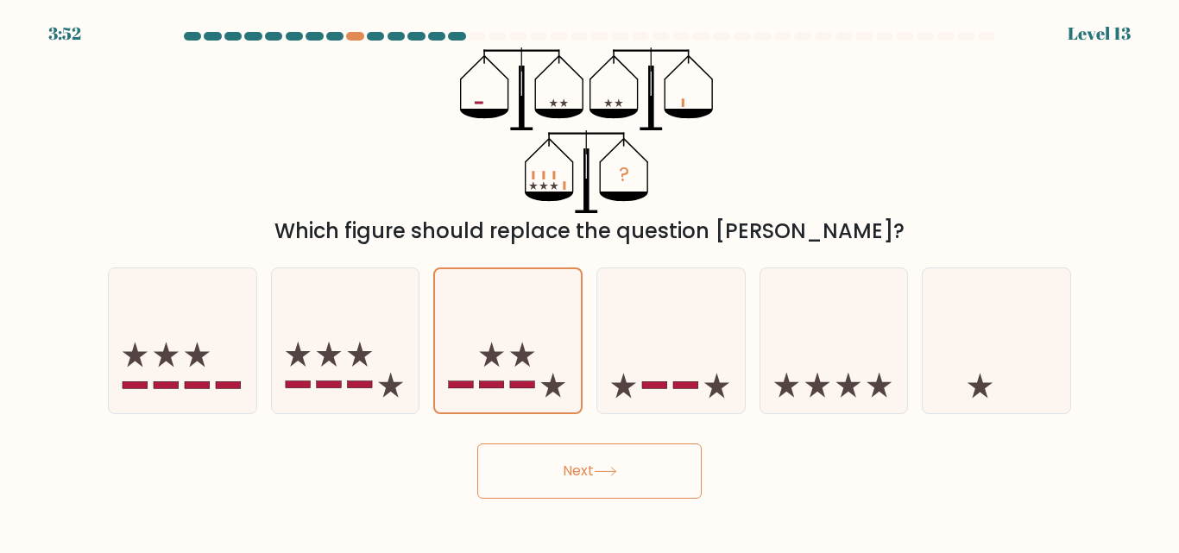
click at [570, 475] on button "Next" at bounding box center [589, 470] width 224 height 55
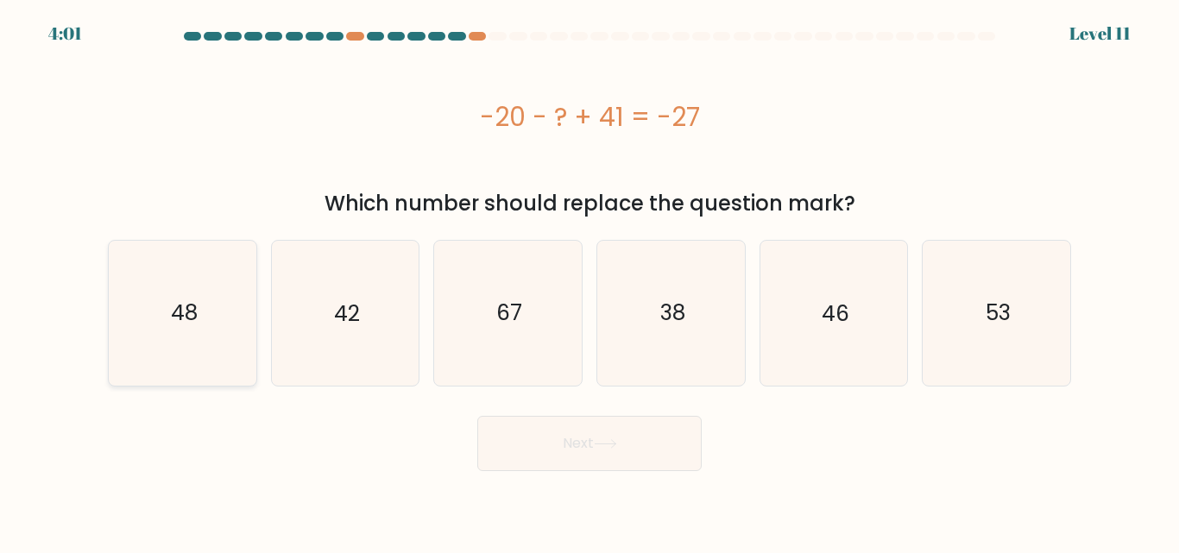
click at [255, 327] on icon "48" at bounding box center [182, 313] width 144 height 144
click at [589, 281] on input "a. 48" at bounding box center [589, 279] width 1 height 4
radio input "true"
click at [636, 450] on button "Next" at bounding box center [589, 443] width 224 height 55
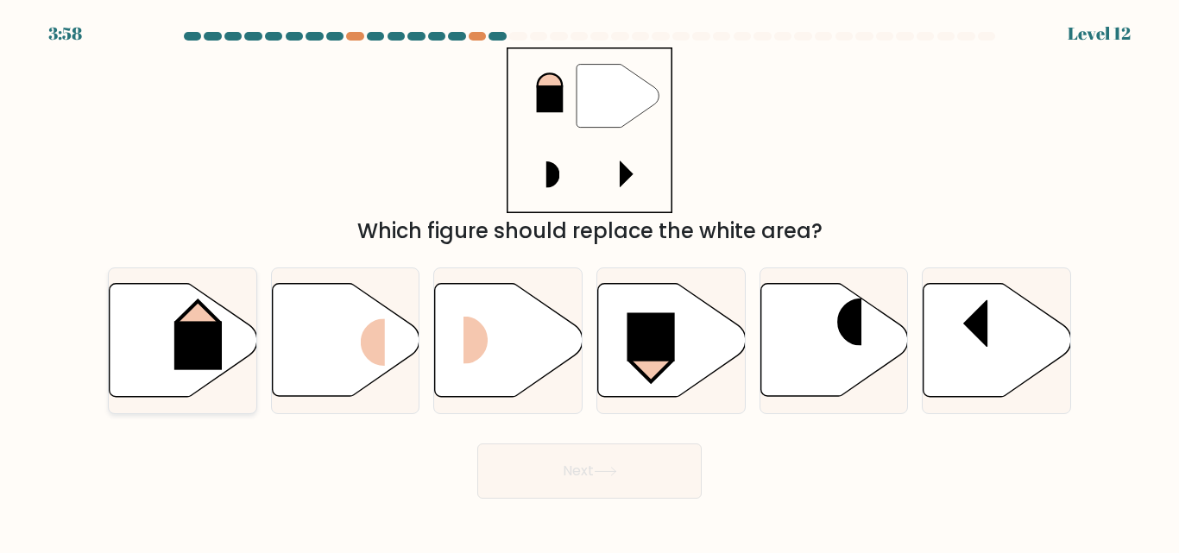
click at [213, 346] on rect at bounding box center [197, 346] width 47 height 48
click at [589, 281] on input "a." at bounding box center [589, 279] width 1 height 4
radio input "true"
click at [541, 473] on button "Next" at bounding box center [589, 470] width 224 height 55
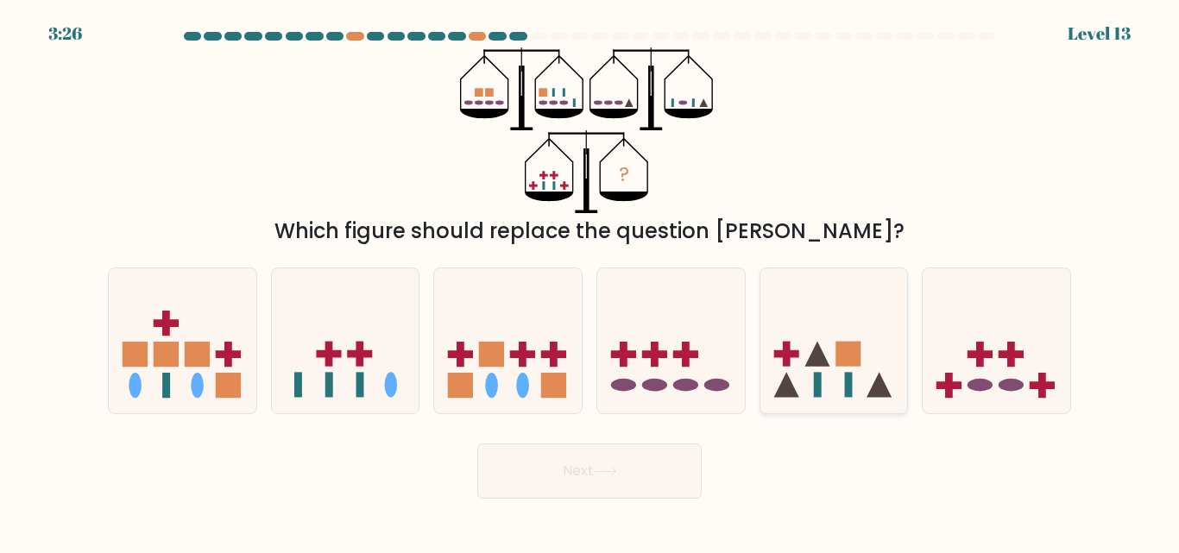
click at [826, 343] on icon at bounding box center [834, 341] width 148 height 122
click at [590, 281] on input "e." at bounding box center [589, 279] width 1 height 4
radio input "true"
click at [669, 465] on button "Next" at bounding box center [589, 470] width 224 height 55
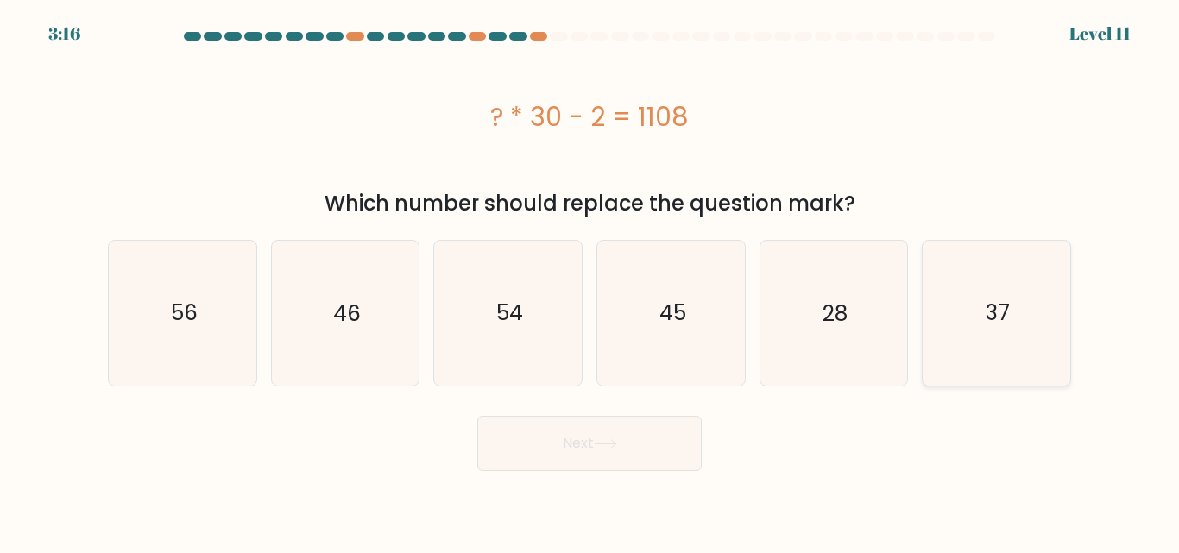
click at [965, 259] on icon "37" at bounding box center [996, 313] width 144 height 144
click at [590, 277] on input "f. 37" at bounding box center [589, 279] width 1 height 4
radio input "true"
click at [655, 440] on button "Next" at bounding box center [589, 443] width 224 height 55
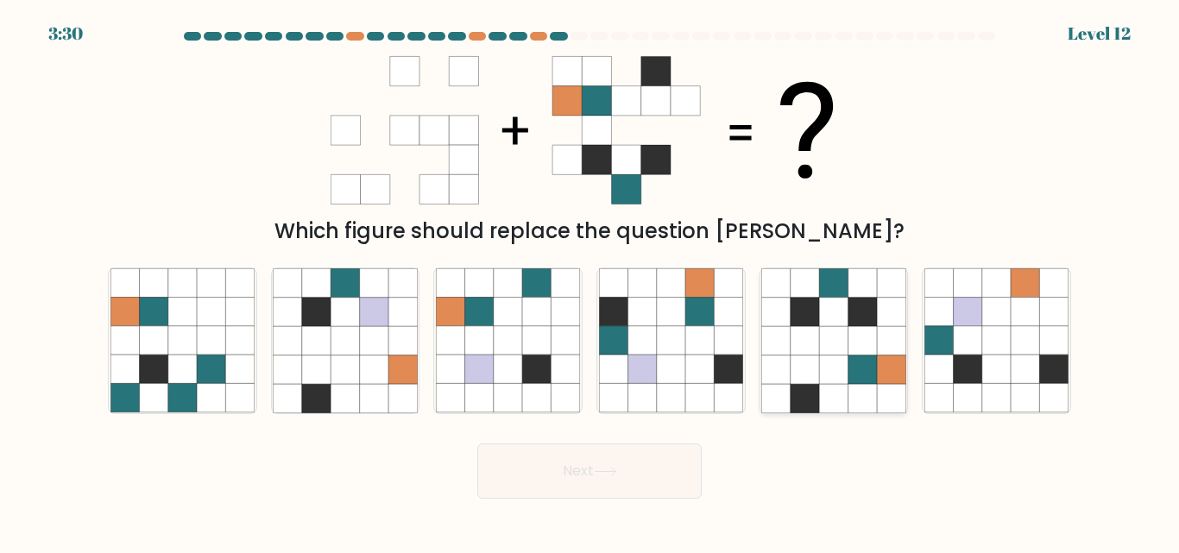
click at [882, 403] on icon at bounding box center [891, 398] width 28 height 28
click at [590, 281] on input "e." at bounding box center [589, 279] width 1 height 4
radio input "true"
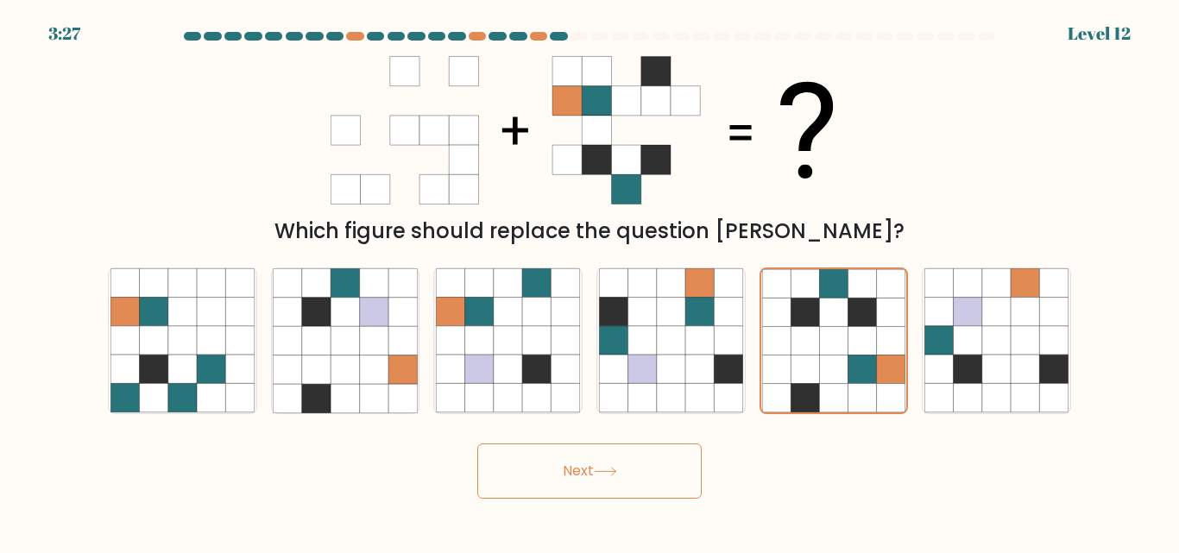
click at [603, 475] on icon at bounding box center [605, 471] width 23 height 9
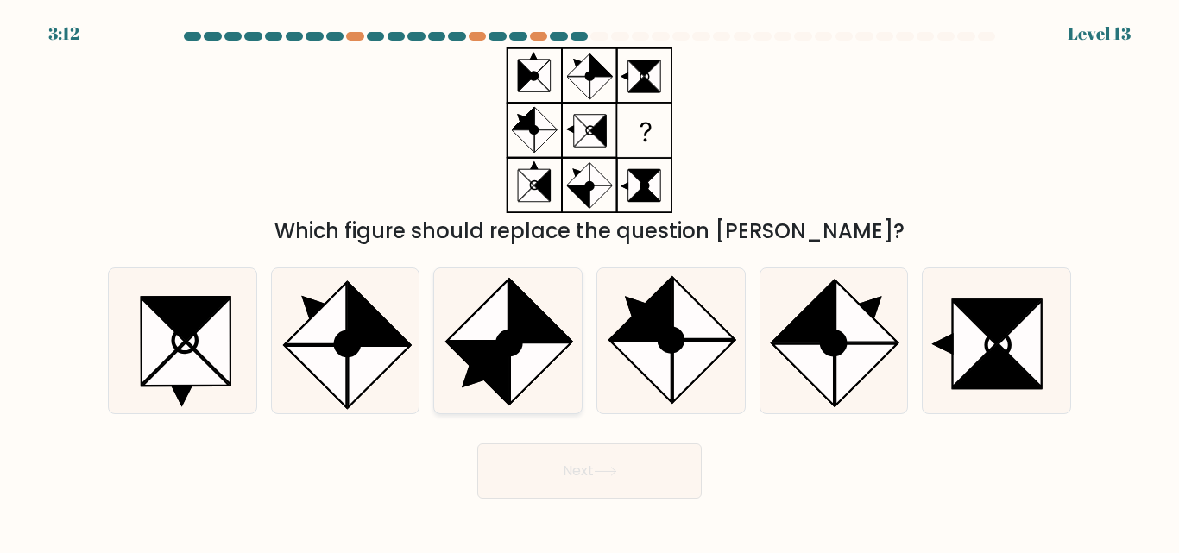
click at [511, 355] on circle at bounding box center [510, 344] width 34 height 34
click at [589, 281] on input "c." at bounding box center [589, 279] width 1 height 4
radio input "true"
click at [576, 494] on button "Next" at bounding box center [589, 470] width 224 height 55
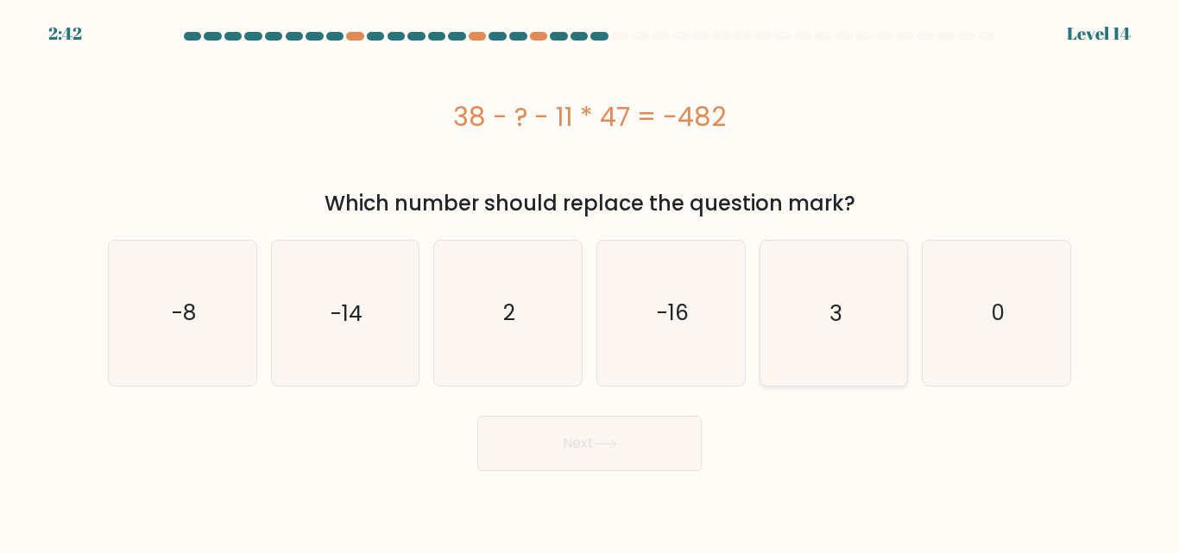
drag, startPoint x: 950, startPoint y: 241, endPoint x: 861, endPoint y: 286, distance: 99.9
click at [861, 286] on div "a. -8 b. -14 2" at bounding box center [589, 306] width 977 height 160
click at [861, 286] on icon "3" at bounding box center [833, 313] width 144 height 144
click at [590, 281] on input "e. 3" at bounding box center [589, 279] width 1 height 4
radio input "true"
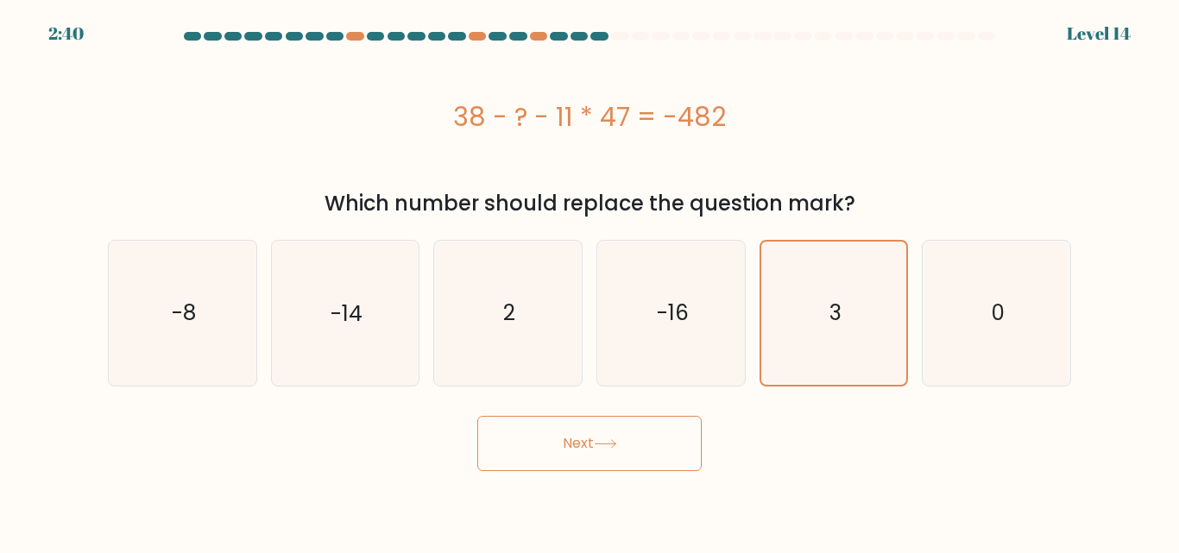
click at [546, 468] on button "Next" at bounding box center [589, 443] width 224 height 55
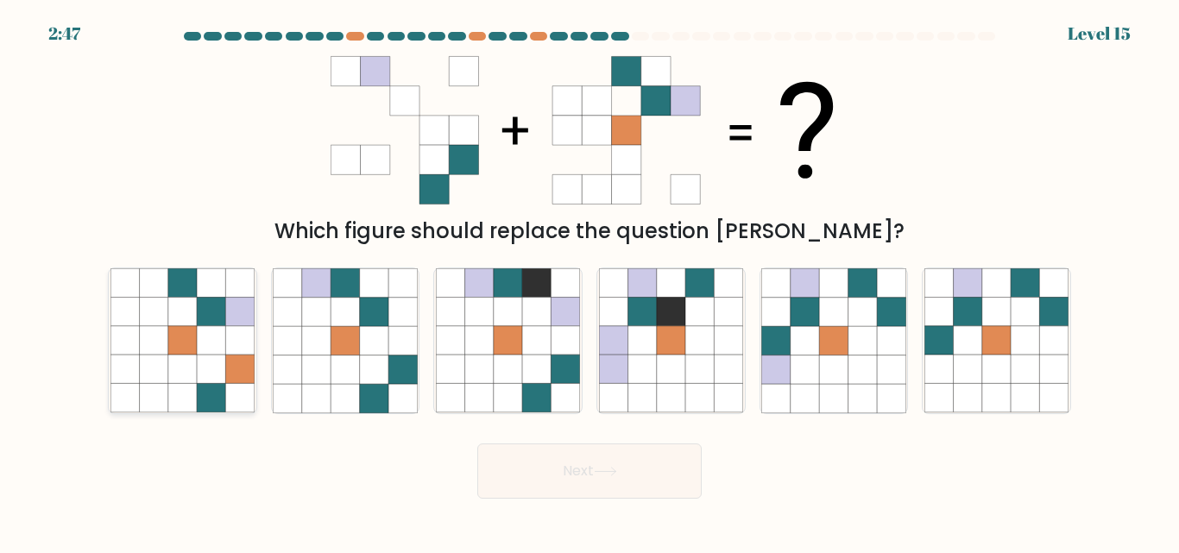
click at [242, 318] on icon at bounding box center [239, 312] width 28 height 28
click at [589, 281] on input "a." at bounding box center [589, 279] width 1 height 4
radio input "true"
click at [577, 495] on button "Next" at bounding box center [589, 470] width 224 height 55
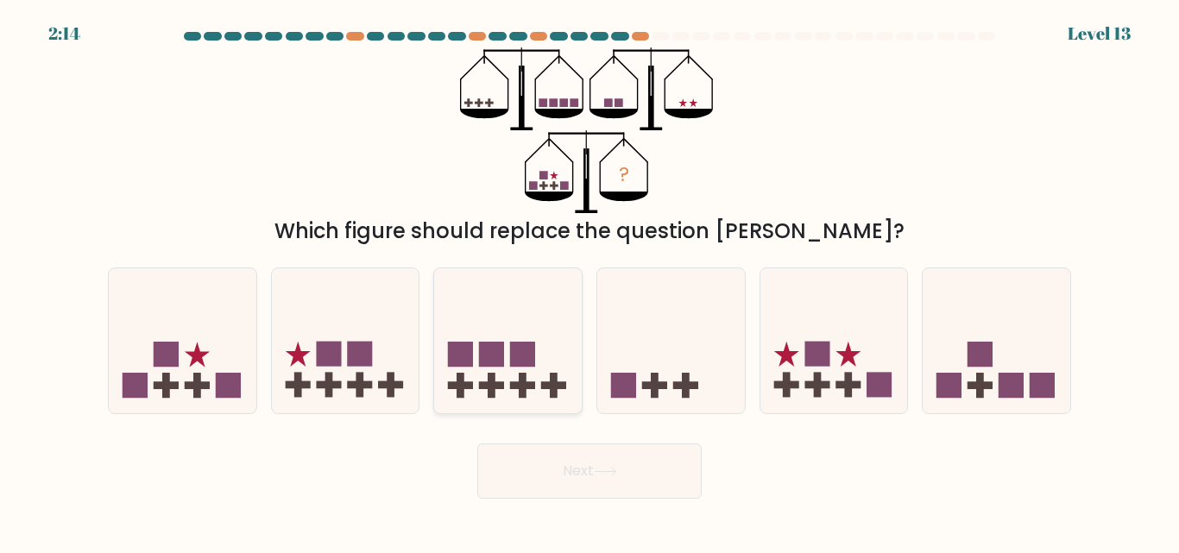
click at [532, 320] on icon at bounding box center [508, 341] width 148 height 122
click at [589, 281] on input "c." at bounding box center [589, 279] width 1 height 4
radio input "true"
click at [583, 470] on button "Next" at bounding box center [589, 470] width 224 height 55
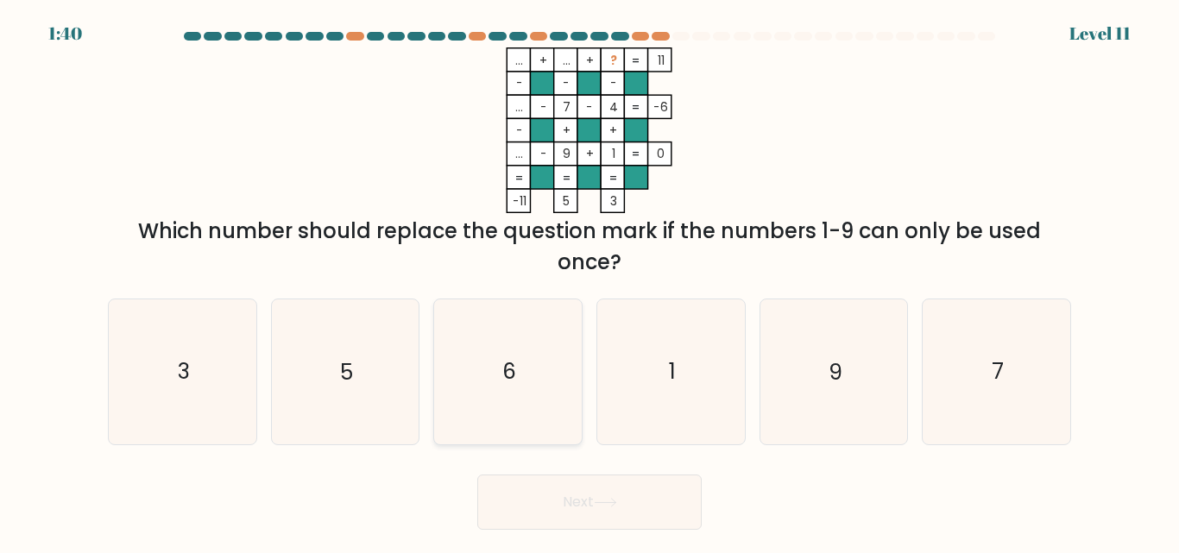
click at [541, 387] on icon "6" at bounding box center [508, 371] width 144 height 144
click at [589, 281] on input "c. 6" at bounding box center [589, 279] width 1 height 4
radio input "true"
click at [599, 498] on icon at bounding box center [605, 502] width 23 height 9
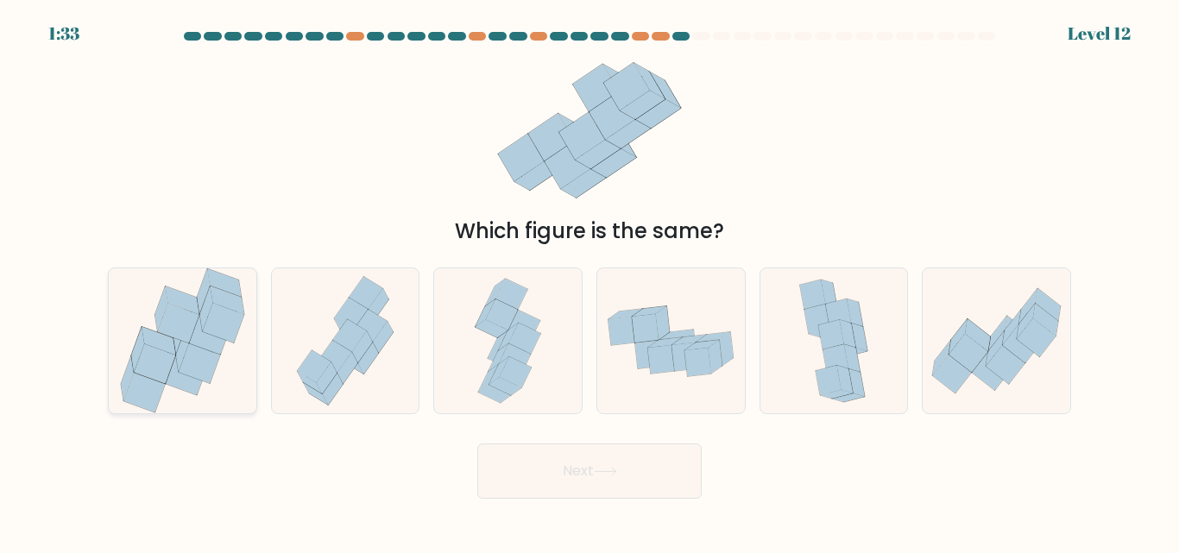
click at [204, 343] on icon at bounding box center [209, 335] width 41 height 40
click at [589, 281] on input "a." at bounding box center [589, 279] width 1 height 4
radio input "true"
click at [548, 481] on button "Next" at bounding box center [589, 470] width 224 height 55
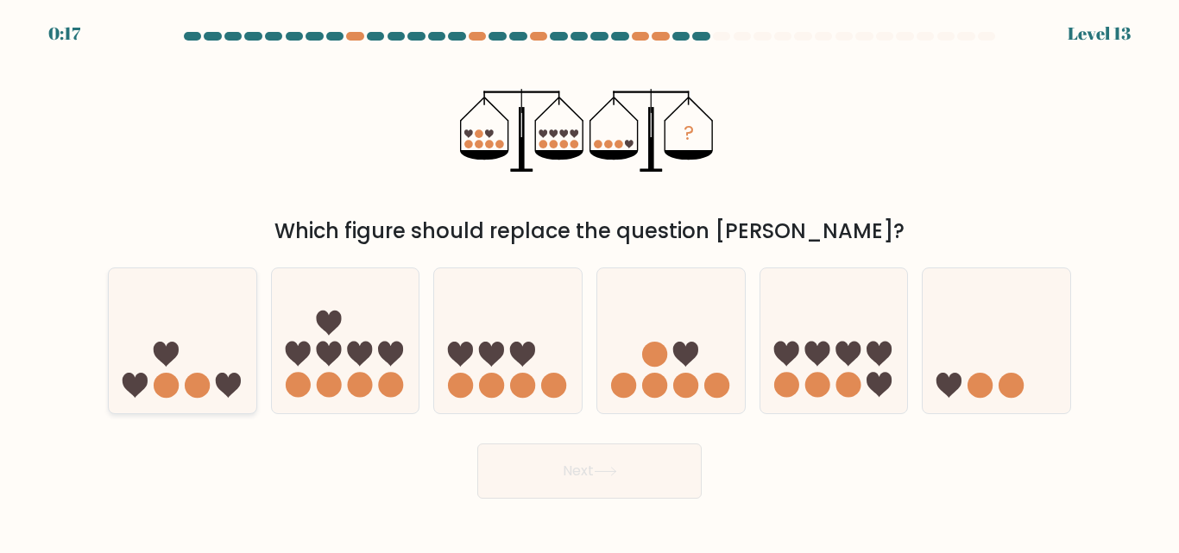
click at [212, 365] on icon at bounding box center [183, 341] width 148 height 122
click at [589, 281] on input "a." at bounding box center [589, 279] width 1 height 4
radio input "true"
click at [527, 478] on button "Next" at bounding box center [589, 470] width 224 height 55
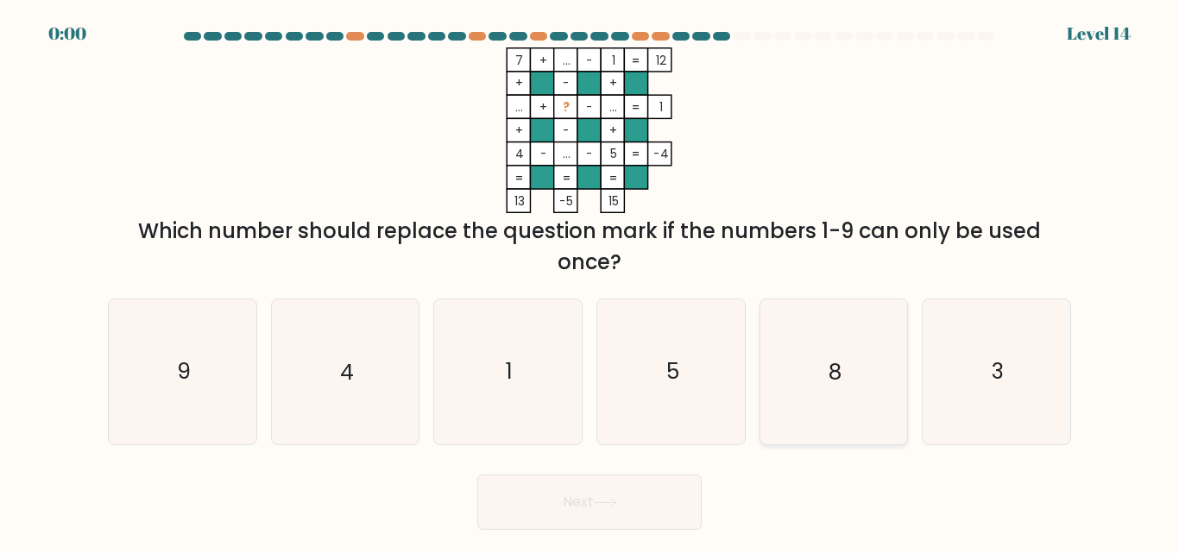
click at [846, 399] on icon "8" at bounding box center [833, 371] width 144 height 144
click at [590, 281] on input "e. 8" at bounding box center [589, 279] width 1 height 4
radio input "true"
